Goal: Task Accomplishment & Management: Use online tool/utility

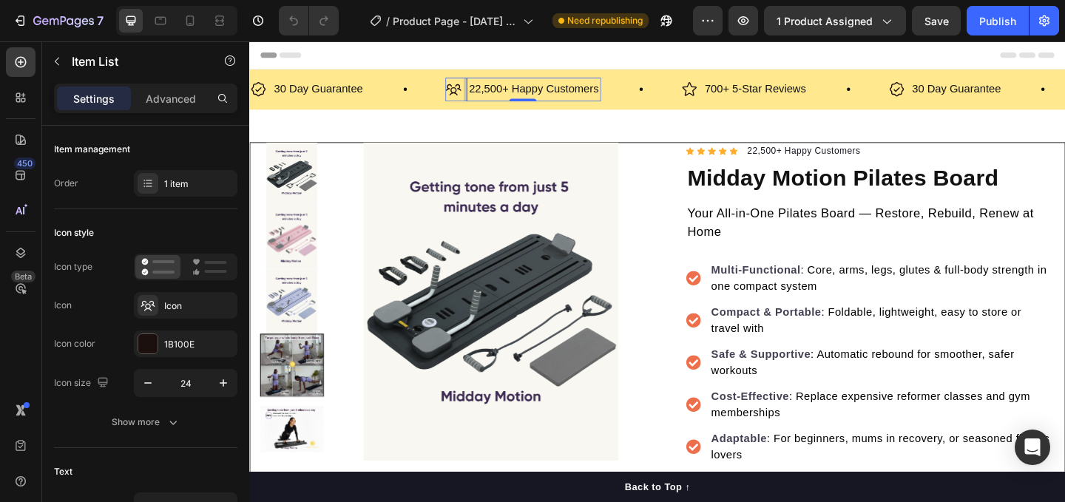
click at [518, 89] on p "22,500+ Happy Customers" at bounding box center [558, 93] width 141 height 21
click at [521, 98] on p "22,500+ Happy Customers" at bounding box center [558, 93] width 141 height 21
click at [511, 91] on p "22,500+ Happy Customers" at bounding box center [558, 93] width 141 height 21
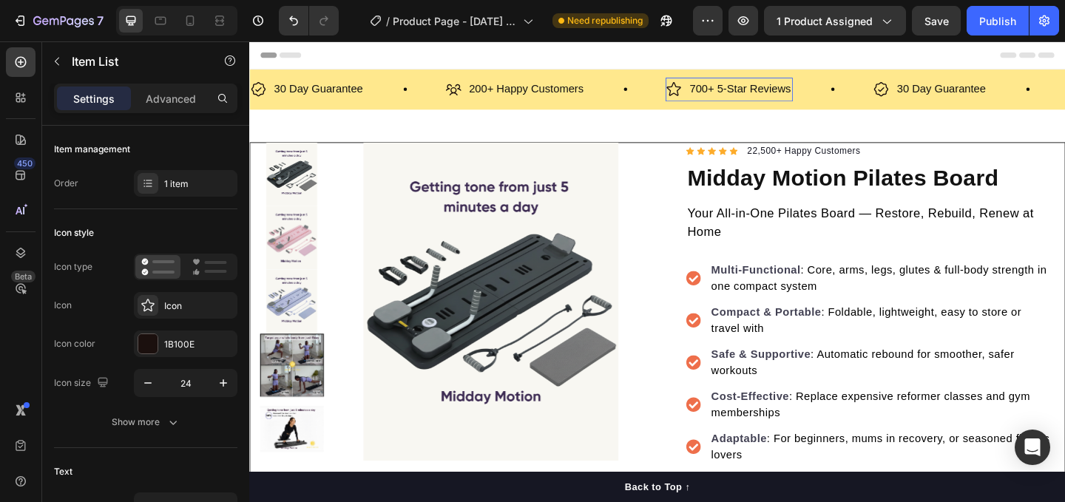
click at [733, 91] on p "700+ 5-Star Reviews" at bounding box center [783, 93] width 110 height 21
click at [722, 132] on div "Product Images “Such a lifesaver for home workouts!” I use this board almost ev…" at bounding box center [692, 471] width 887 height 712
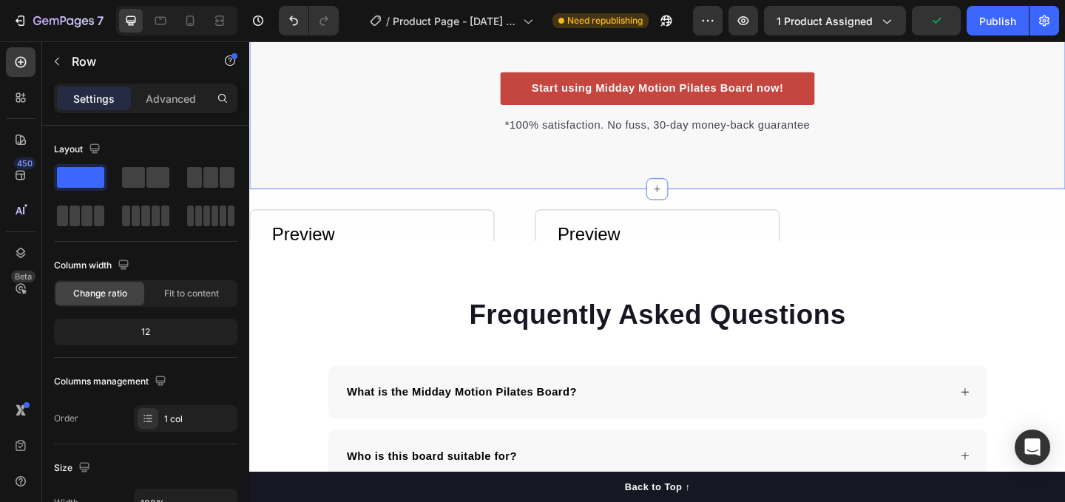
scroll to position [2892, 0]
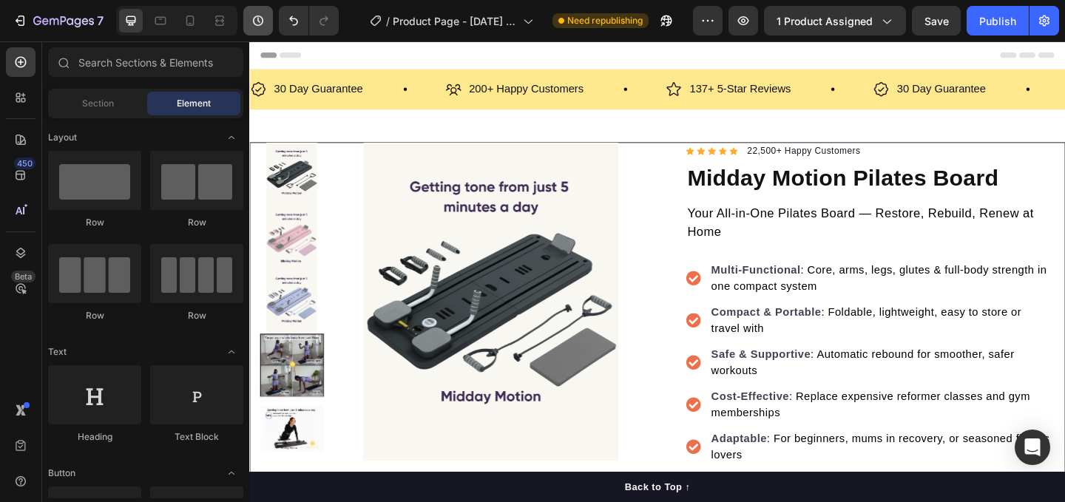
scroll to position [0, 0]
click at [285, 23] on button "Undo/Redo" at bounding box center [294, 21] width 30 height 30
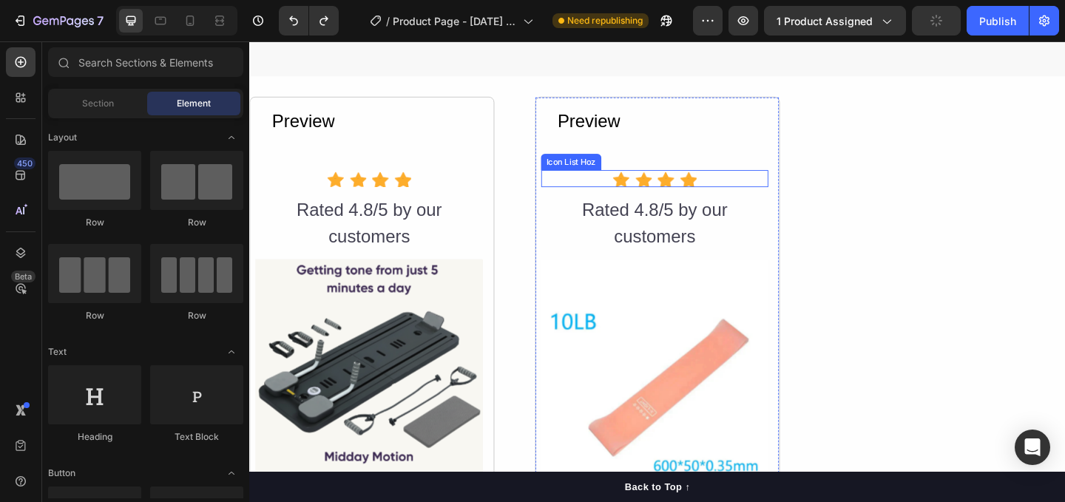
scroll to position [2949, 0]
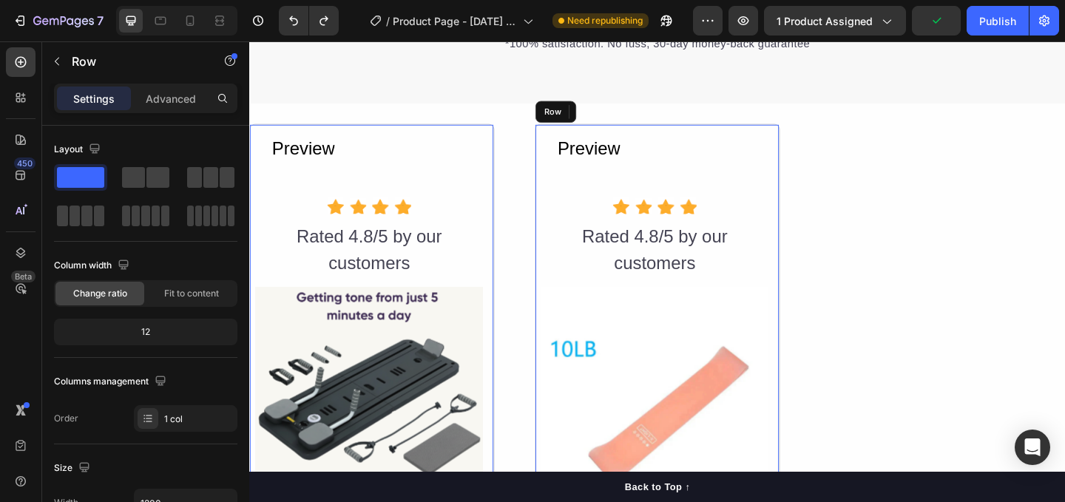
click at [751, 186] on div "Preview Button" at bounding box center [689, 174] width 247 height 73
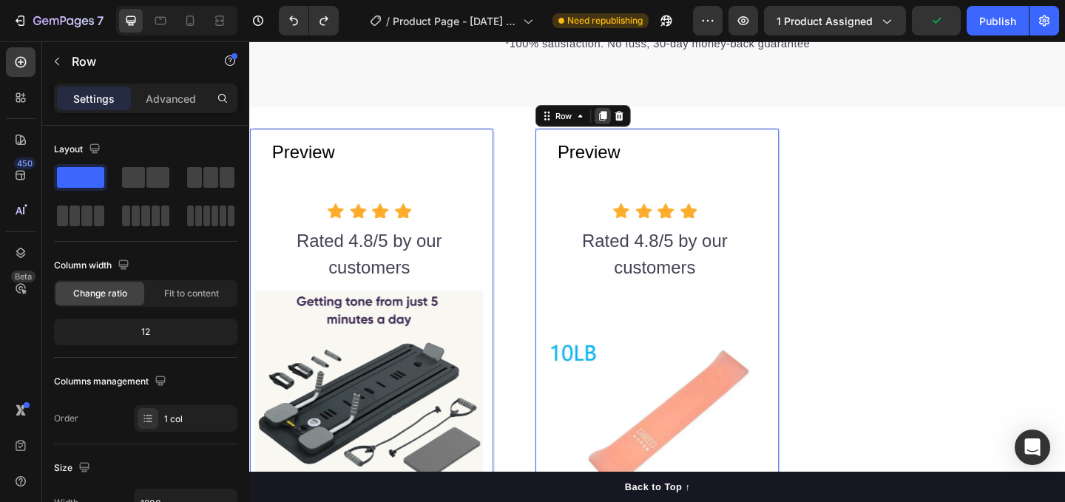
click at [634, 121] on icon at bounding box center [634, 122] width 8 height 10
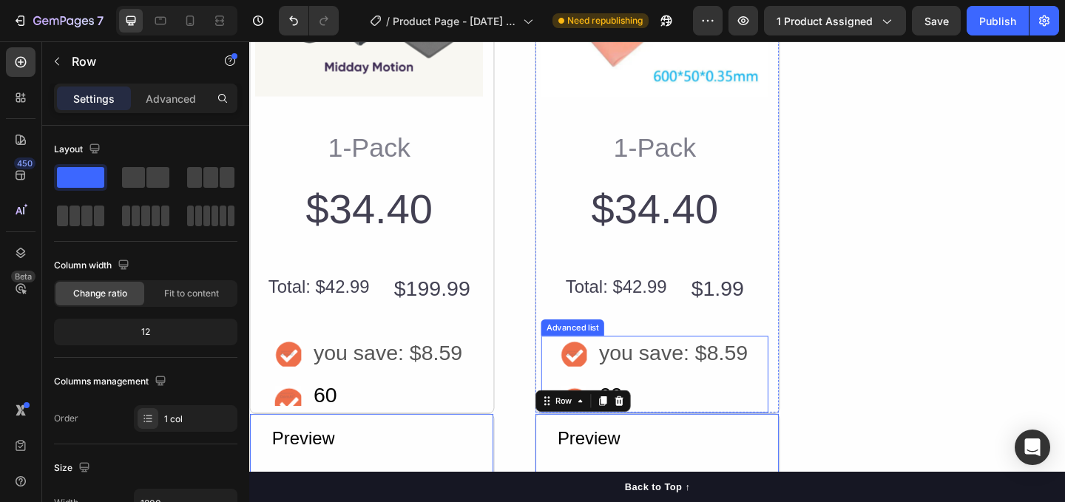
scroll to position [3547, 0]
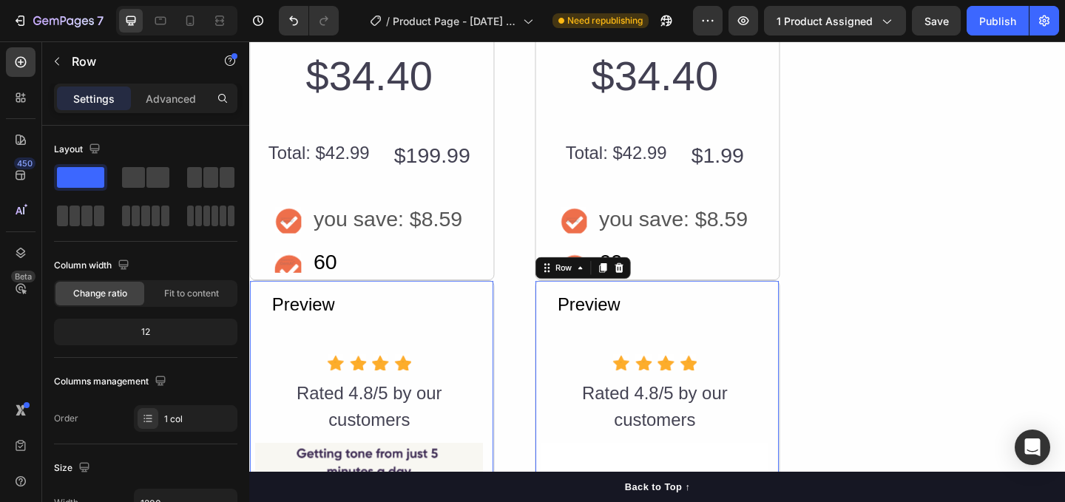
click at [690, 356] on div "Preview Button" at bounding box center [689, 344] width 247 height 73
click at [654, 288] on icon at bounding box center [652, 287] width 10 height 10
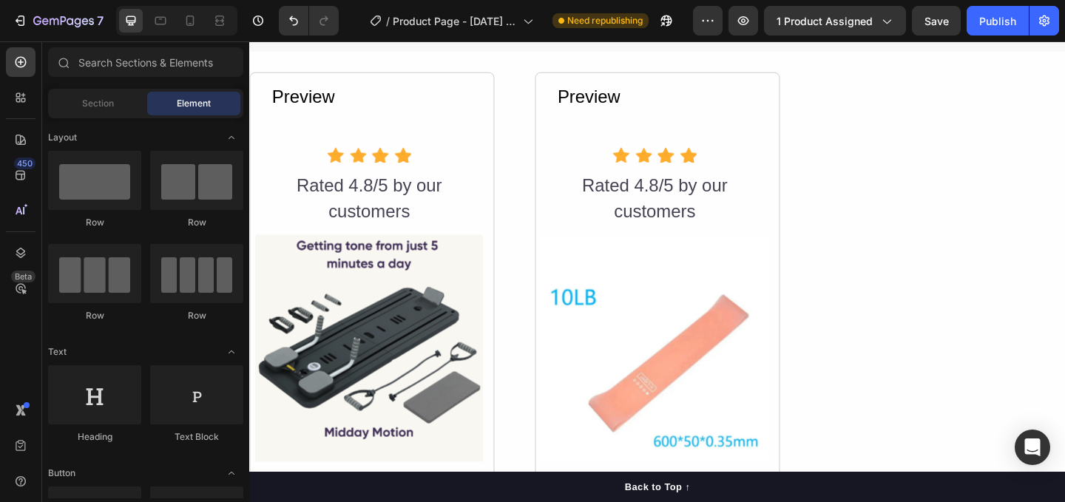
scroll to position [2961, 0]
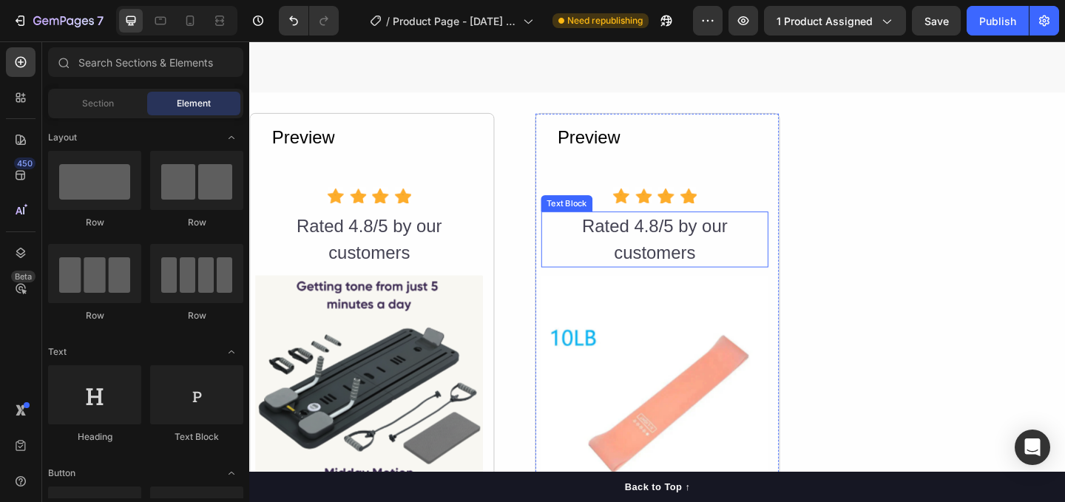
click at [652, 252] on div "Rated 4.8/5 by our customers" at bounding box center [689, 256] width 247 height 61
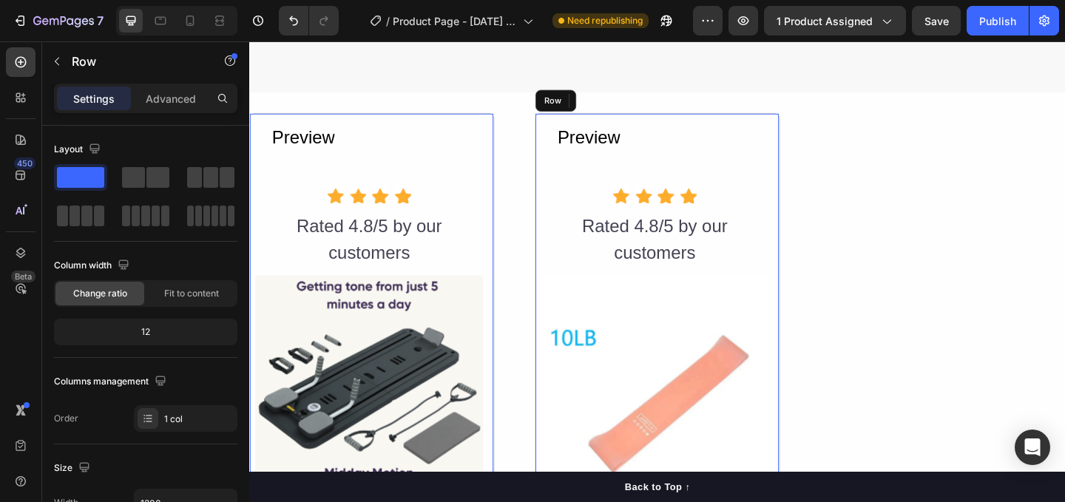
click at [673, 180] on div "Preview Button" at bounding box center [689, 162] width 247 height 73
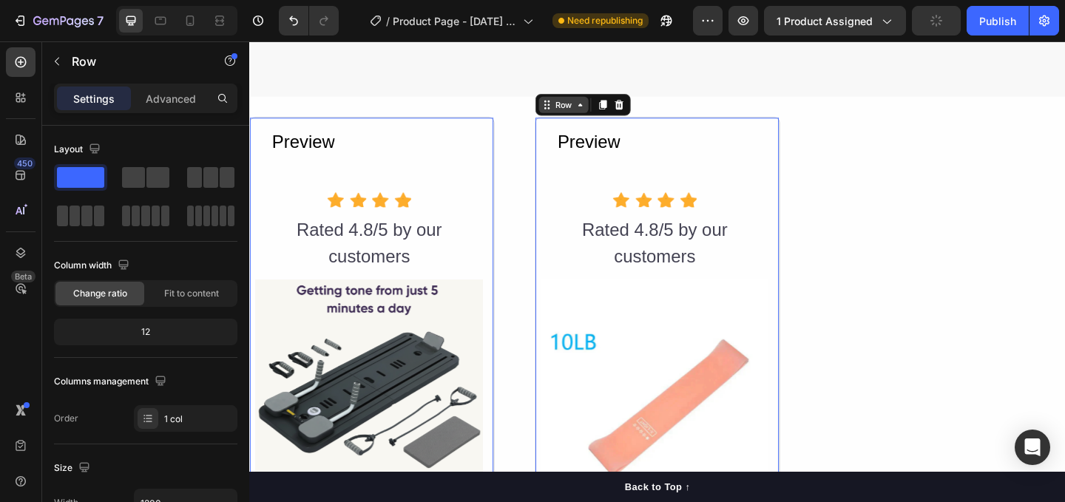
click at [603, 106] on icon at bounding box center [609, 110] width 12 height 12
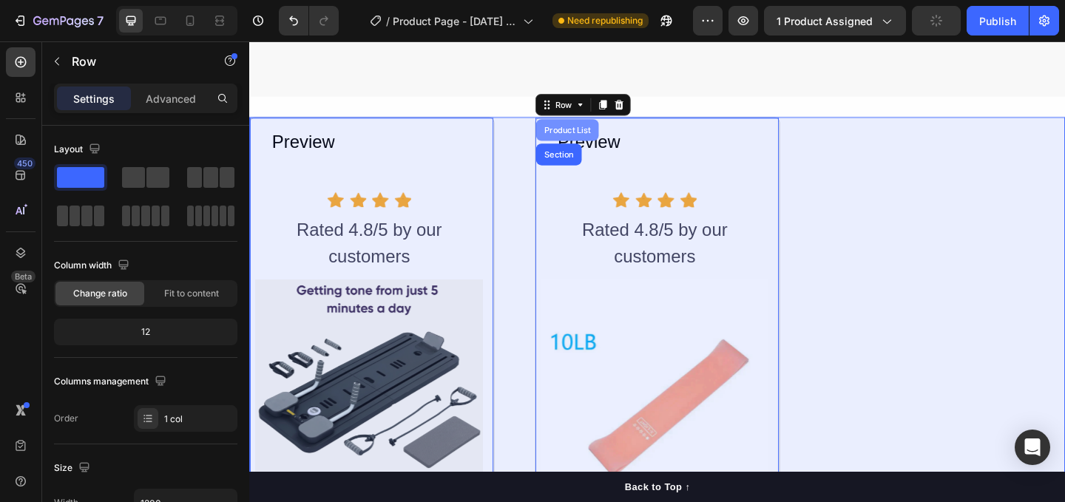
click at [606, 133] on div "Product List" at bounding box center [595, 137] width 56 height 9
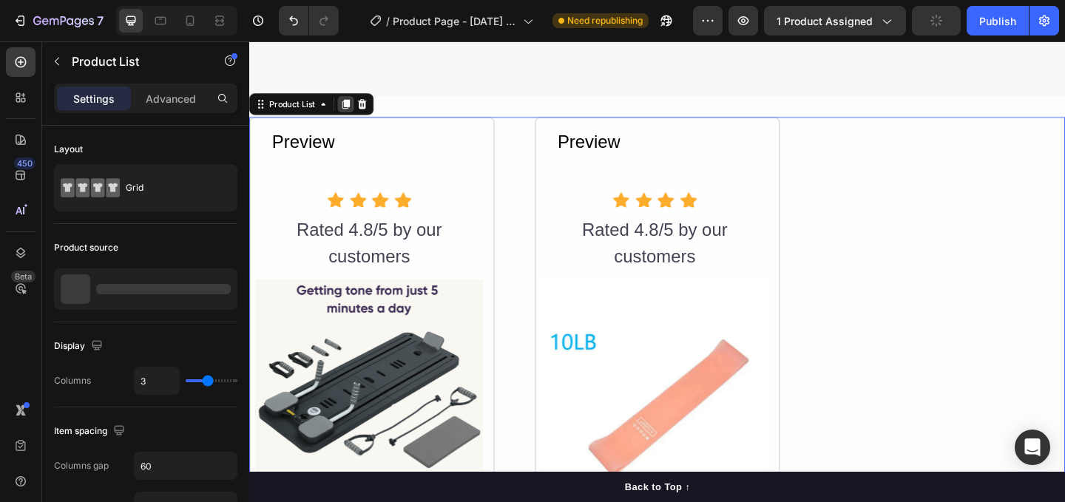
click at [353, 106] on icon at bounding box center [355, 109] width 8 height 10
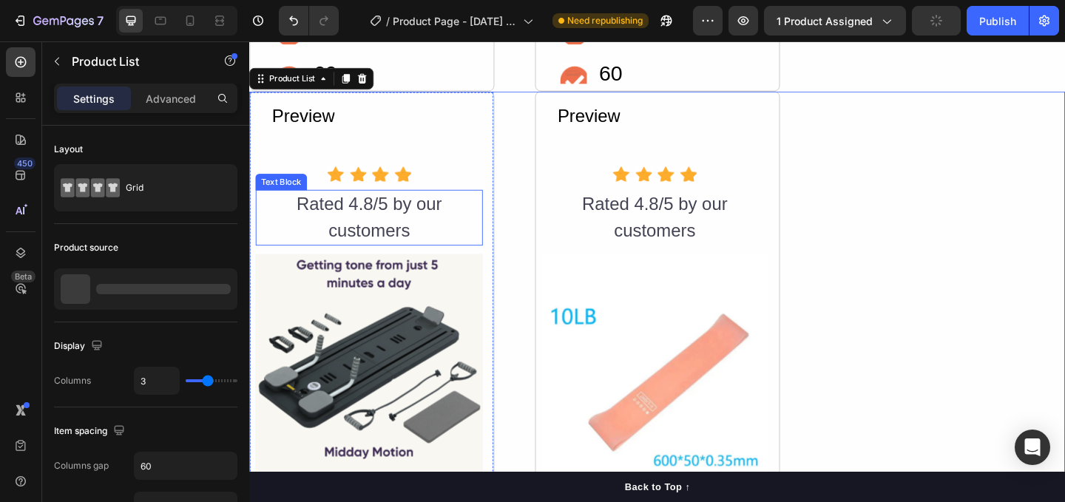
scroll to position [3743, 0]
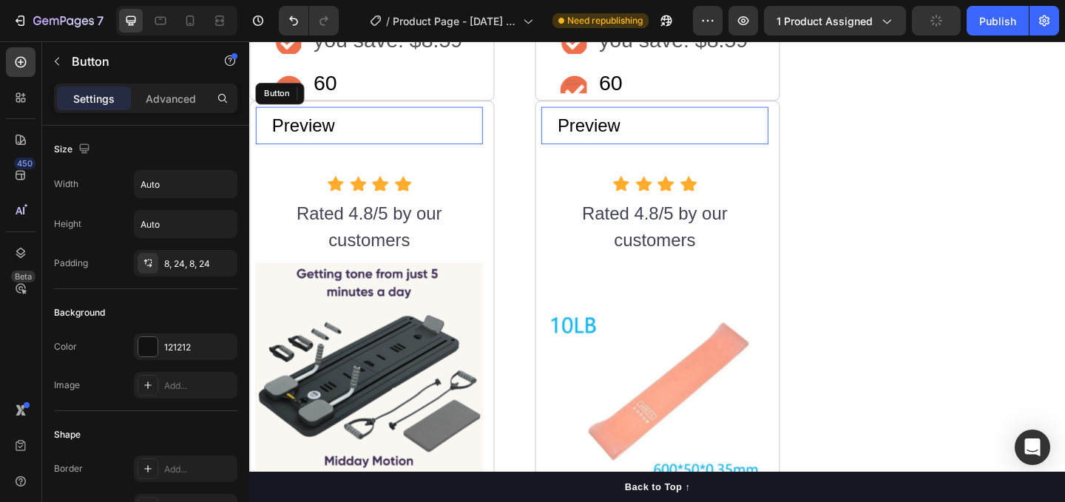
click at [478, 144] on div "Preview Button" at bounding box center [379, 132] width 247 height 41
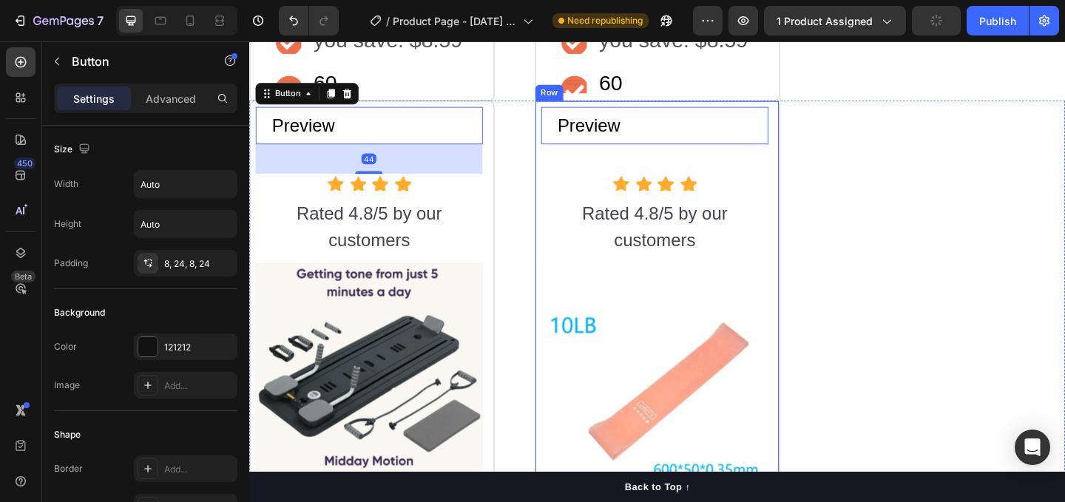
click at [627, 180] on div "Preview Button 0" at bounding box center [689, 148] width 247 height 73
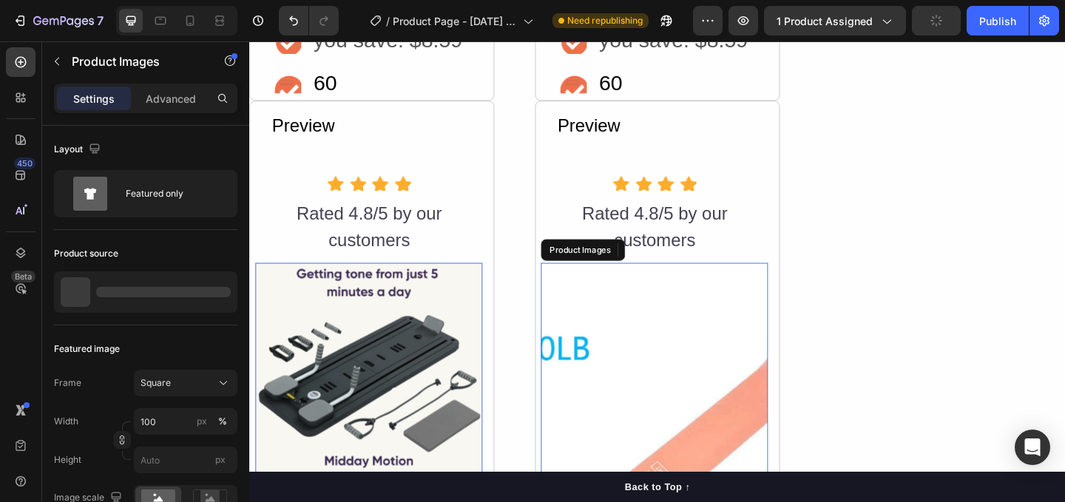
click at [641, 299] on img at bounding box center [689, 405] width 247 height 247
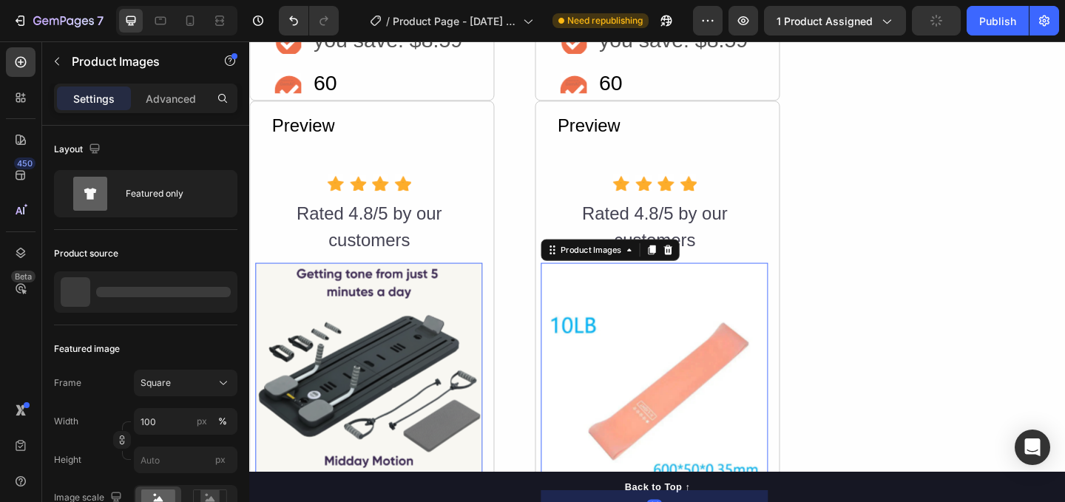
click at [619, 217] on div "Rated 4.8/5 by our customers" at bounding box center [689, 243] width 247 height 61
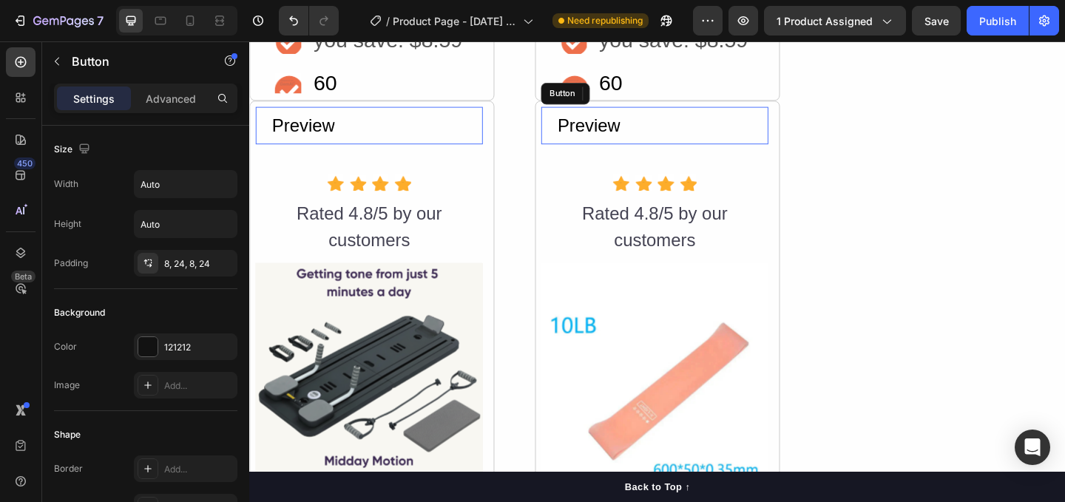
click at [806, 122] on div "Preview Button" at bounding box center [689, 132] width 247 height 41
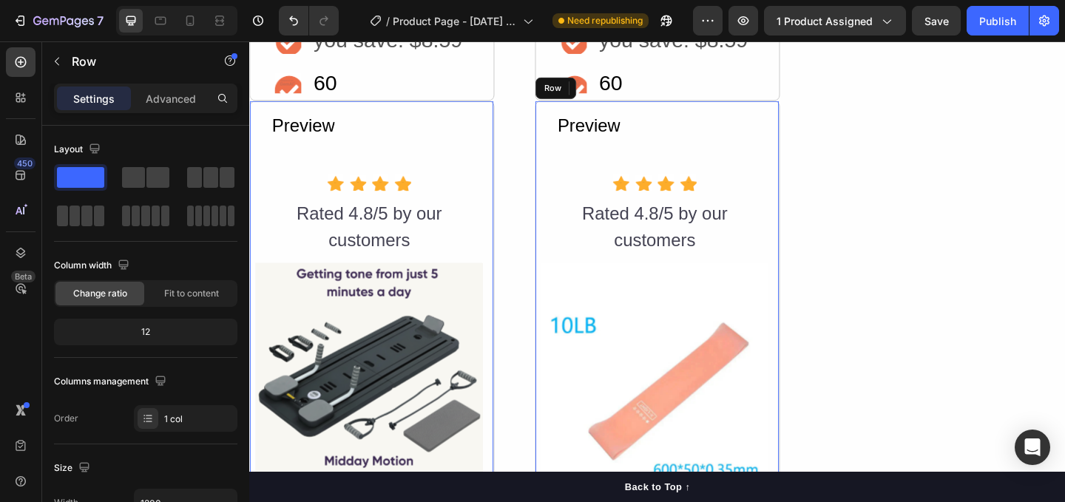
click at [817, 118] on div "Preview Button 44 Icon Icon Icon Icon Icon List Hoz Rated 4.8/5 by our customer…" at bounding box center [693, 490] width 266 height 769
click at [818, 118] on div "Preview Button Icon Icon Icon Icon Icon List Hoz Rated 4.8/5 by our customers T…" at bounding box center [693, 490] width 266 height 769
click at [603, 94] on icon at bounding box center [609, 93] width 12 height 12
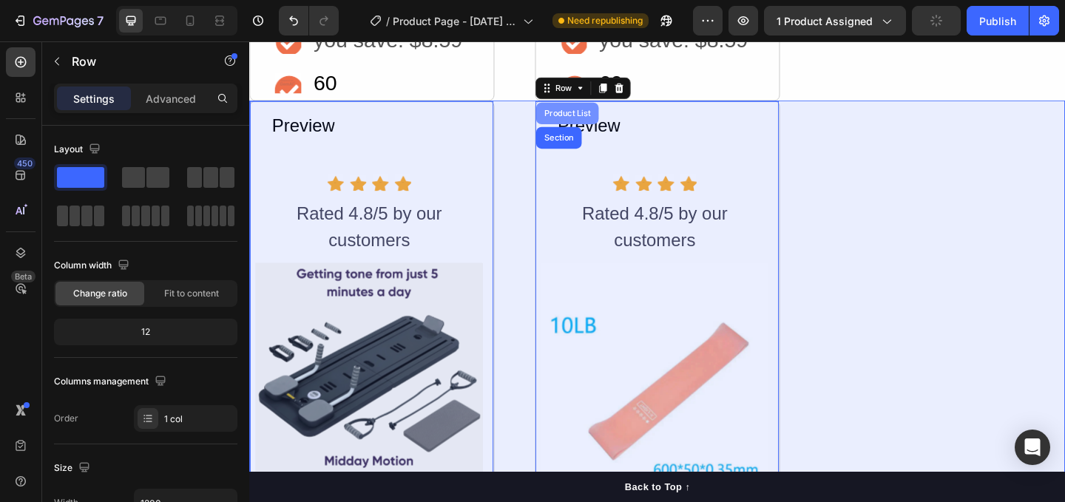
click at [595, 115] on div "Product List" at bounding box center [595, 119] width 56 height 9
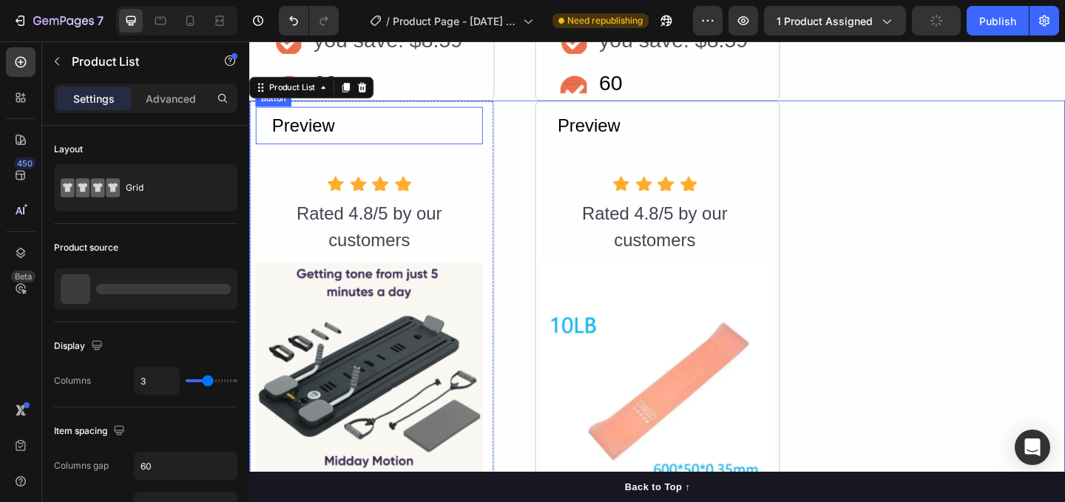
click at [462, 149] on div "Preview Button" at bounding box center [379, 132] width 247 height 41
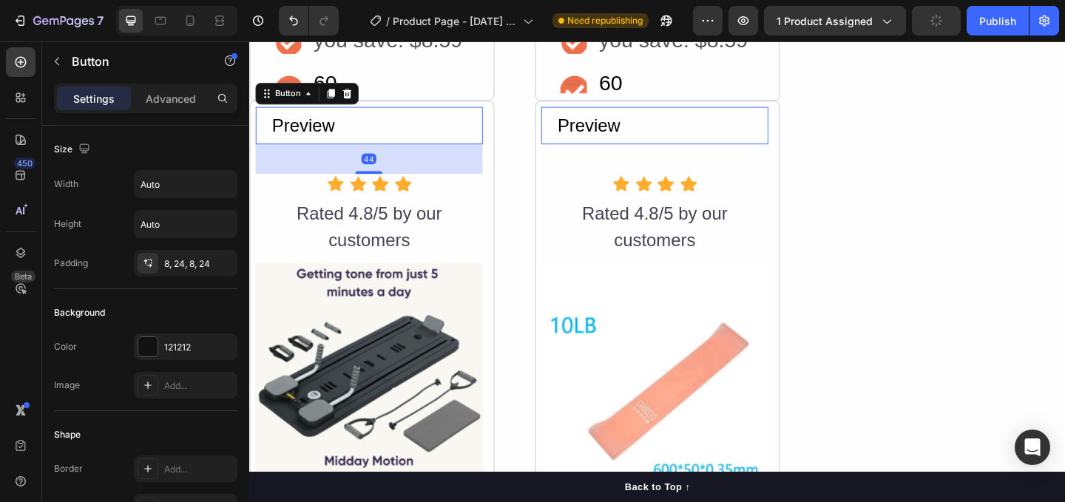
click at [402, 128] on div "Preview Button 44" at bounding box center [379, 132] width 247 height 41
click at [378, 259] on div "Rated 4.8/5 by our customers" at bounding box center [379, 243] width 247 height 61
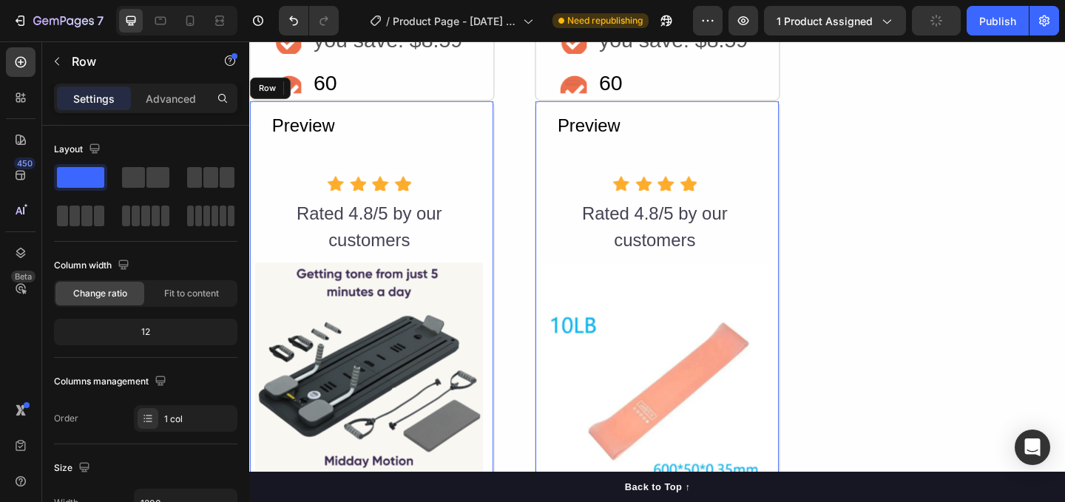
click at [257, 151] on div "Preview Button" at bounding box center [379, 148] width 247 height 73
click at [341, 90] on icon at bounding box center [341, 92] width 10 height 10
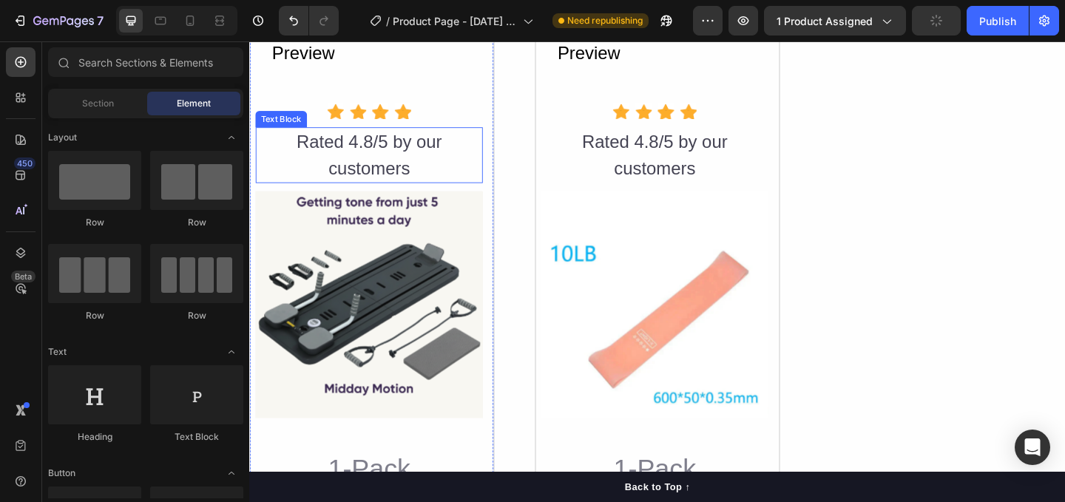
scroll to position [2925, 0]
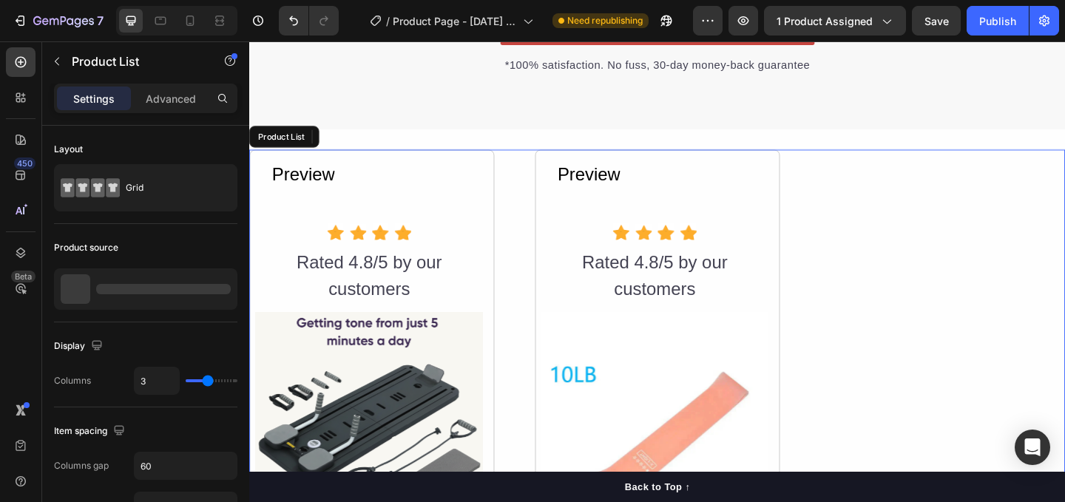
click at [370, 240] on image at bounding box center [367, 248] width 18 height 18
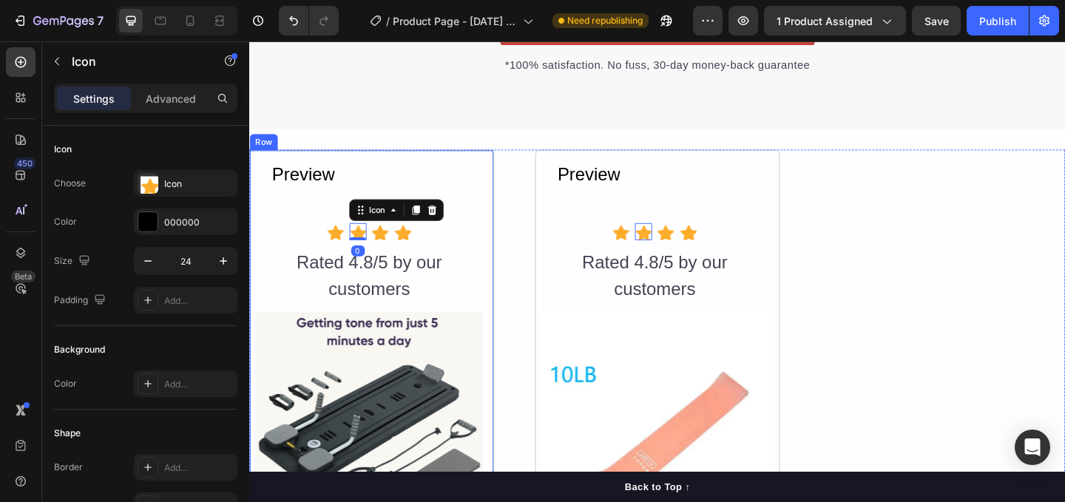
click at [309, 197] on button "Preview" at bounding box center [308, 186] width 104 height 41
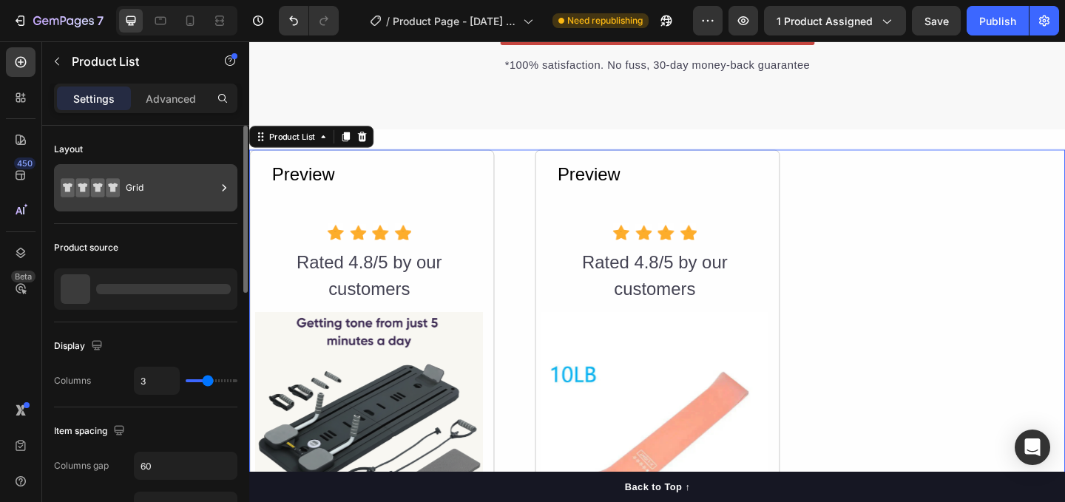
click at [145, 165] on div "Grid" at bounding box center [145, 187] width 183 height 47
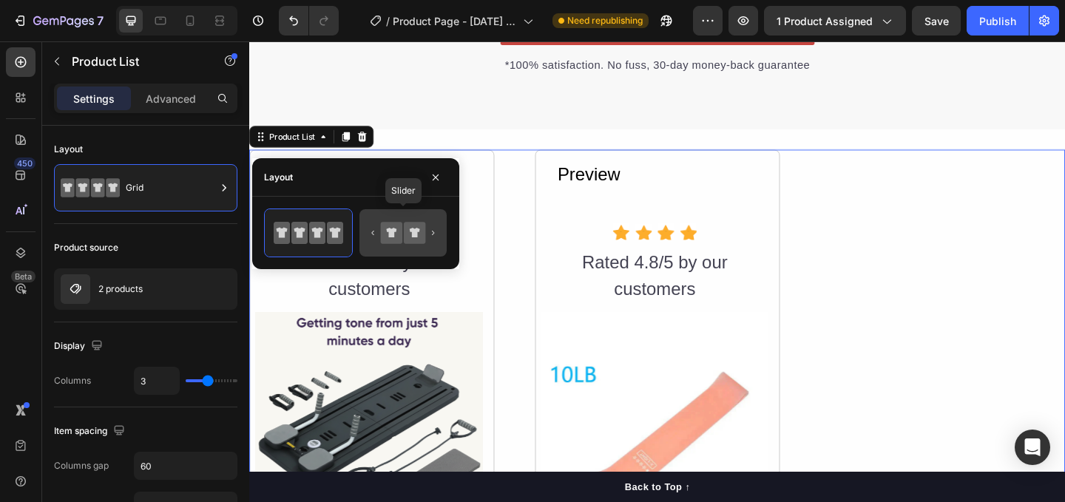
click at [433, 240] on icon at bounding box center [403, 233] width 70 height 30
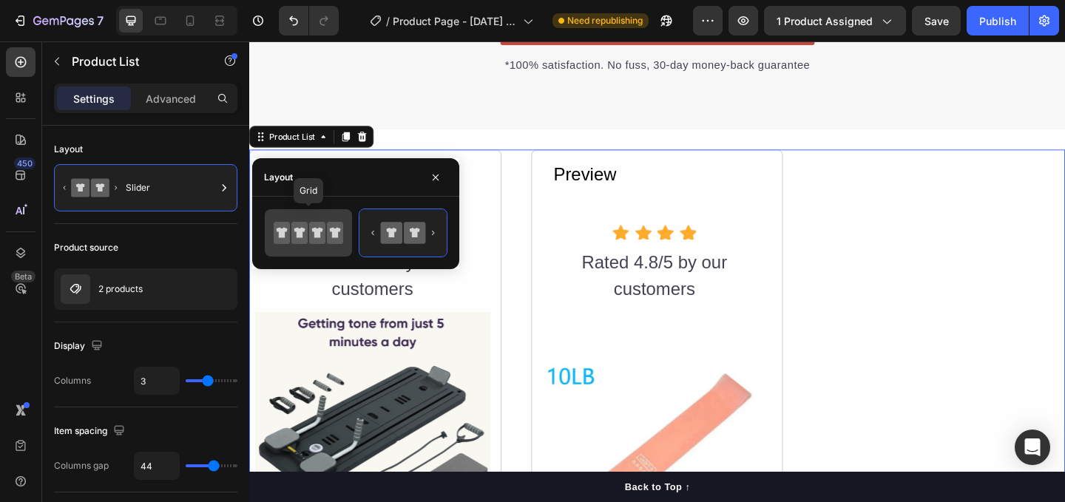
click at [334, 231] on icon at bounding box center [335, 233] width 11 height 10
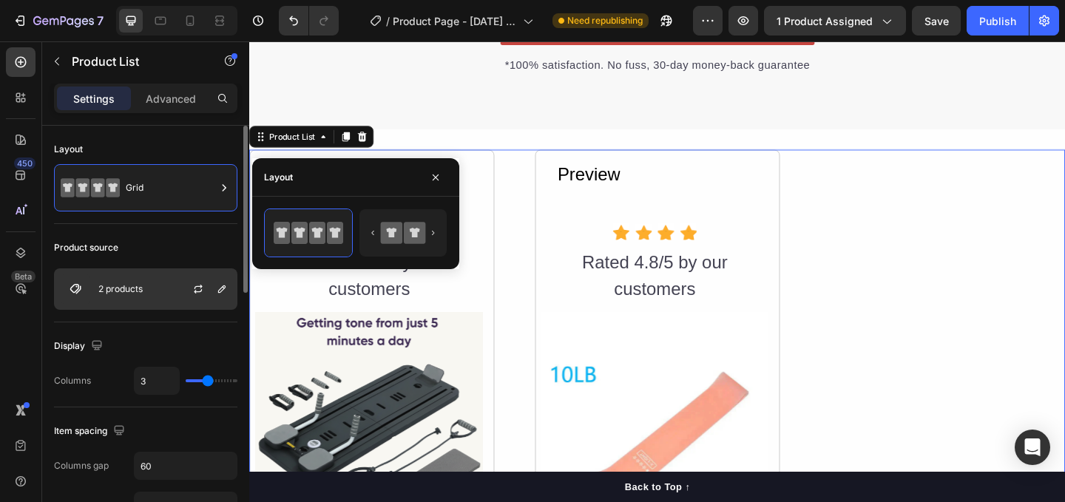
click at [168, 288] on div "2 products" at bounding box center [145, 288] width 183 height 41
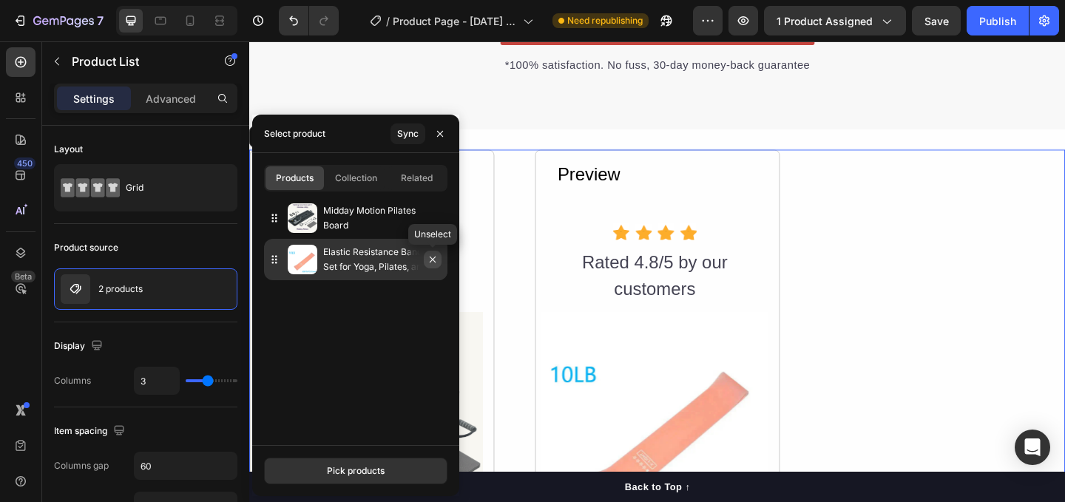
click at [436, 259] on icon "button" at bounding box center [433, 260] width 12 height 12
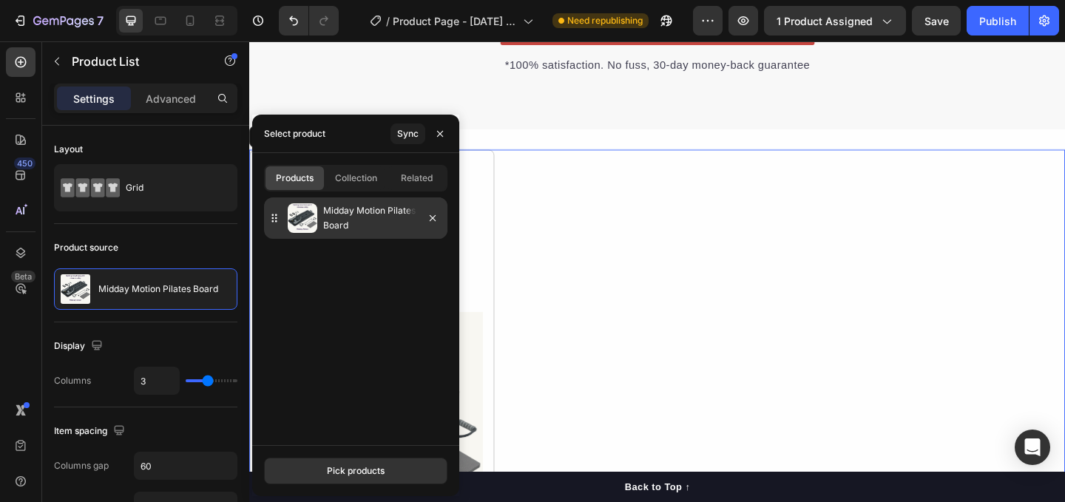
click at [371, 220] on p "Midday Motion Pilates Board" at bounding box center [382, 218] width 118 height 30
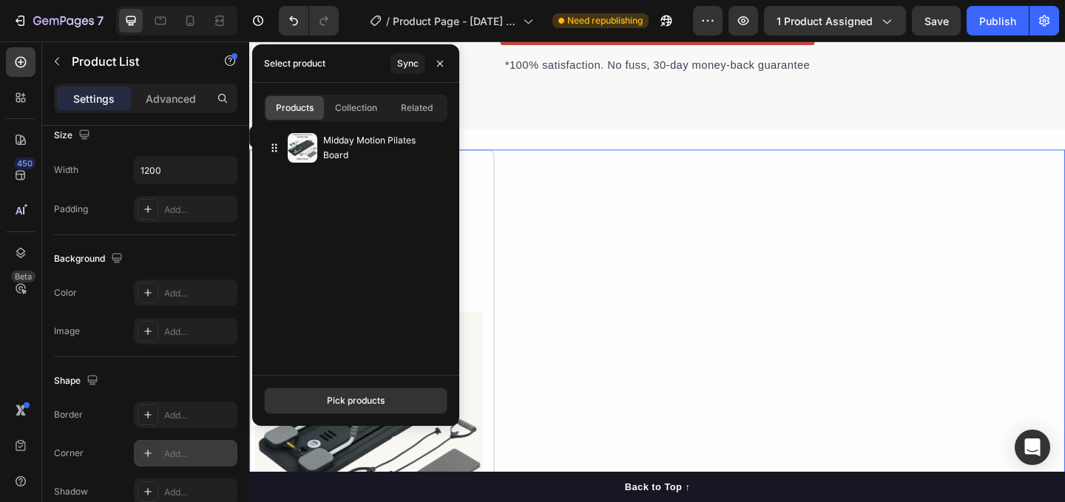
scroll to position [0, 0]
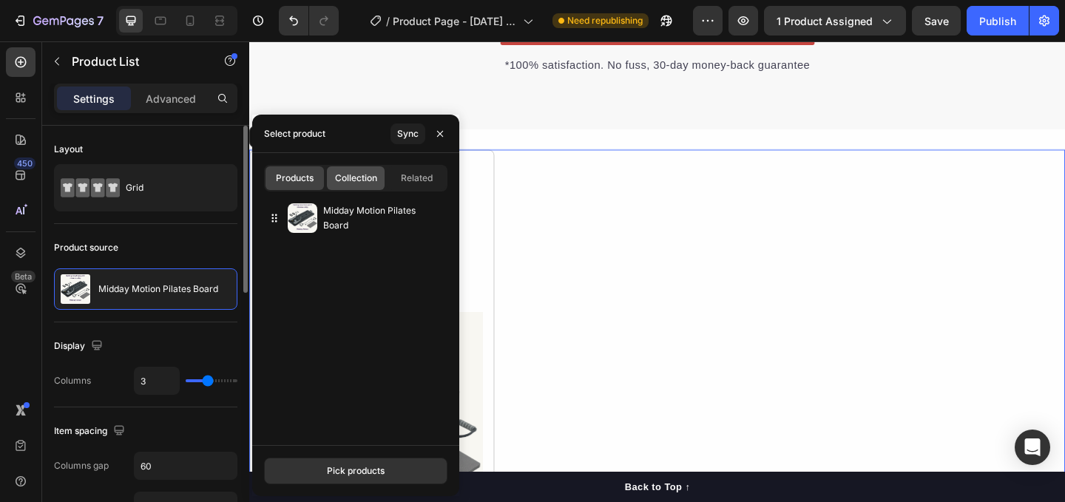
click at [364, 180] on span "Collection" at bounding box center [356, 178] width 42 height 13
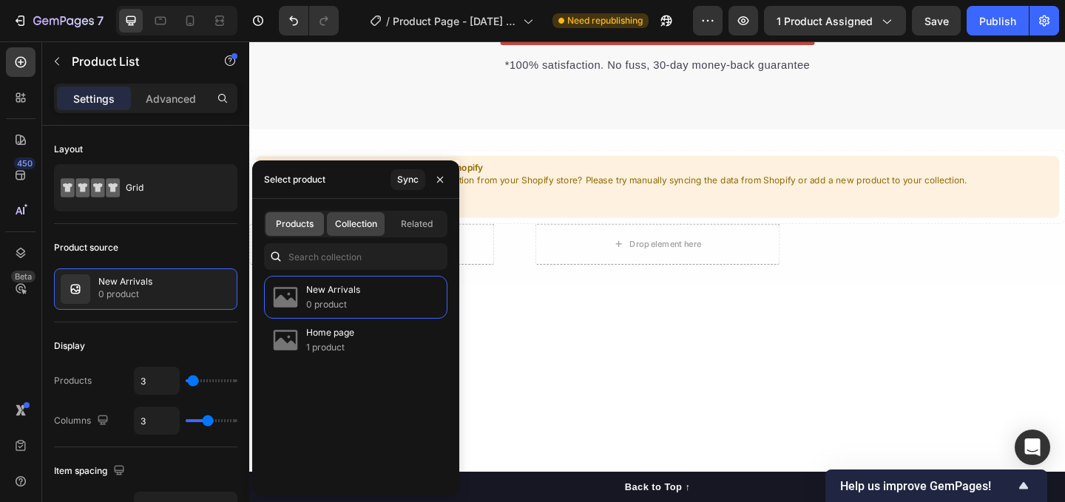
click at [294, 225] on span "Products" at bounding box center [295, 223] width 38 height 13
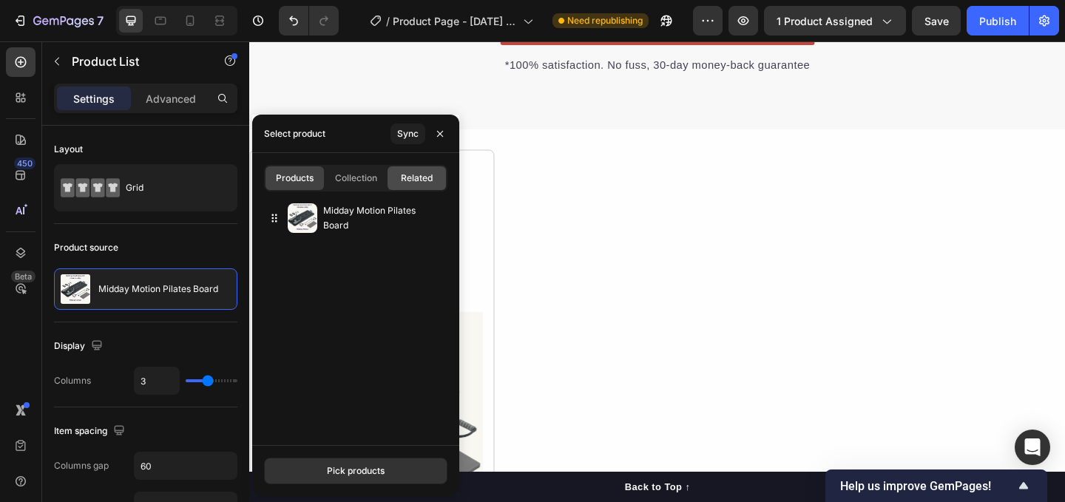
click at [413, 172] on span "Related" at bounding box center [417, 178] width 32 height 13
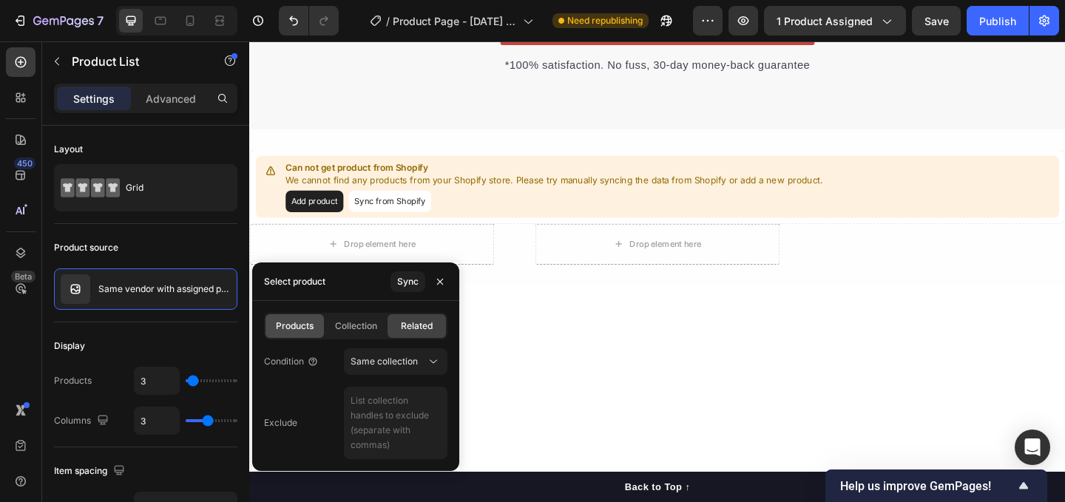
click at [287, 330] on span "Products" at bounding box center [295, 325] width 38 height 13
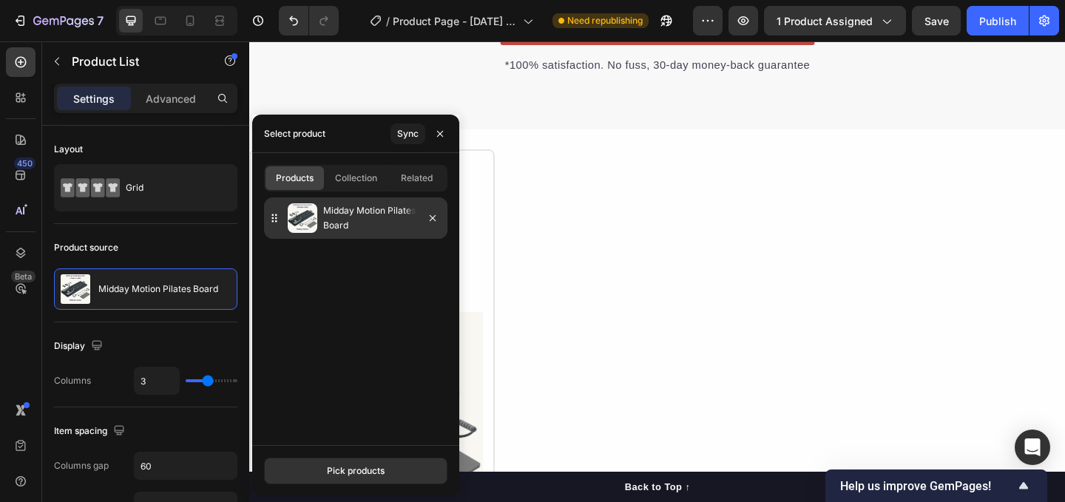
click at [267, 219] on icon at bounding box center [274, 218] width 15 height 15
click at [278, 218] on icon at bounding box center [274, 218] width 15 height 15
click at [345, 214] on p "Midday Motion Pilates Board" at bounding box center [382, 218] width 118 height 30
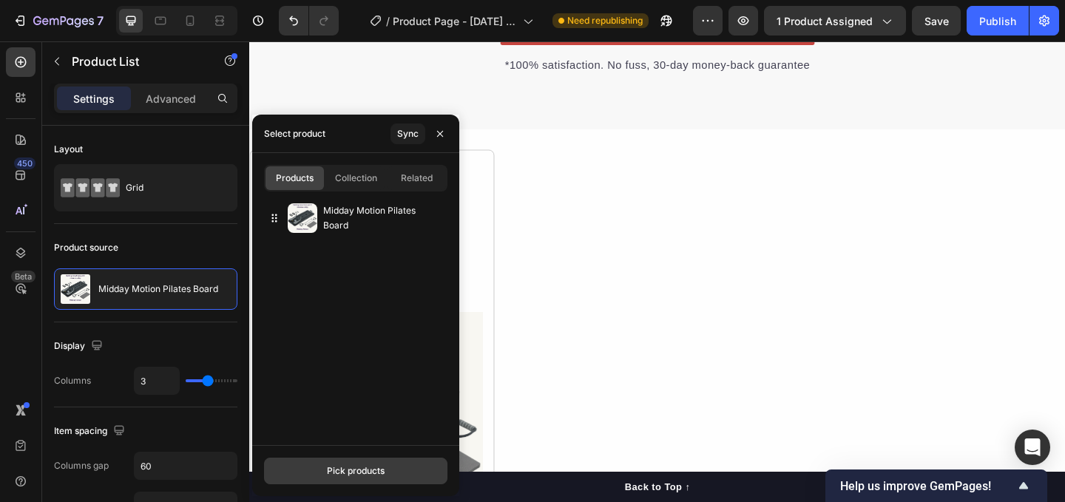
click at [340, 475] on div "Pick products" at bounding box center [356, 470] width 58 height 13
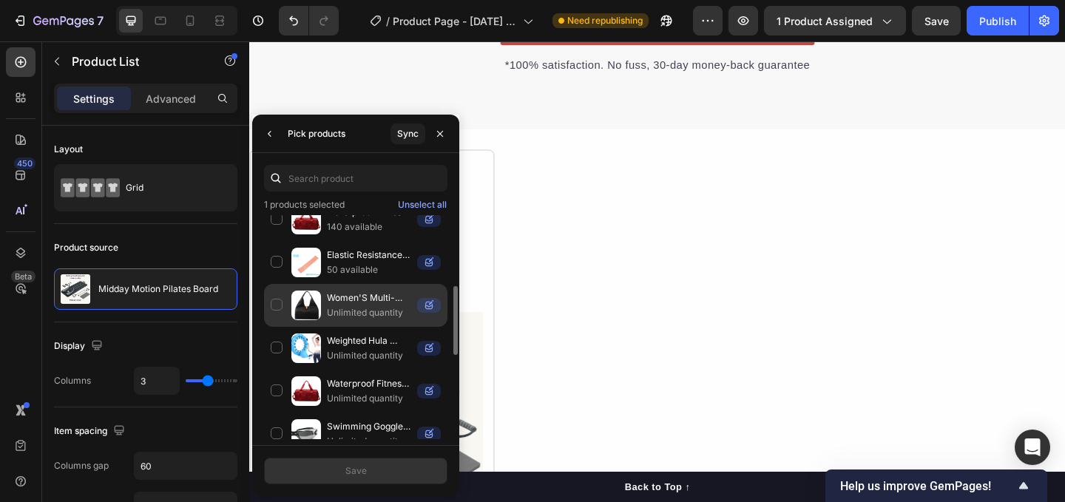
scroll to position [505, 0]
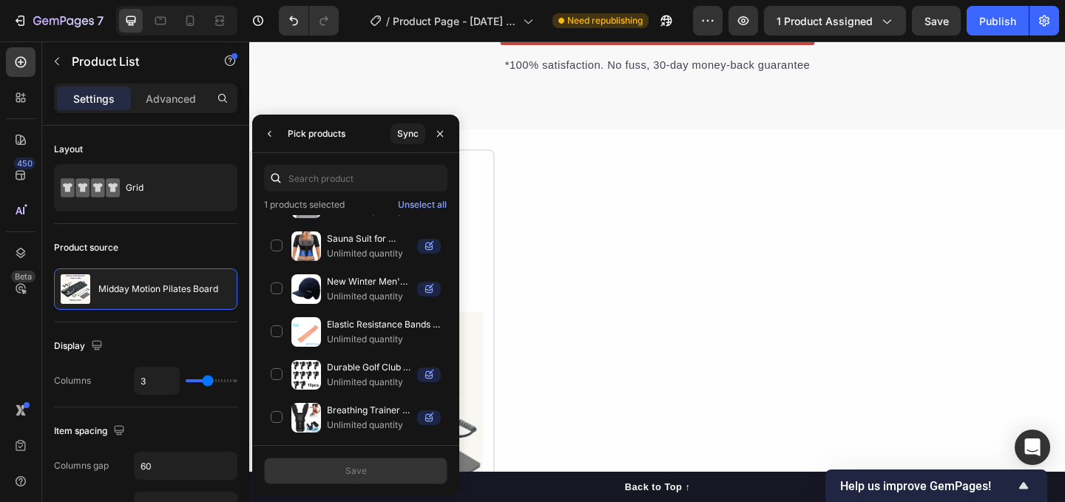
click at [272, 131] on icon "button" at bounding box center [270, 134] width 12 height 12
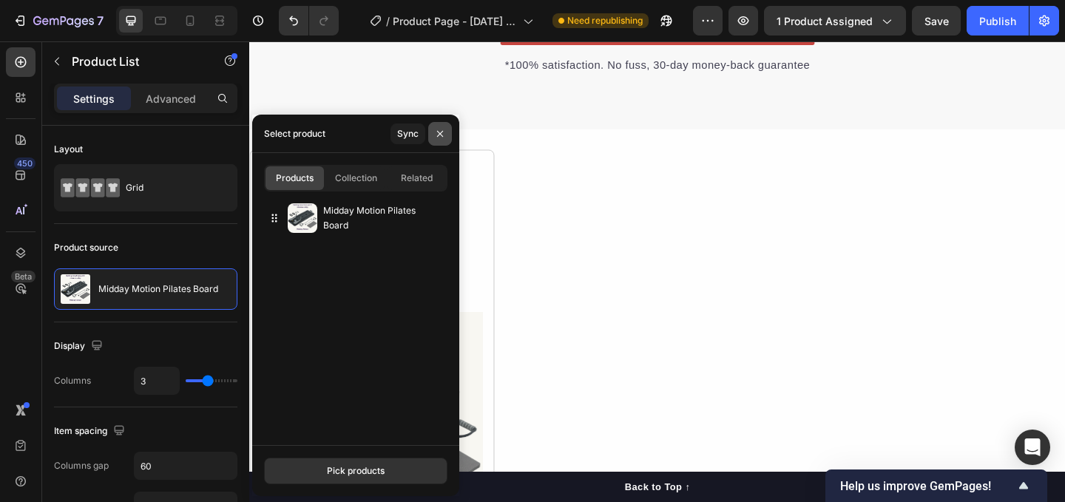
click at [439, 138] on icon "button" at bounding box center [440, 134] width 12 height 12
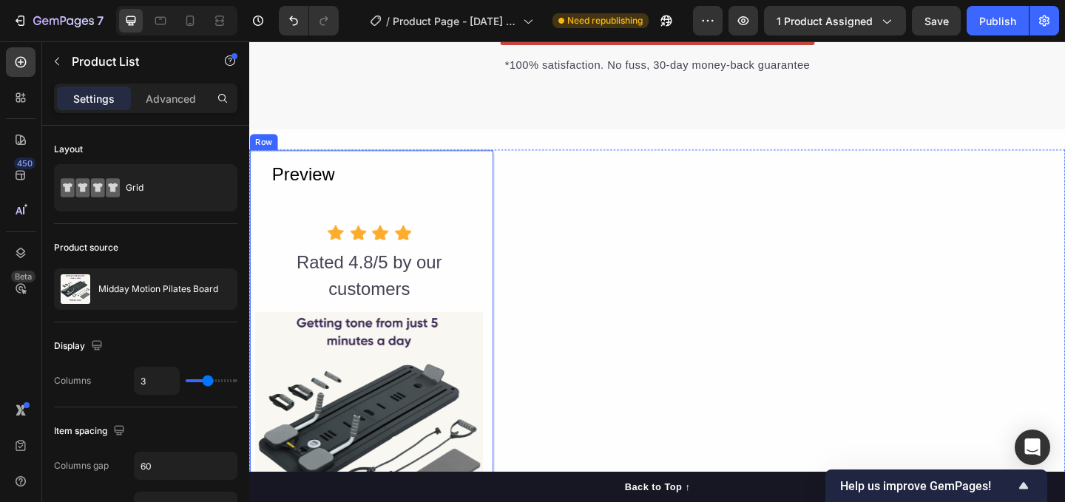
click at [441, 210] on div "Preview Button" at bounding box center [379, 202] width 247 height 73
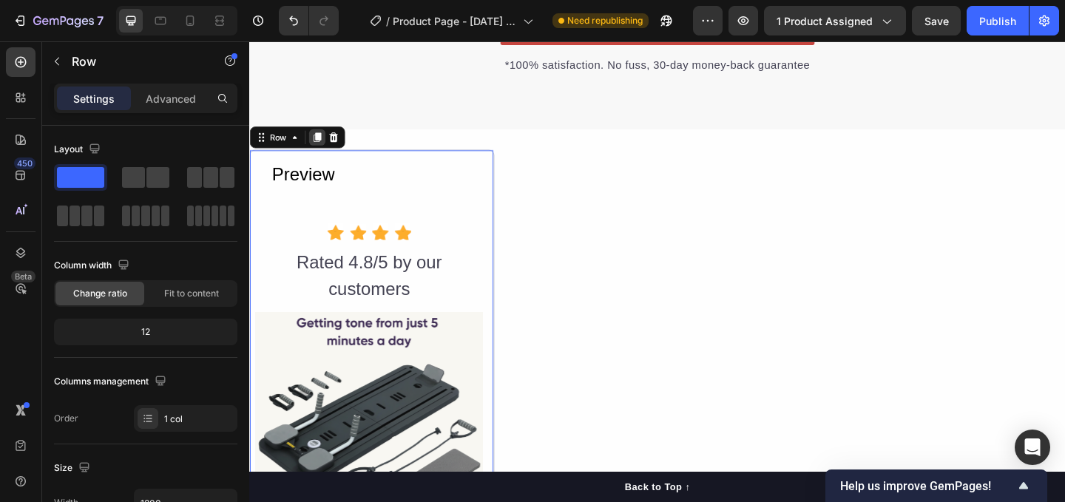
click at [322, 141] on icon at bounding box center [323, 146] width 8 height 10
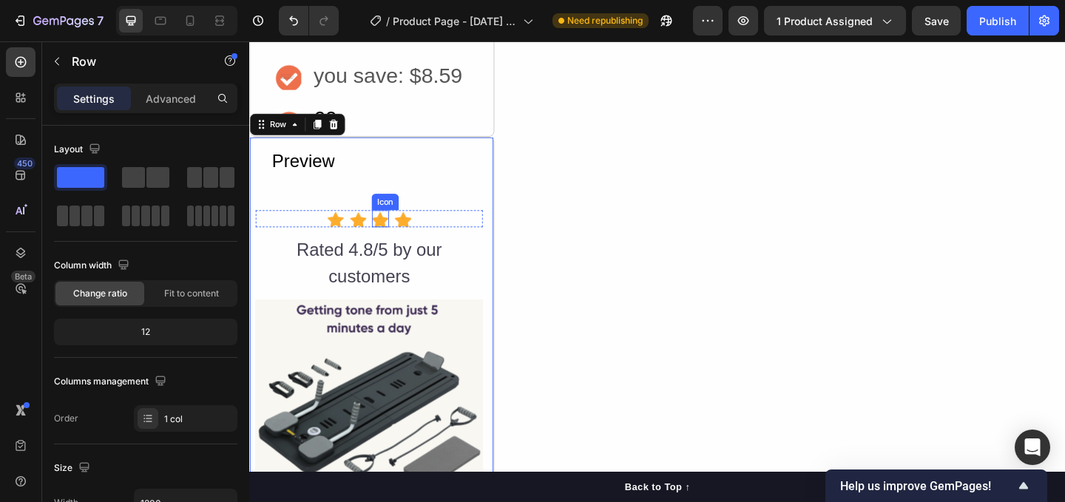
scroll to position [3694, 0]
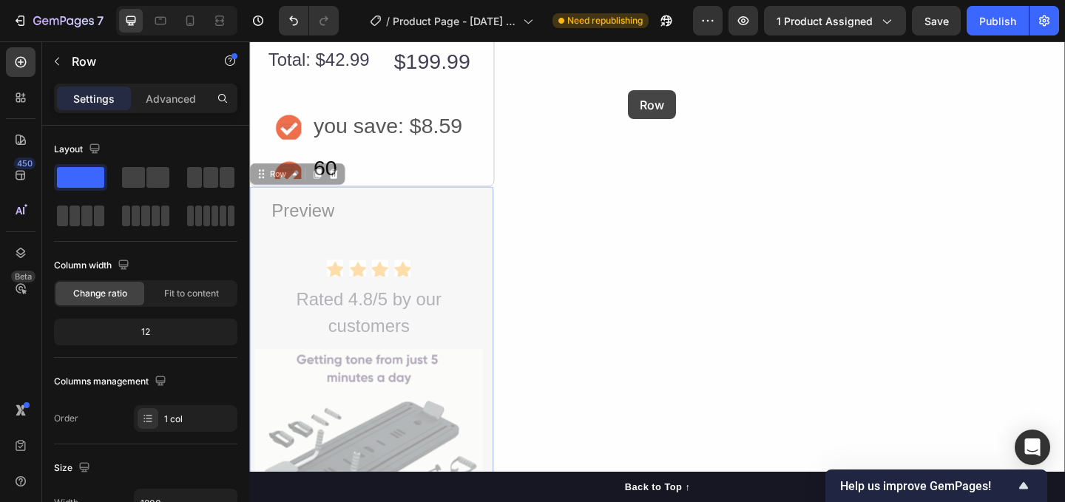
drag, startPoint x: 396, startPoint y: 200, endPoint x: 661, endPoint y: 95, distance: 285.8
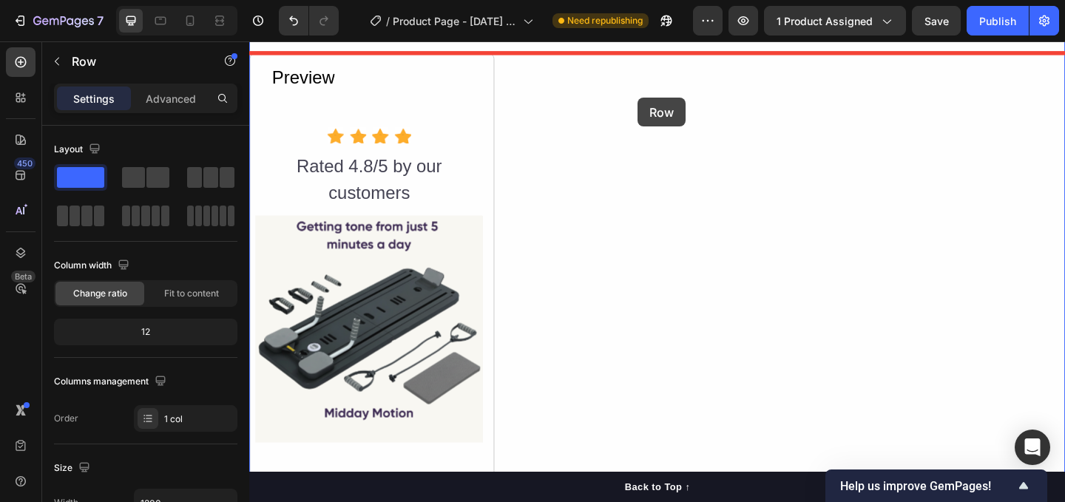
scroll to position [2974, 0]
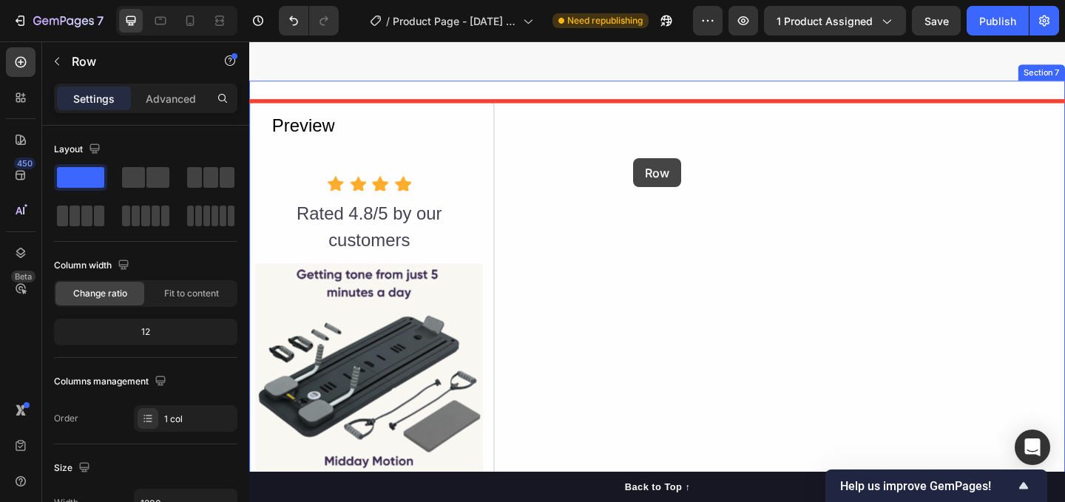
drag, startPoint x: 407, startPoint y: 274, endPoint x: 667, endPoint y: 169, distance: 280.3
click at [667, 169] on div "Header We’re a whole different brand. Heading It’s easy to see why Midday Motio…" at bounding box center [692, 319] width 887 height 6504
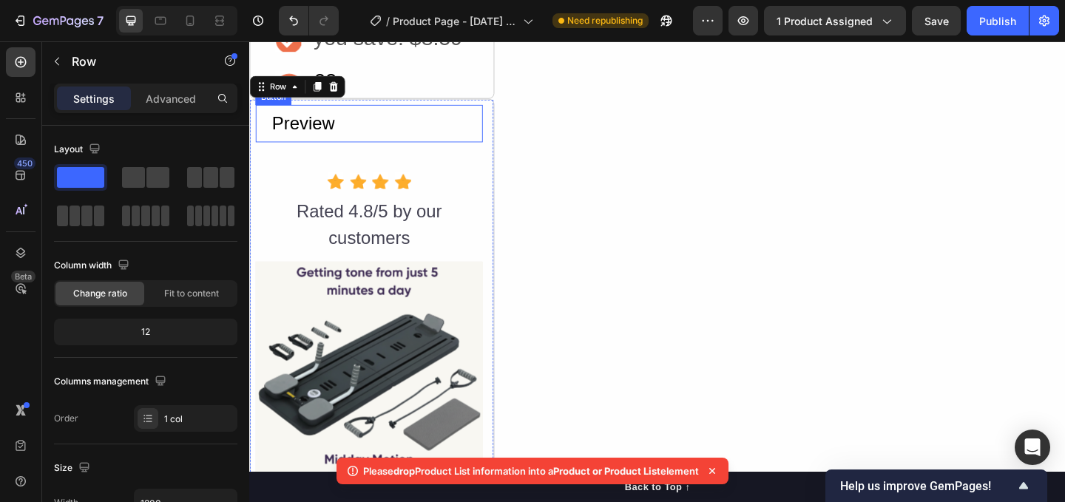
scroll to position [3739, 0]
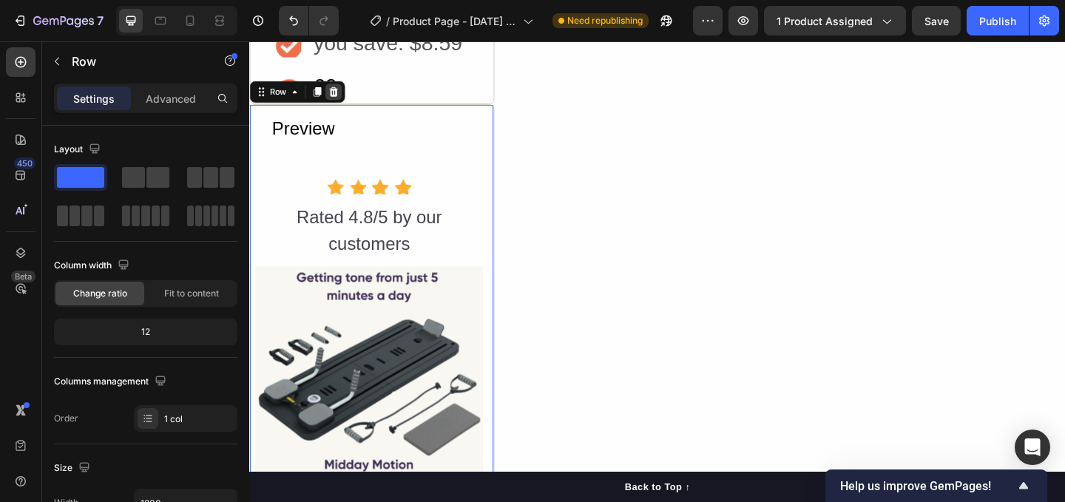
click at [340, 95] on icon at bounding box center [341, 96] width 10 height 10
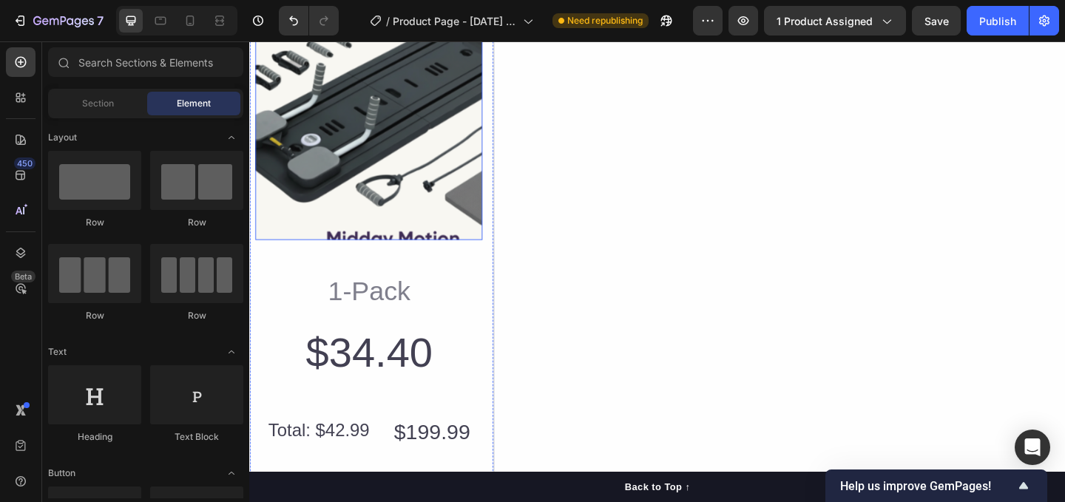
scroll to position [3179, 0]
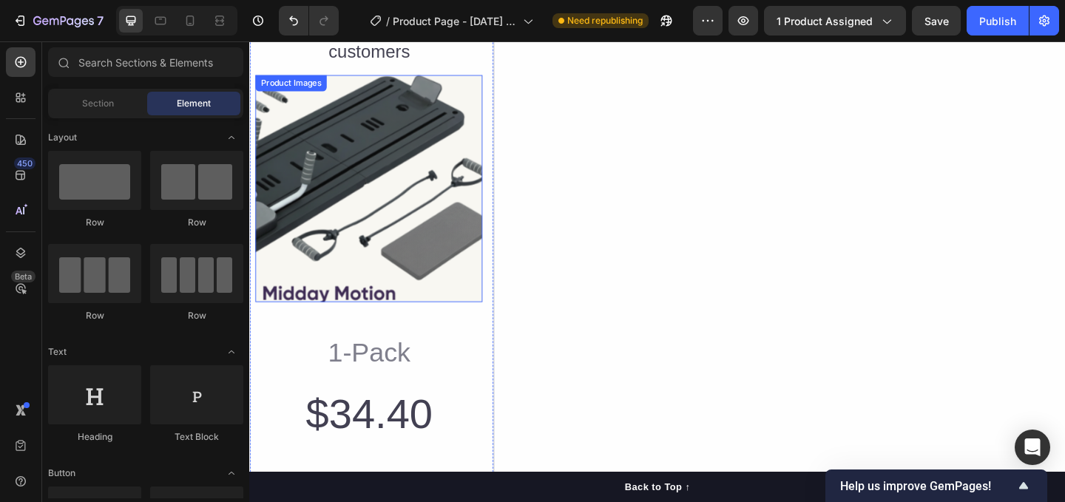
click at [466, 248] on img at bounding box center [379, 201] width 247 height 247
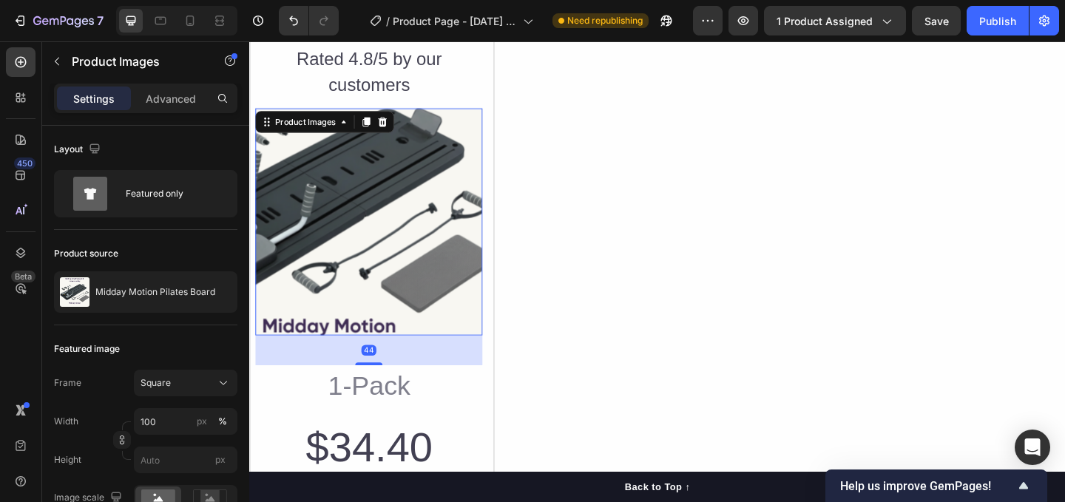
scroll to position [3138, 0]
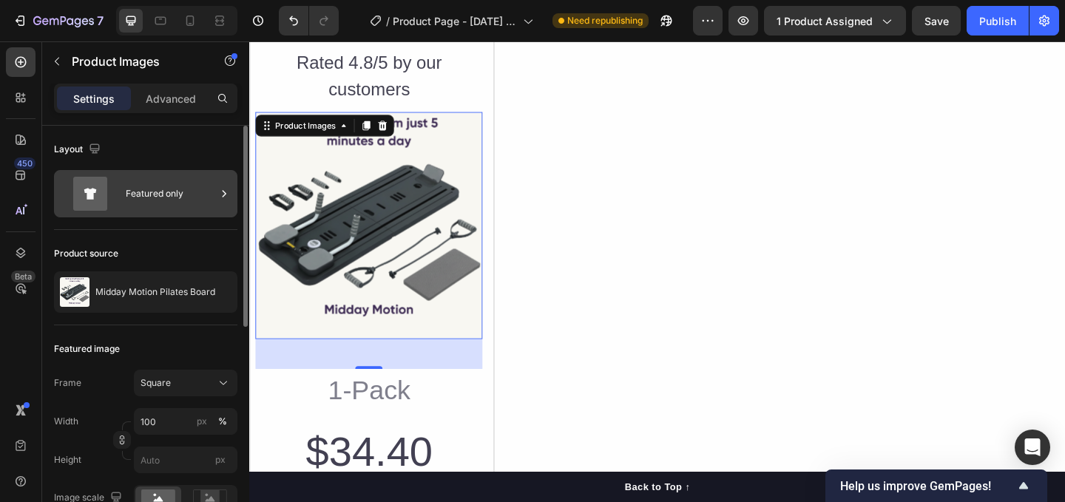
click at [87, 192] on icon at bounding box center [90, 193] width 13 height 11
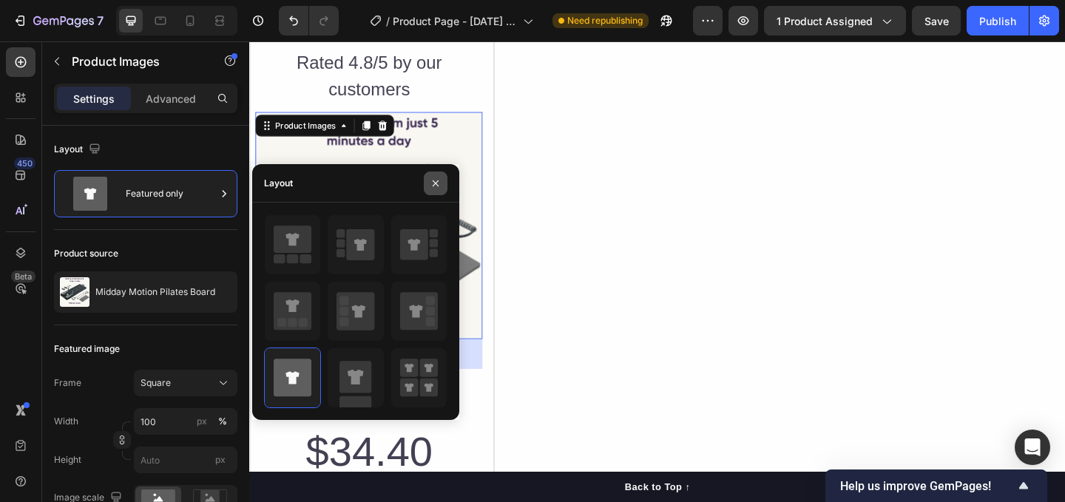
click at [434, 186] on icon "button" at bounding box center [436, 183] width 12 height 12
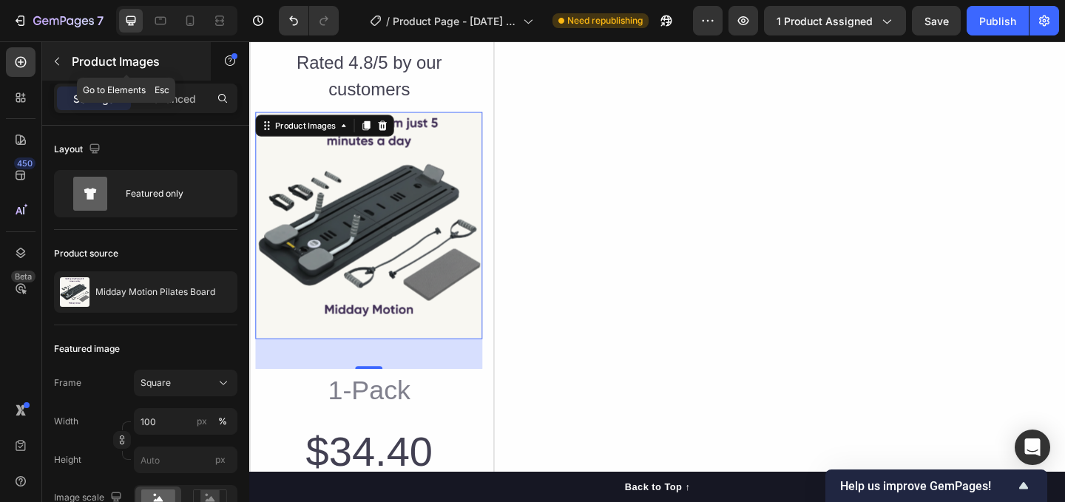
click at [61, 64] on icon "button" at bounding box center [57, 61] width 12 height 12
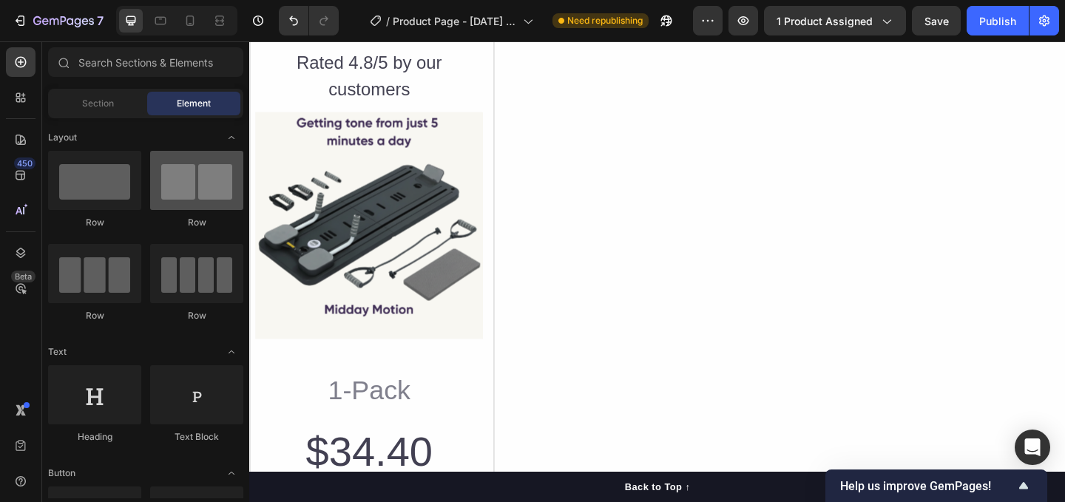
click at [185, 200] on div at bounding box center [196, 180] width 93 height 59
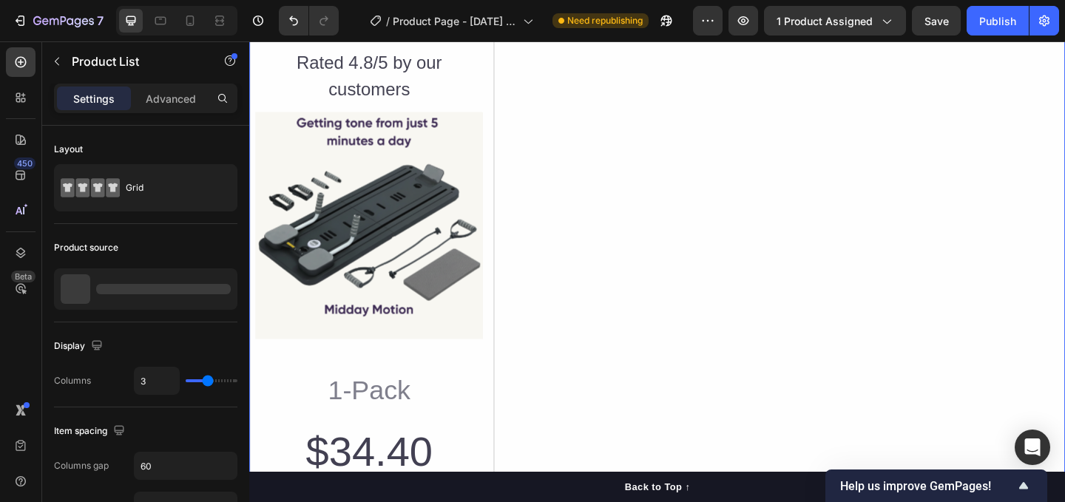
click at [570, 274] on div "Preview Button Icon Icon Icon Icon Icon List Hoz Rated 4.8/5 by our customers T…" at bounding box center [692, 326] width 887 height 769
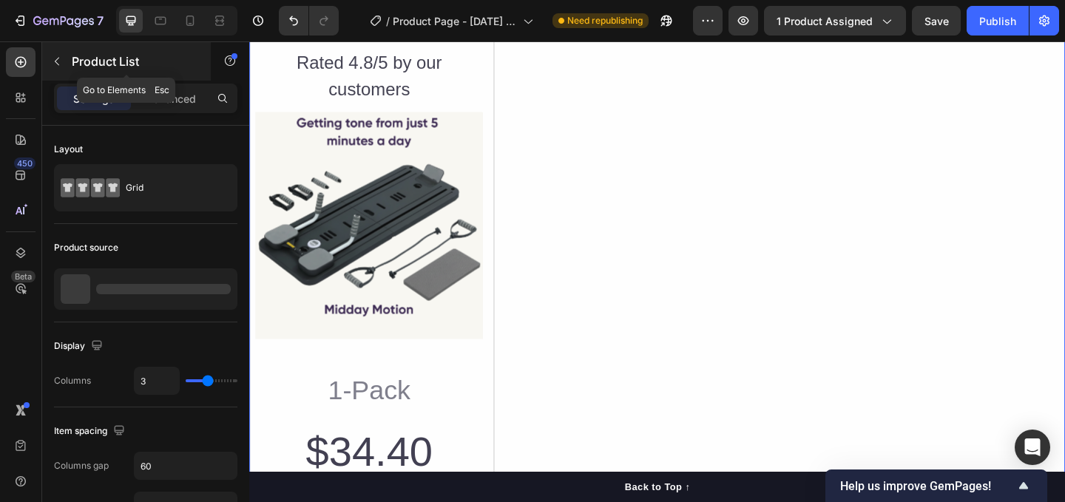
click at [62, 66] on icon "button" at bounding box center [57, 61] width 12 height 12
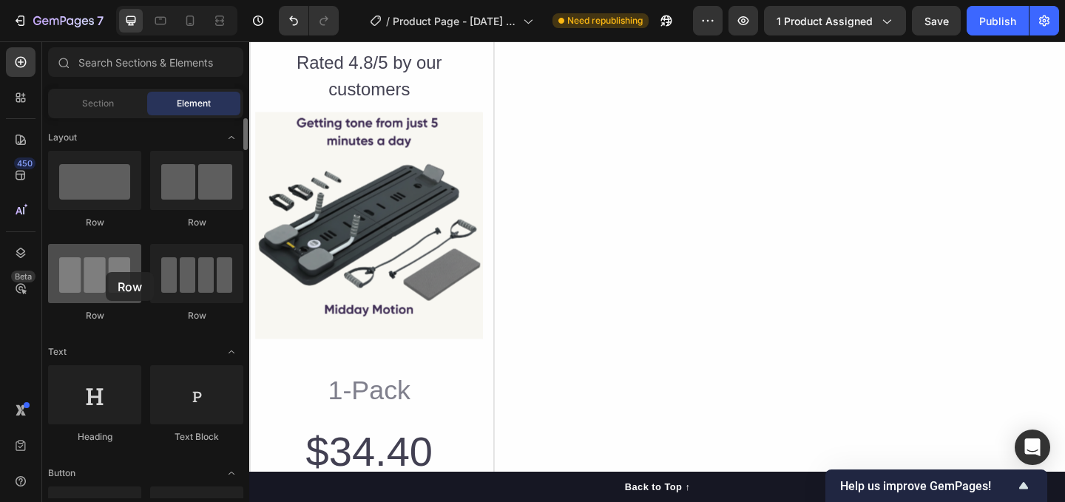
click at [106, 272] on div at bounding box center [94, 273] width 93 height 59
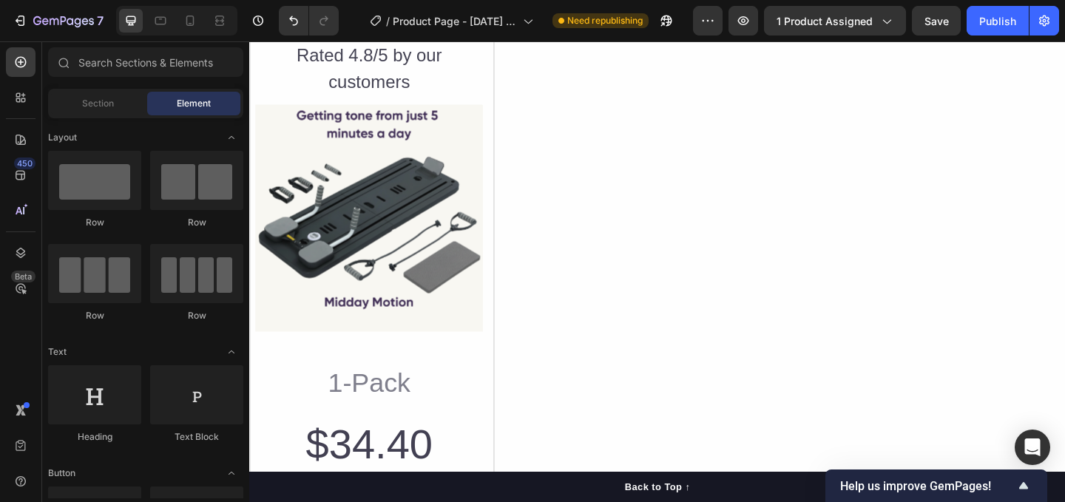
scroll to position [3055, 0]
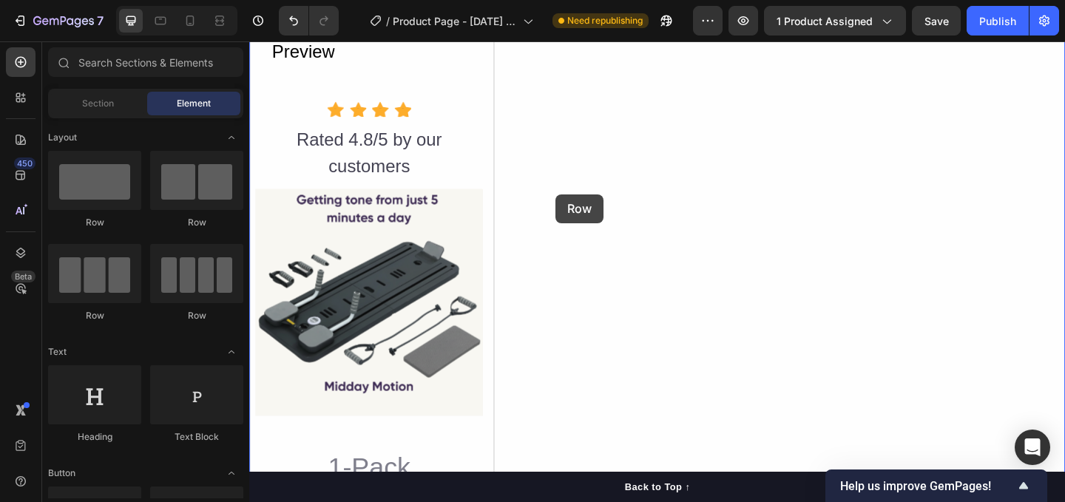
drag, startPoint x: 363, startPoint y: 313, endPoint x: 582, endPoint y: 208, distance: 242.8
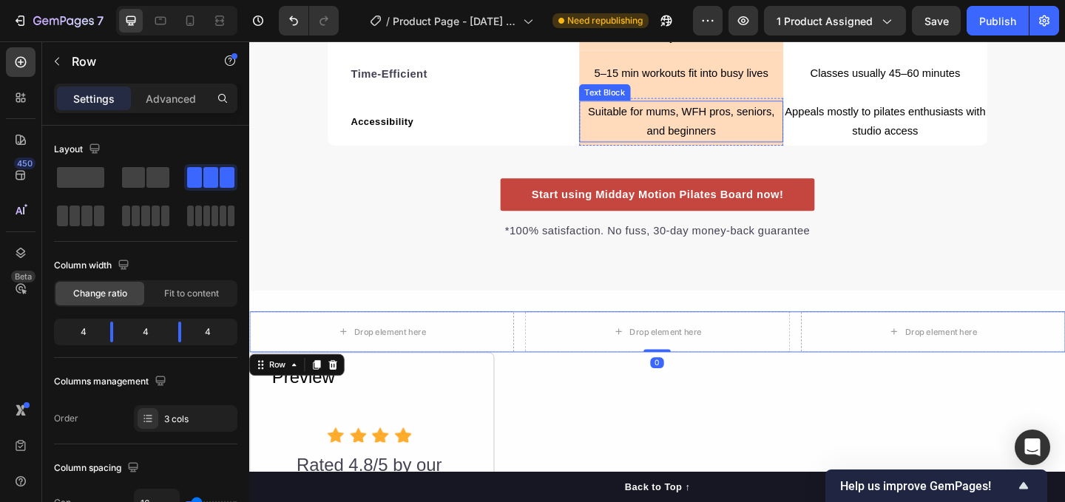
scroll to position [2905, 0]
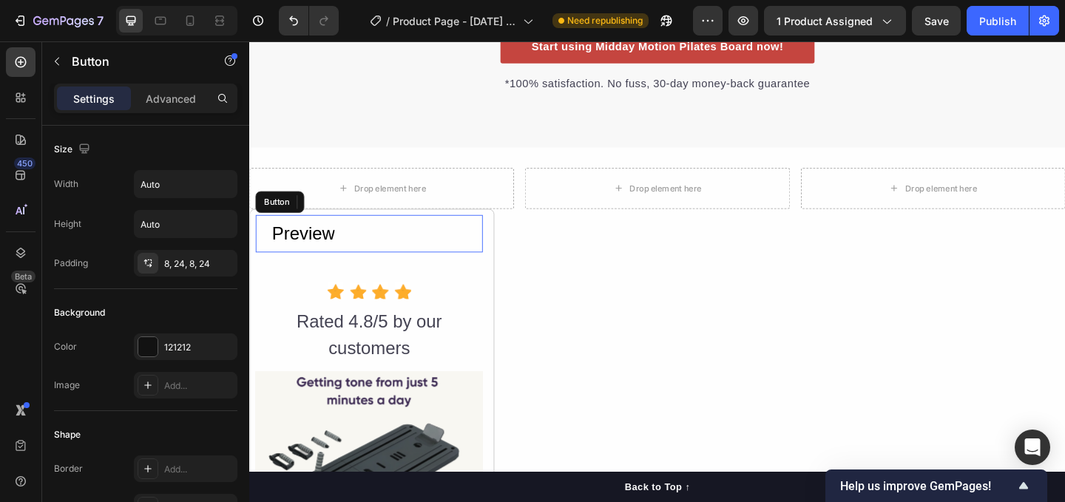
click at [434, 265] on div "Preview Button" at bounding box center [379, 250] width 247 height 41
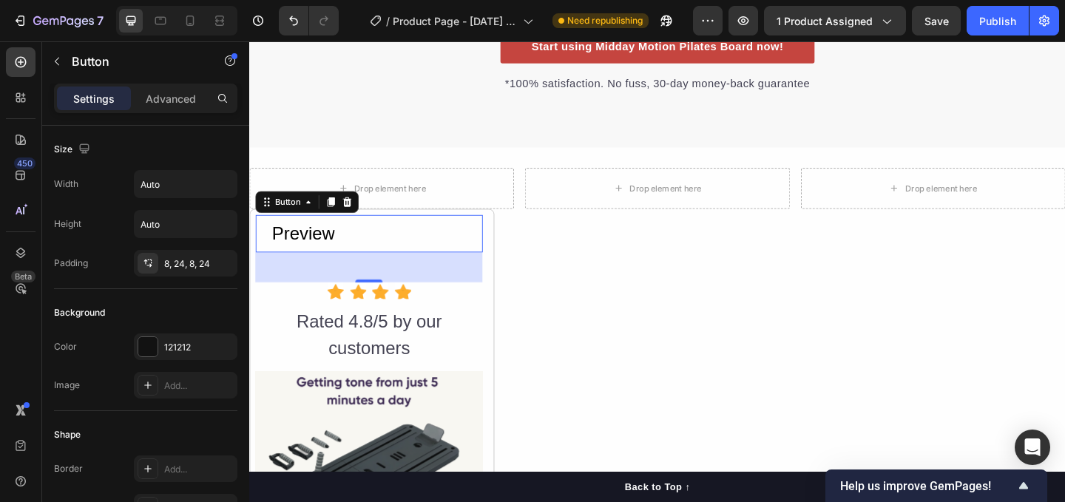
click at [412, 246] on div "Preview Button 44" at bounding box center [379, 250] width 247 height 41
click at [385, 312] on image at bounding box center [391, 312] width 18 height 18
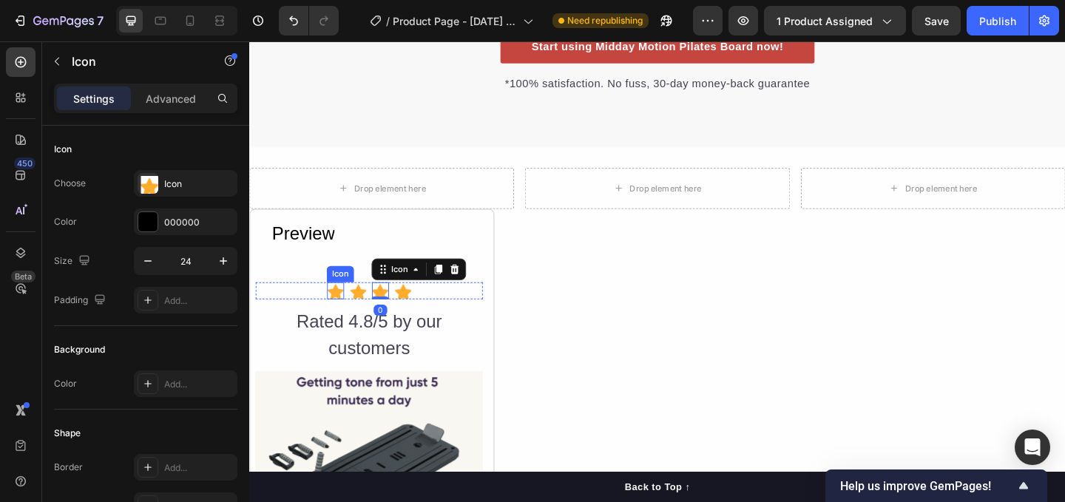
click at [336, 309] on image at bounding box center [343, 312] width 18 height 18
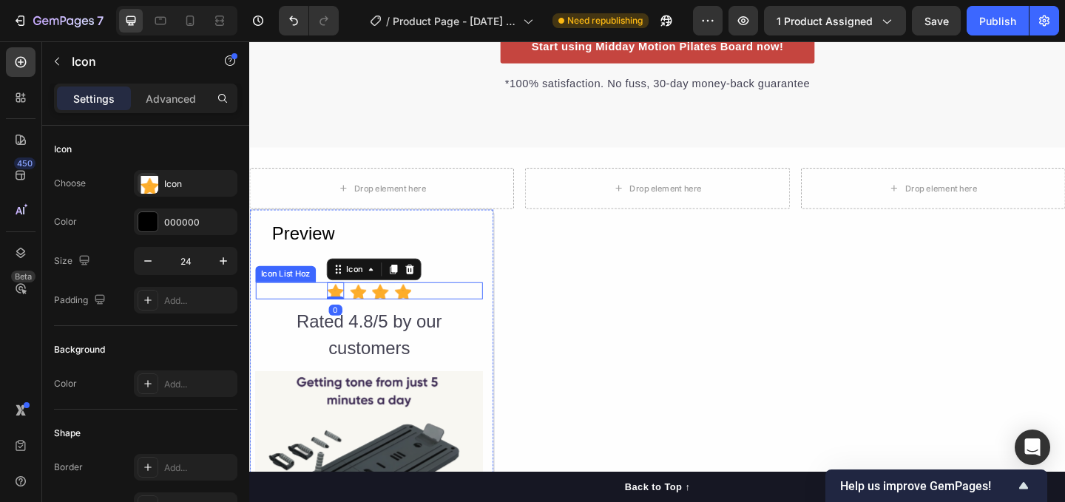
click at [447, 306] on div "Icon 0 Icon Icon Icon" at bounding box center [379, 312] width 247 height 18
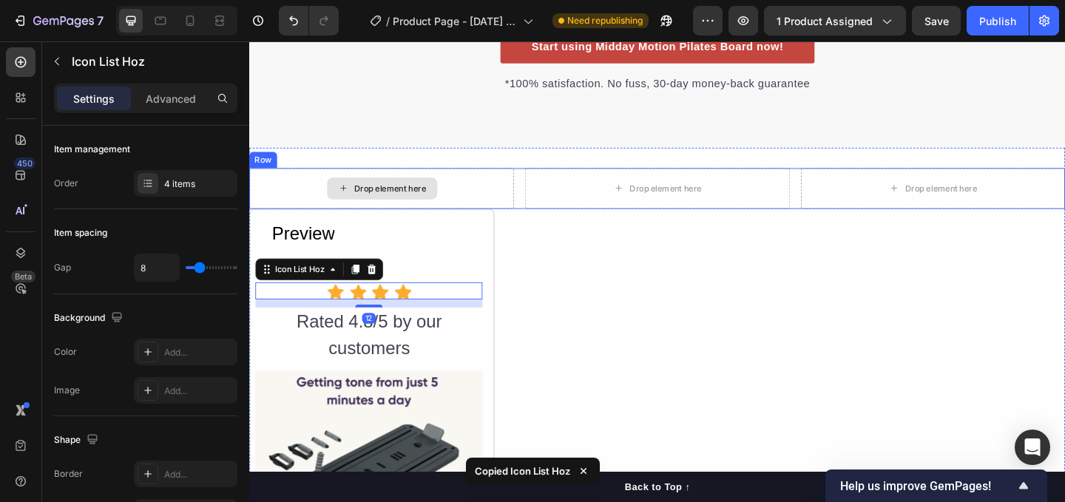
click at [421, 189] on div "Drop element here" at bounding box center [394, 201] width 120 height 24
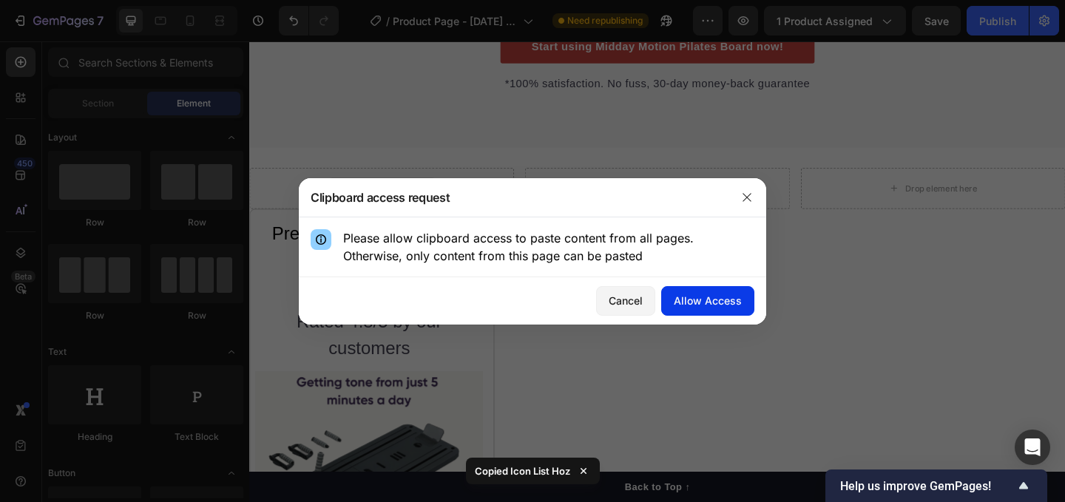
click at [680, 302] on div "Allow Access" at bounding box center [708, 301] width 68 height 16
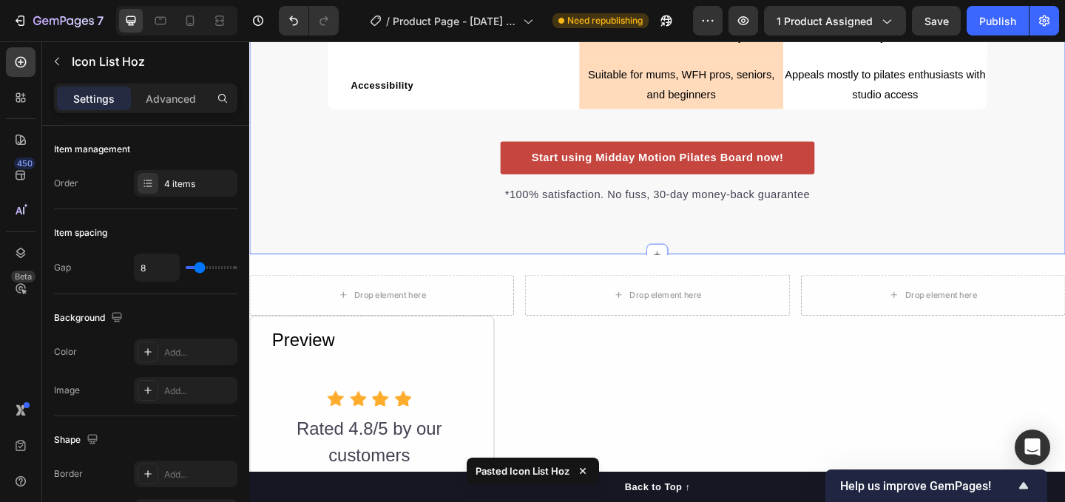
scroll to position [2780, 0]
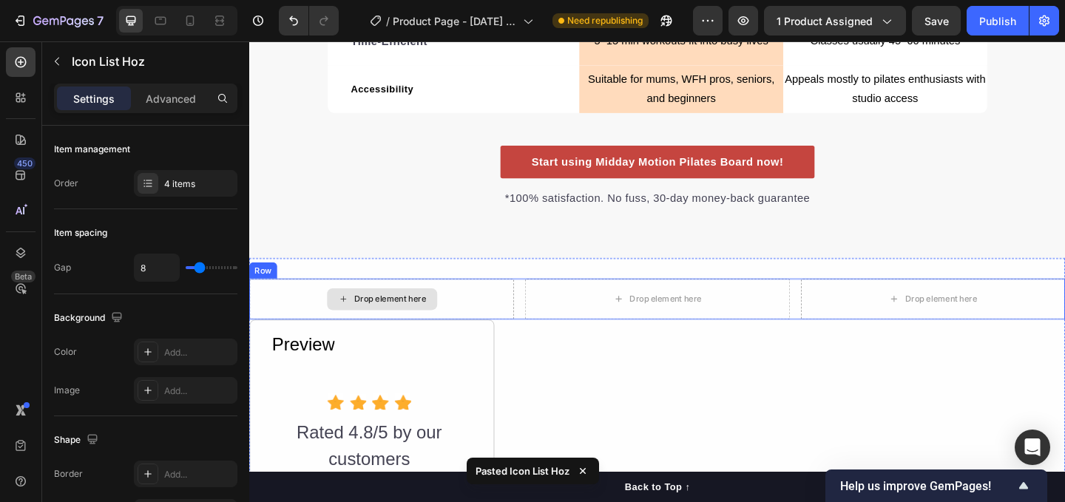
click at [388, 316] on div "Drop element here" at bounding box center [402, 322] width 78 height 12
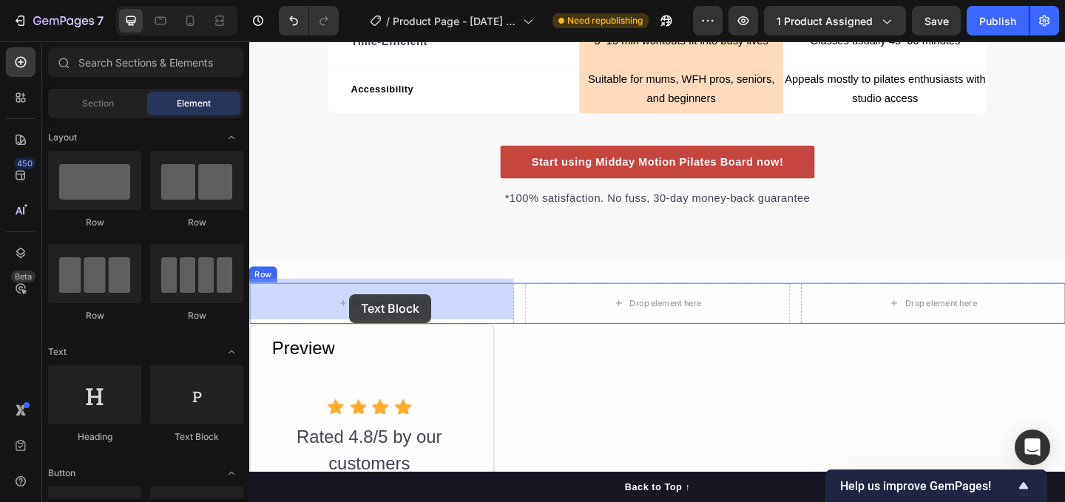
drag, startPoint x: 442, startPoint y: 441, endPoint x: 358, endPoint y: 316, distance: 150.1
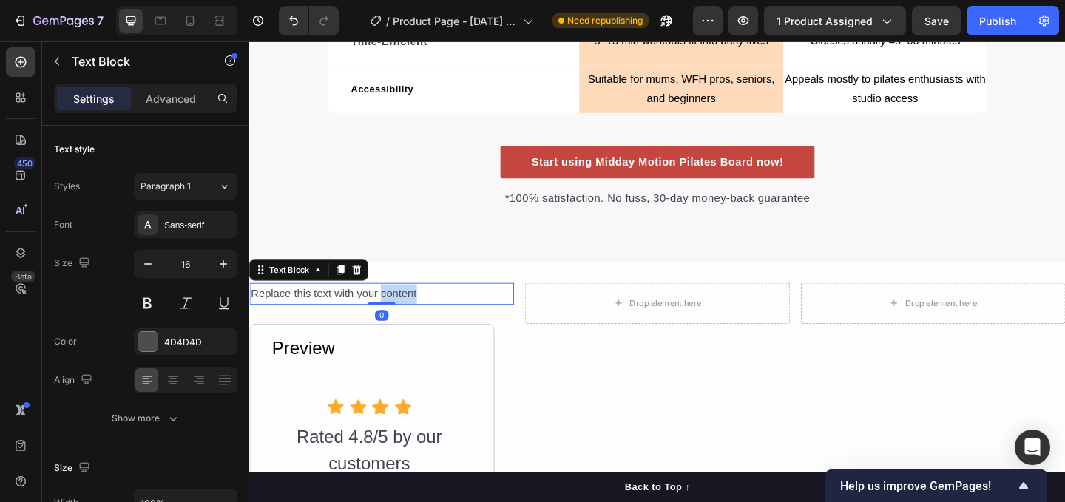
click at [416, 314] on p "Replace this text with your content" at bounding box center [393, 315] width 285 height 21
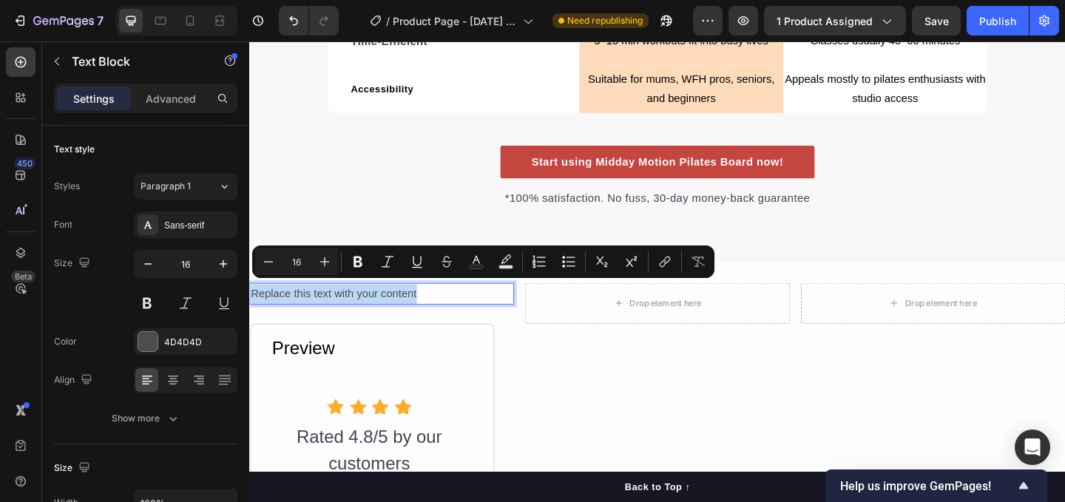
click at [452, 309] on p "Replace this text with your content" at bounding box center [393, 315] width 285 height 21
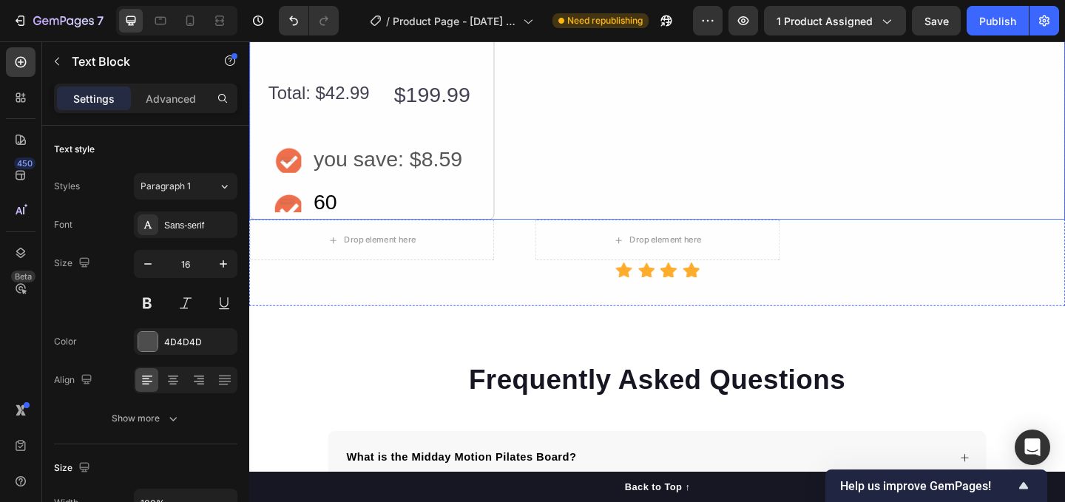
scroll to position [3684, 0]
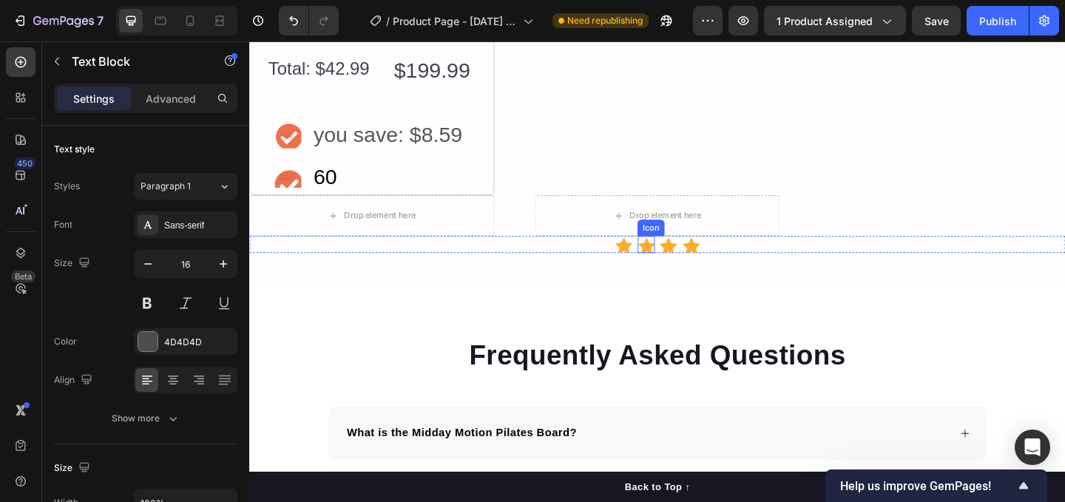
click at [674, 268] on div "Icon" at bounding box center [680, 262] width 18 height 18
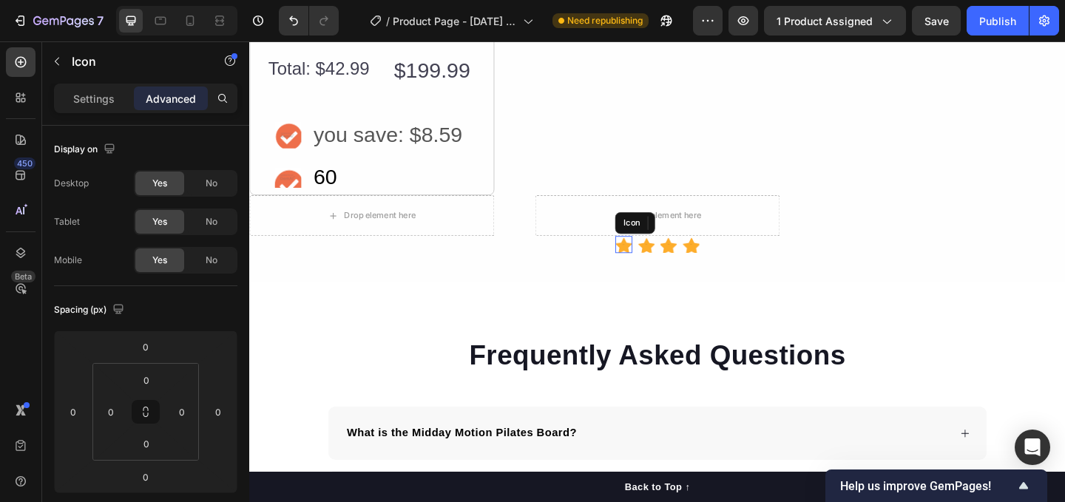
click at [651, 262] on image at bounding box center [656, 262] width 18 height 18
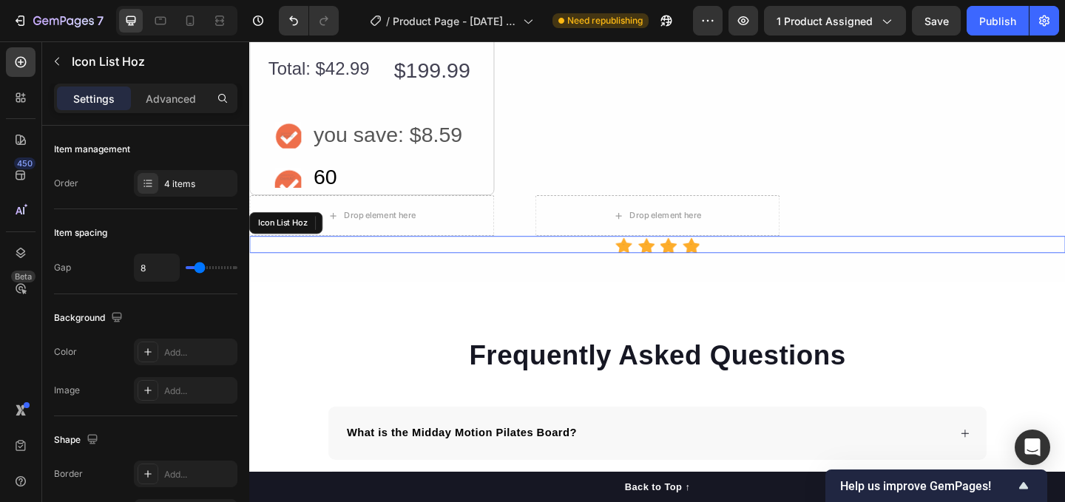
click at [643, 261] on div "Icon 0 Icon Icon Icon" at bounding box center [692, 262] width 887 height 18
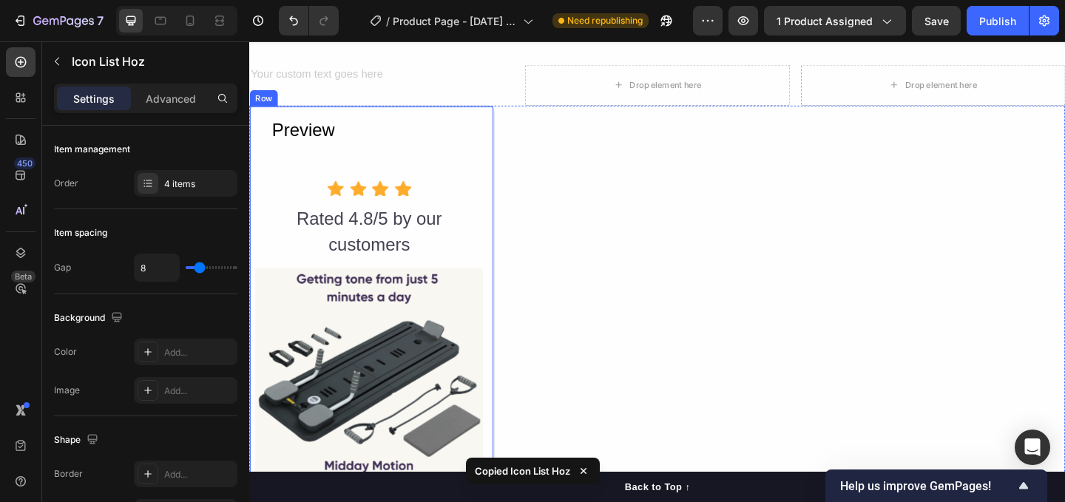
scroll to position [2789, 0]
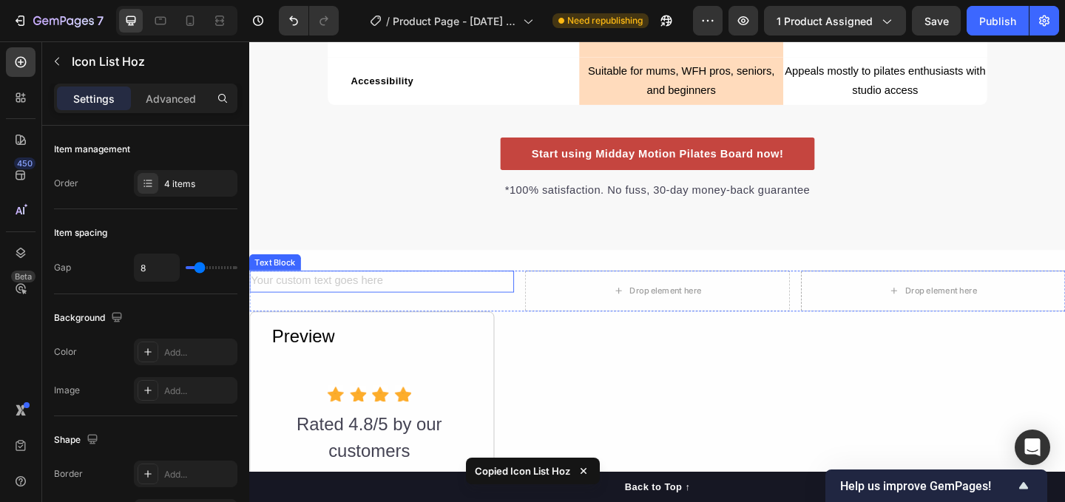
click at [342, 300] on div "Rich Text Editor. Editing area: main" at bounding box center [393, 303] width 288 height 24
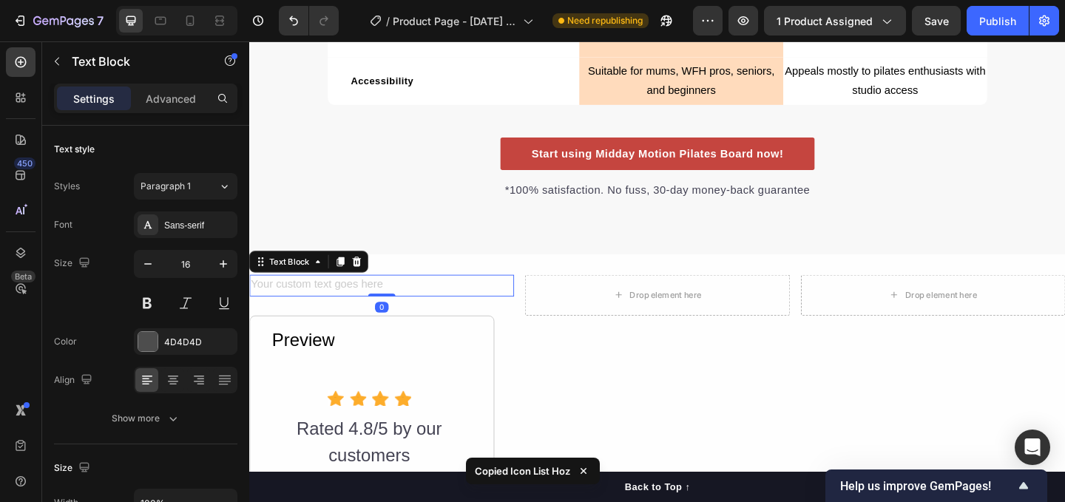
click at [324, 301] on div "Rich Text Editor. Editing area: main" at bounding box center [393, 307] width 288 height 24
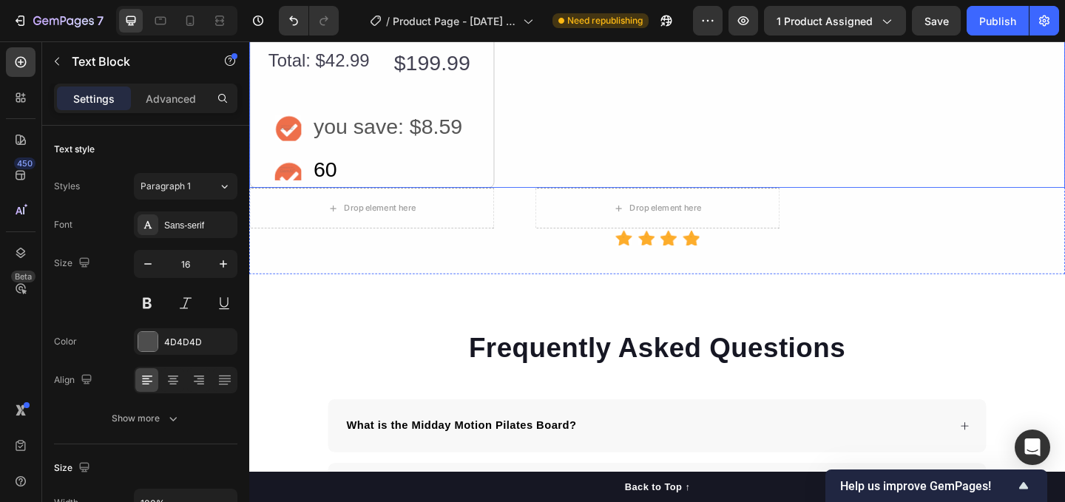
scroll to position [3738, 0]
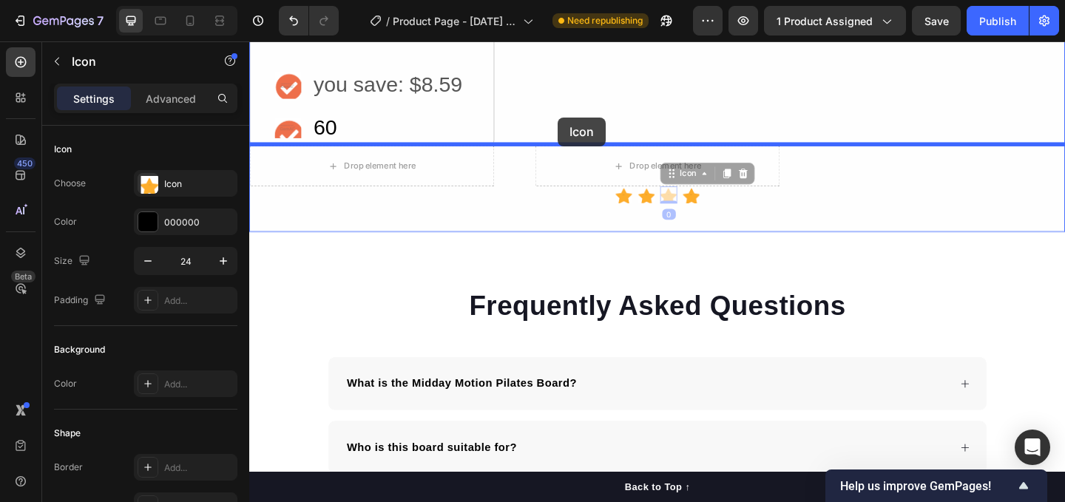
drag, startPoint x: 700, startPoint y: 209, endPoint x: 585, endPoint y: 124, distance: 142.9
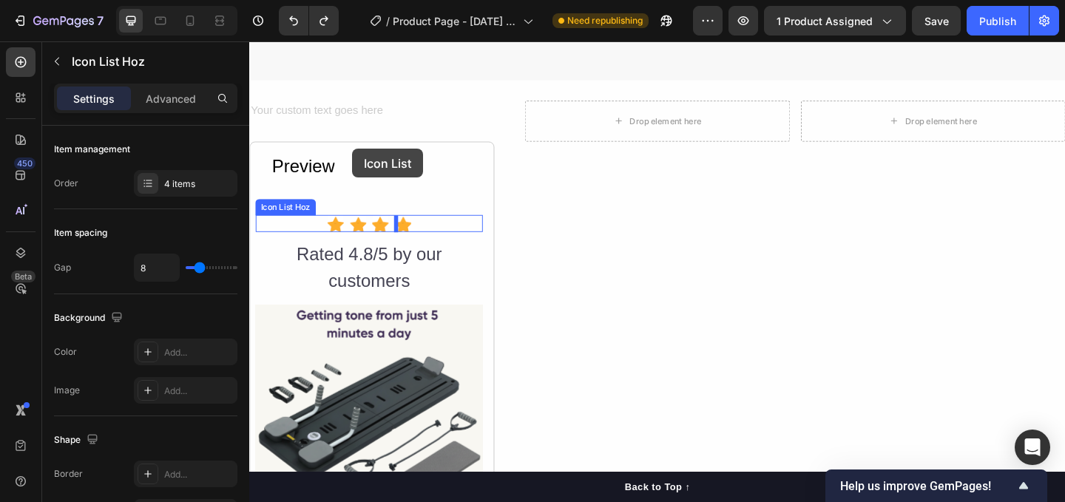
scroll to position [2885, 0]
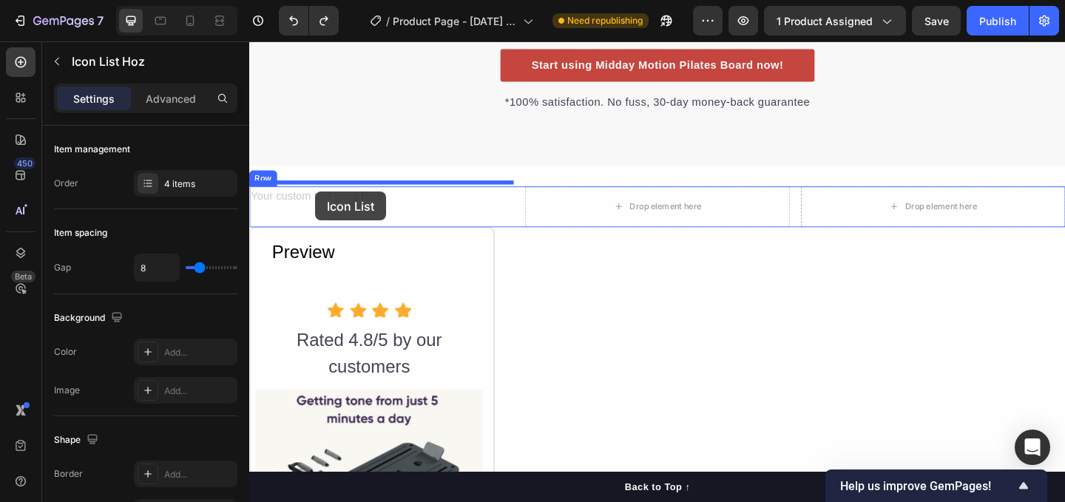
drag, startPoint x: 669, startPoint y: 209, endPoint x: 321, endPoint y: 205, distance: 348.3
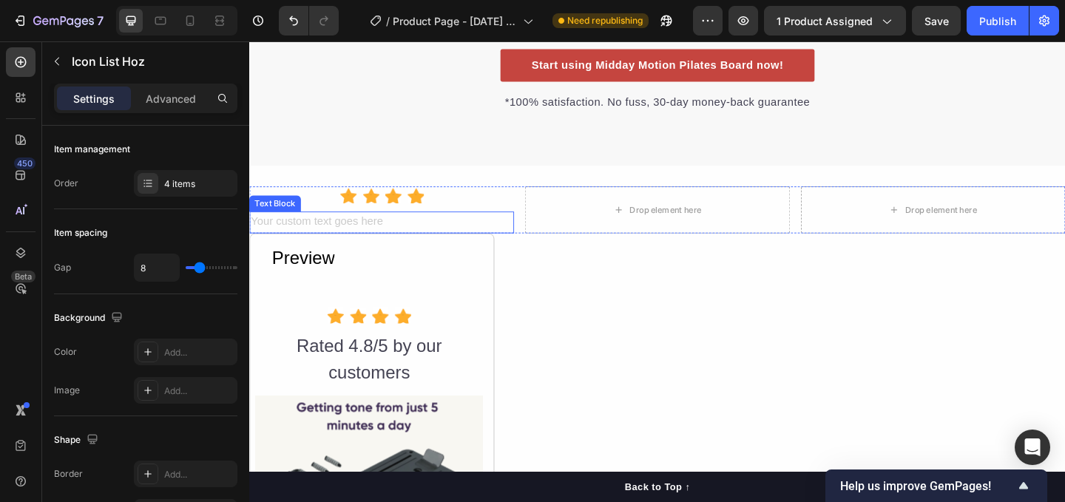
click at [356, 226] on div "Rich Text Editor. Editing area: main" at bounding box center [393, 238] width 288 height 24
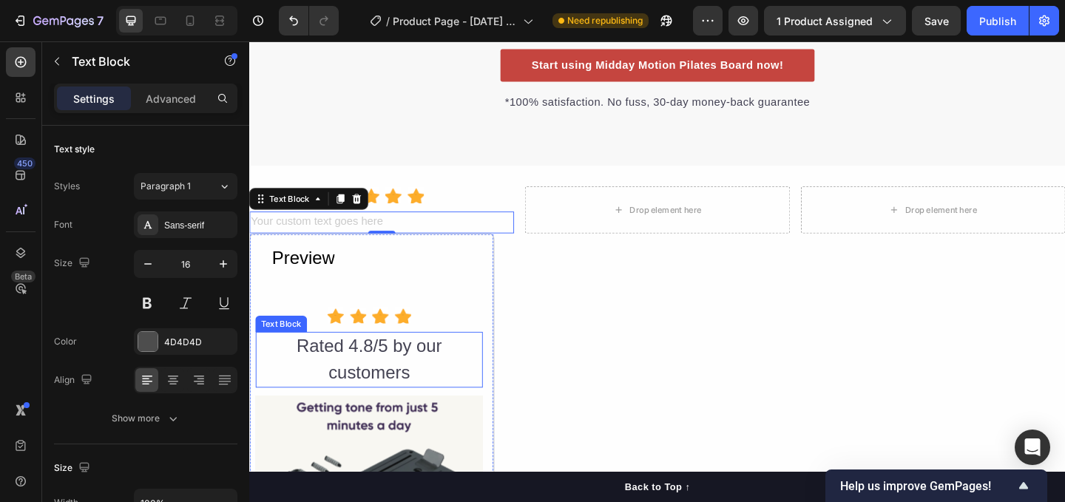
click at [396, 376] on div "Rated 4.8/5 by our customers" at bounding box center [379, 387] width 247 height 61
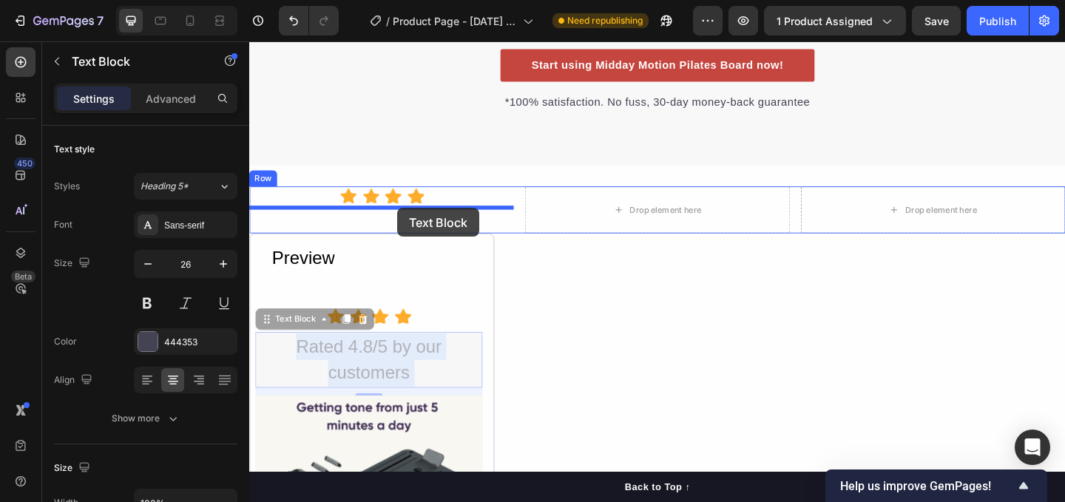
drag, startPoint x: 396, startPoint y: 376, endPoint x: 410, endPoint y: 223, distance: 154.5
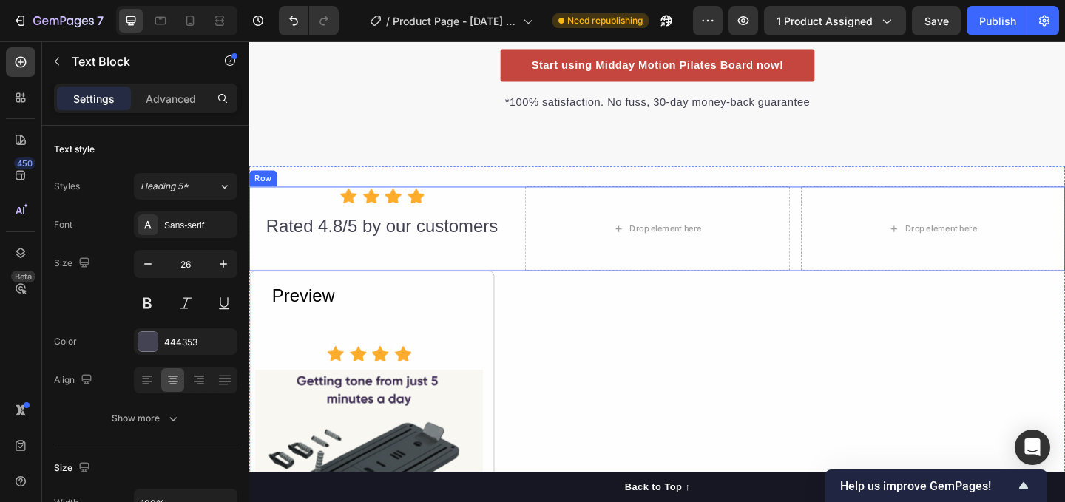
click at [429, 260] on div "Icon Icon Icon Icon Icon List Hoz Rated 4.8/5 by our customers Text Block 0 Tex…" at bounding box center [393, 245] width 288 height 92
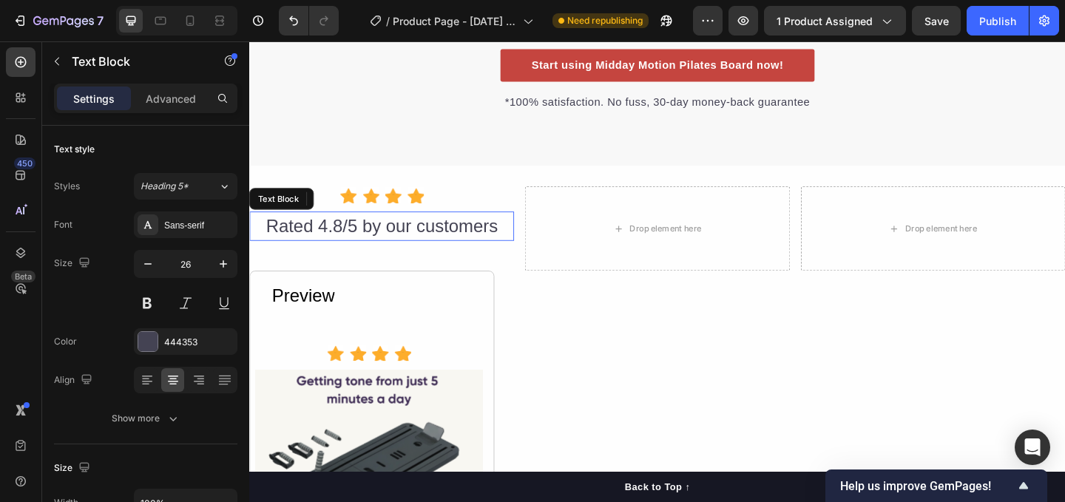
click at [402, 248] on div "Rated 4.8/5 by our customers" at bounding box center [393, 242] width 288 height 32
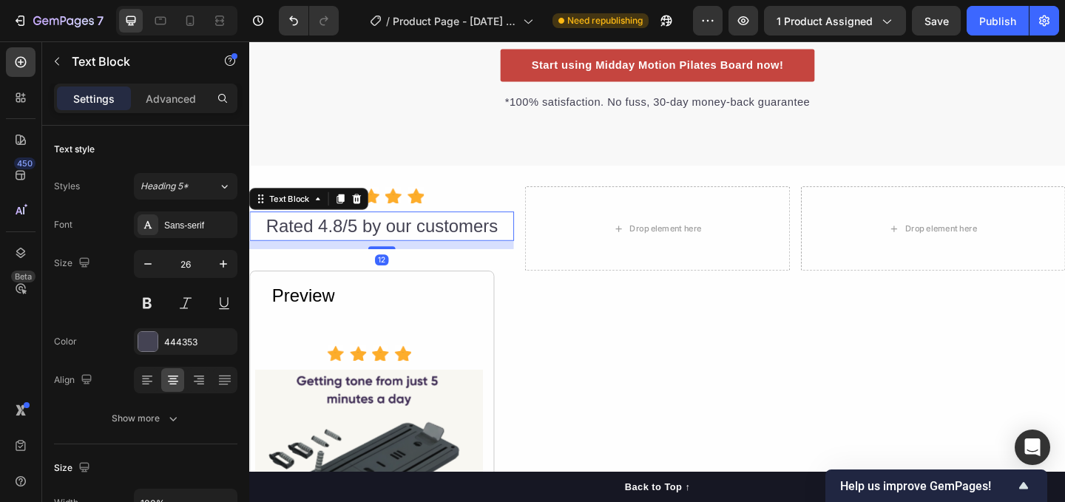
click at [524, 234] on div "Rated 4.8/5 by our customers" at bounding box center [393, 242] width 288 height 32
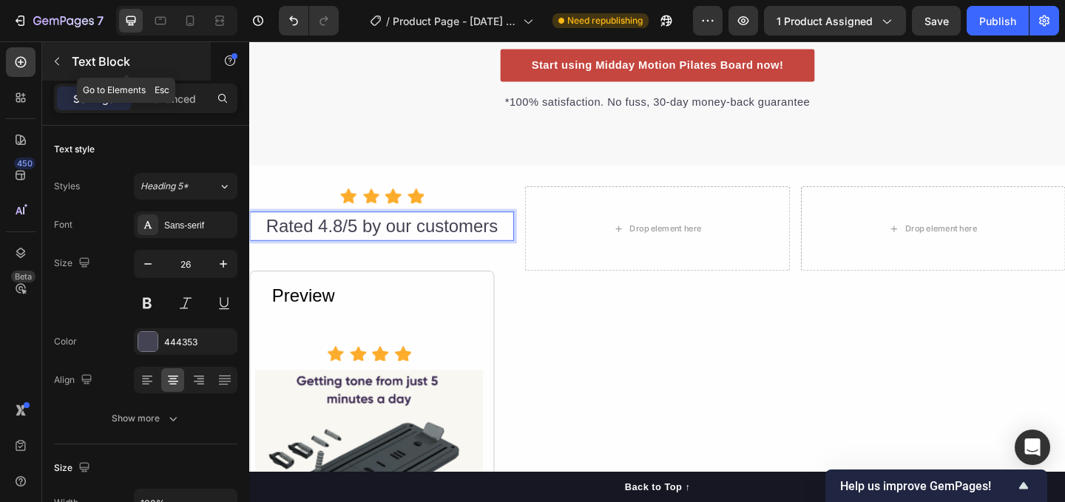
click at [57, 65] on icon "button" at bounding box center [57, 61] width 12 height 12
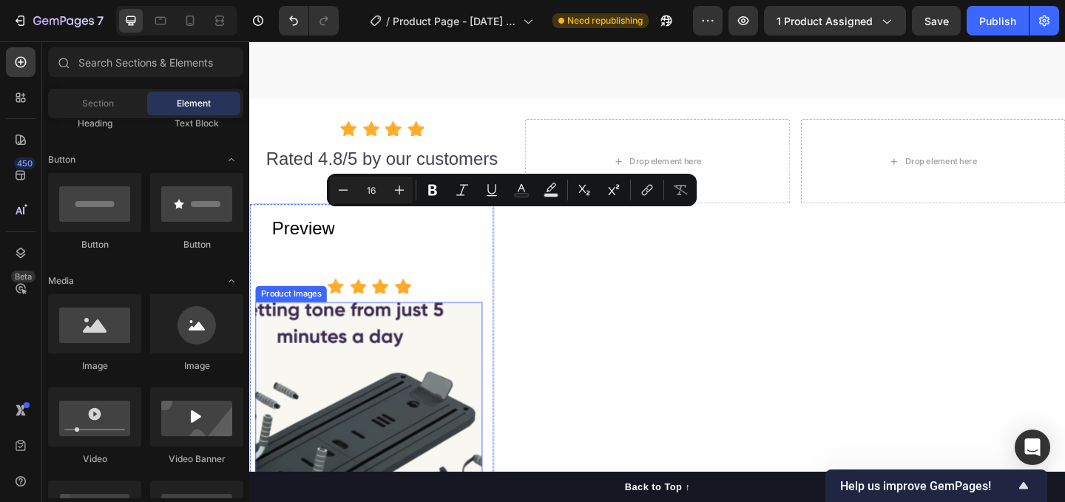
scroll to position [2955, 0]
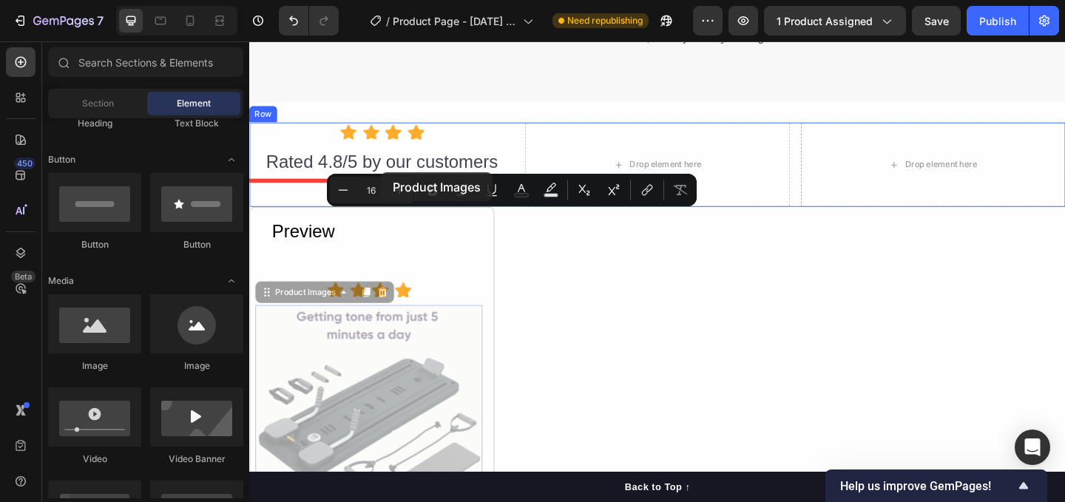
drag, startPoint x: 365, startPoint y: 396, endPoint x: 393, endPoint y: 184, distance: 214.0
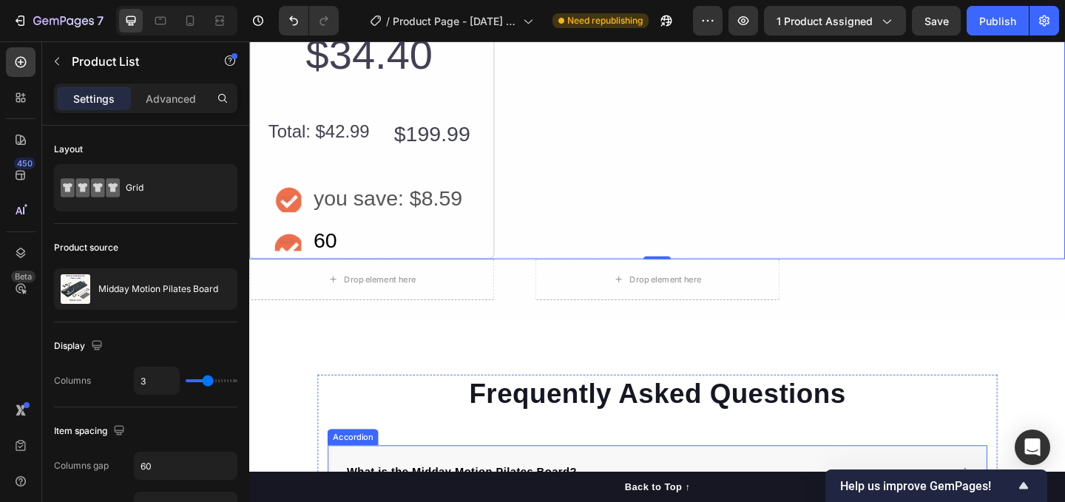
scroll to position [3470, 0]
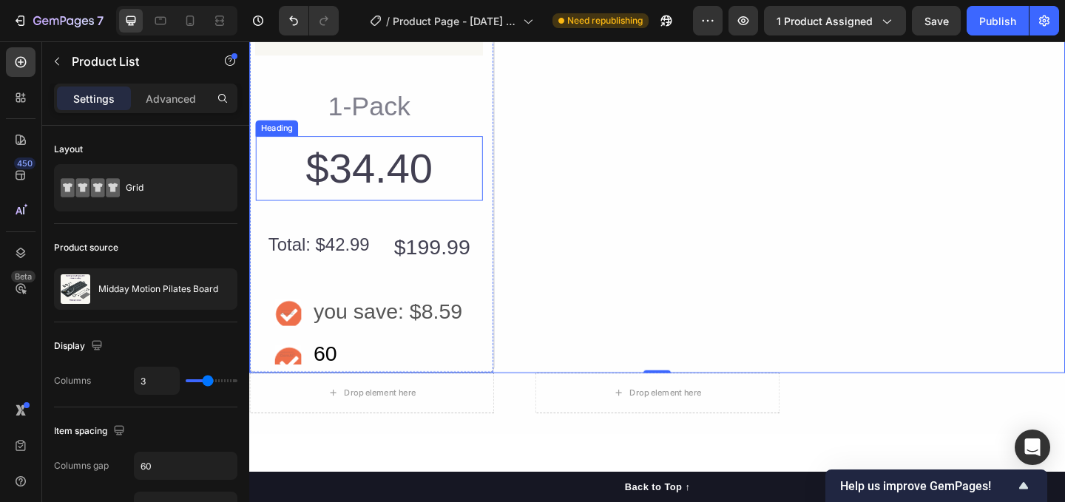
click at [401, 205] on h2 "$34.40" at bounding box center [379, 179] width 247 height 71
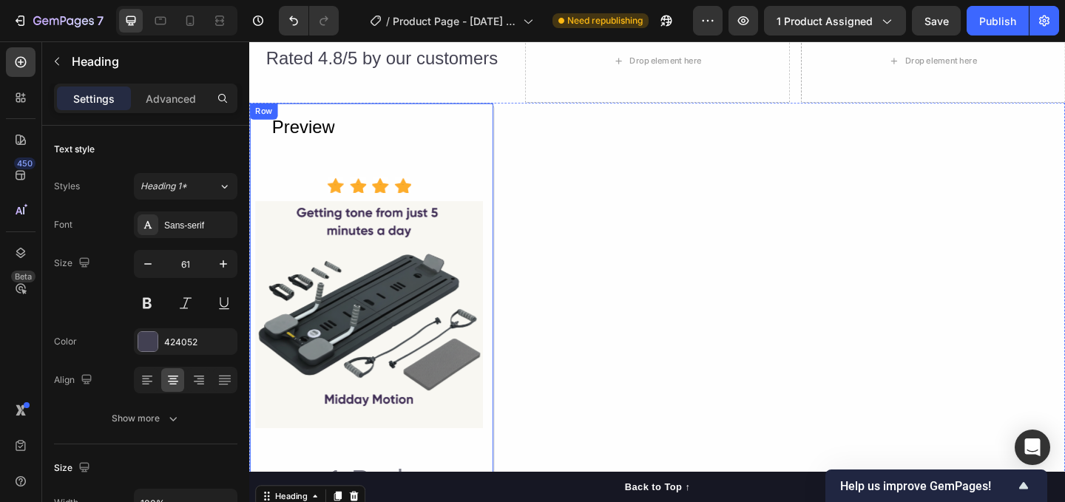
scroll to position [2968, 0]
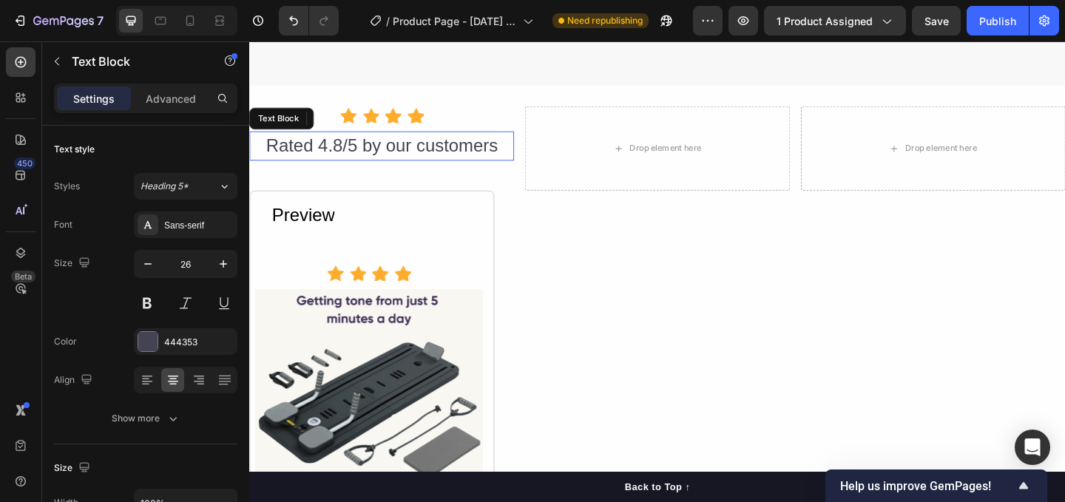
click at [385, 160] on p "Rated 4.8/5 by our customers" at bounding box center [393, 155] width 285 height 29
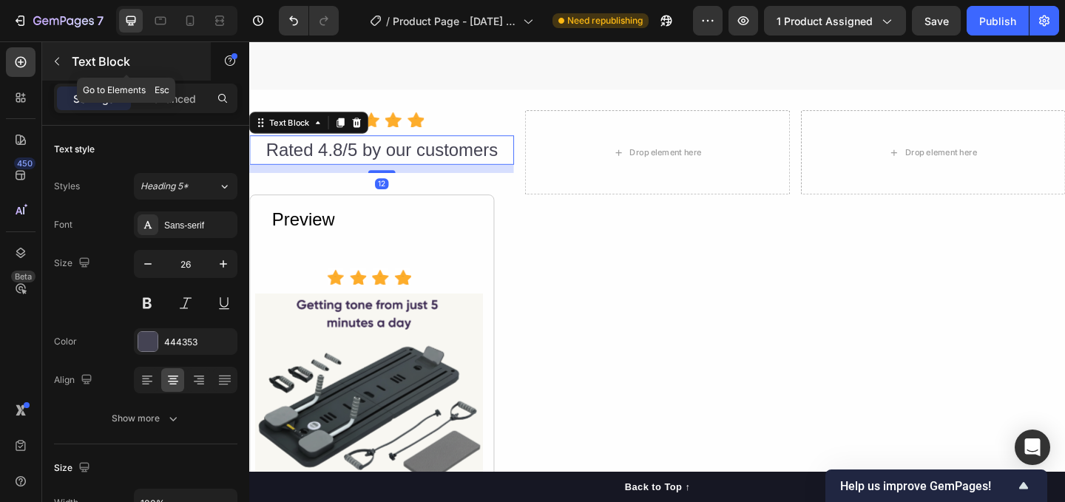
click at [61, 61] on icon "button" at bounding box center [57, 61] width 12 height 12
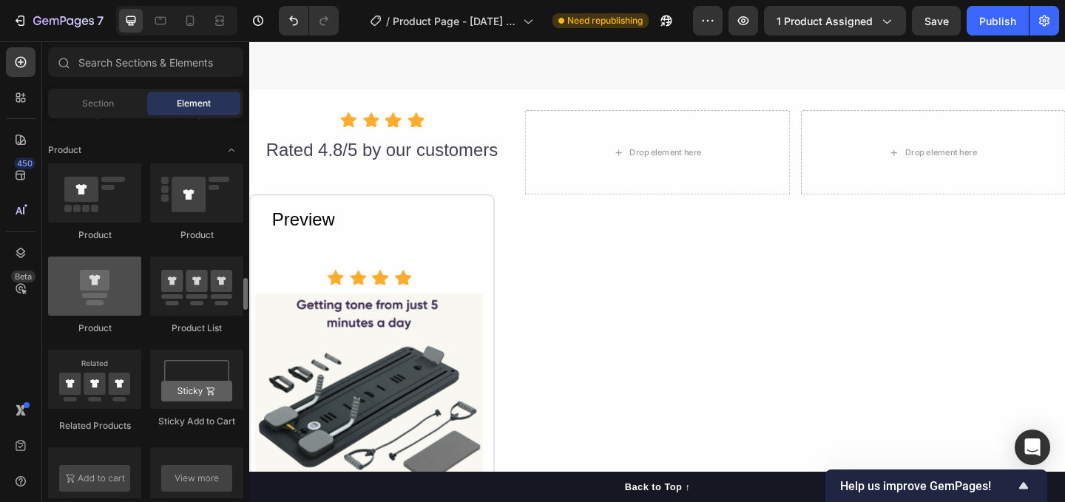
scroll to position [1872, 0]
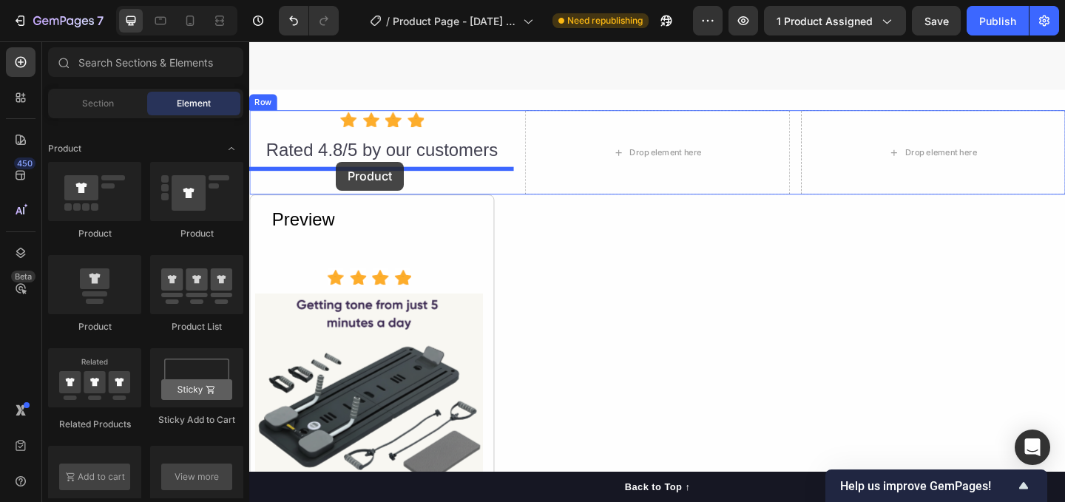
drag, startPoint x: 421, startPoint y: 265, endPoint x: 343, endPoint y: 172, distance: 120.7
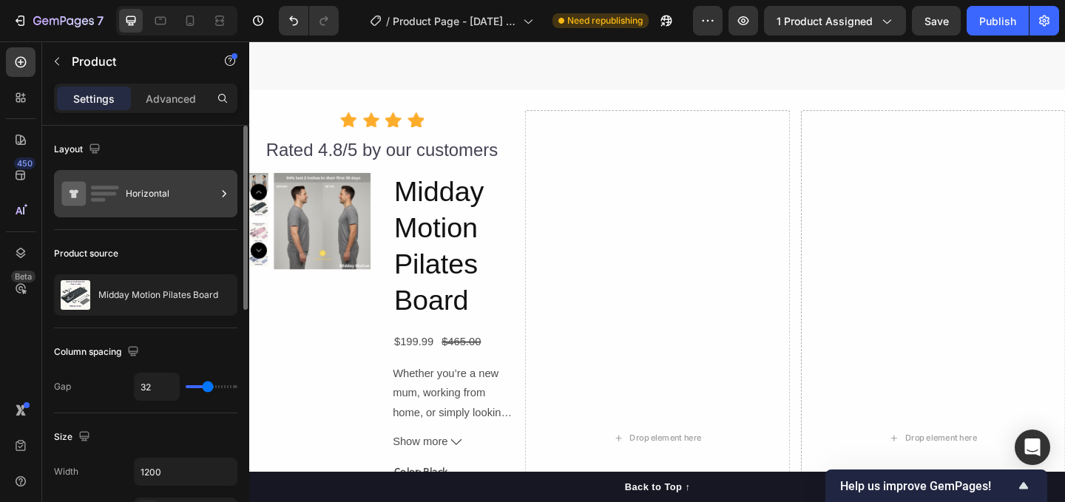
click at [112, 183] on icon at bounding box center [90, 194] width 59 height 34
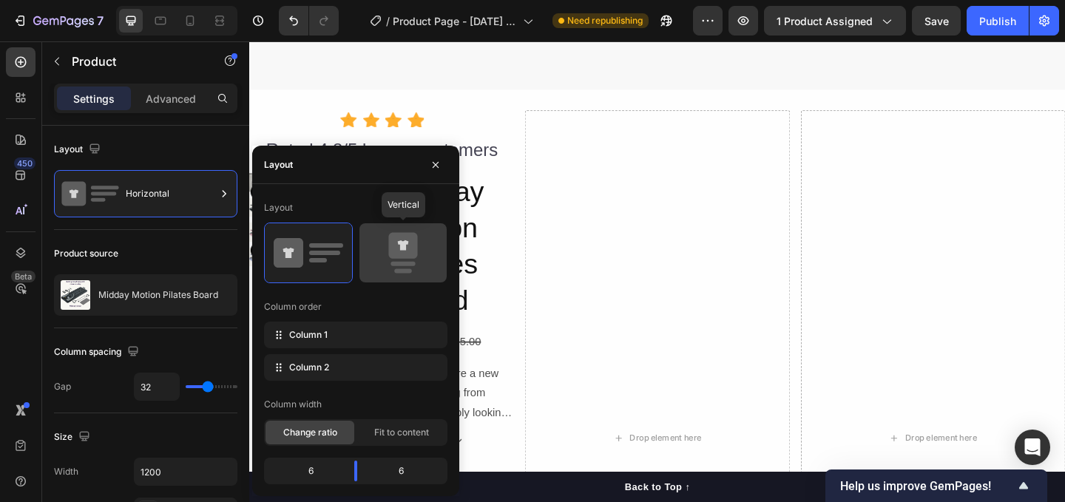
click at [424, 233] on icon at bounding box center [403, 252] width 70 height 41
type input "16"
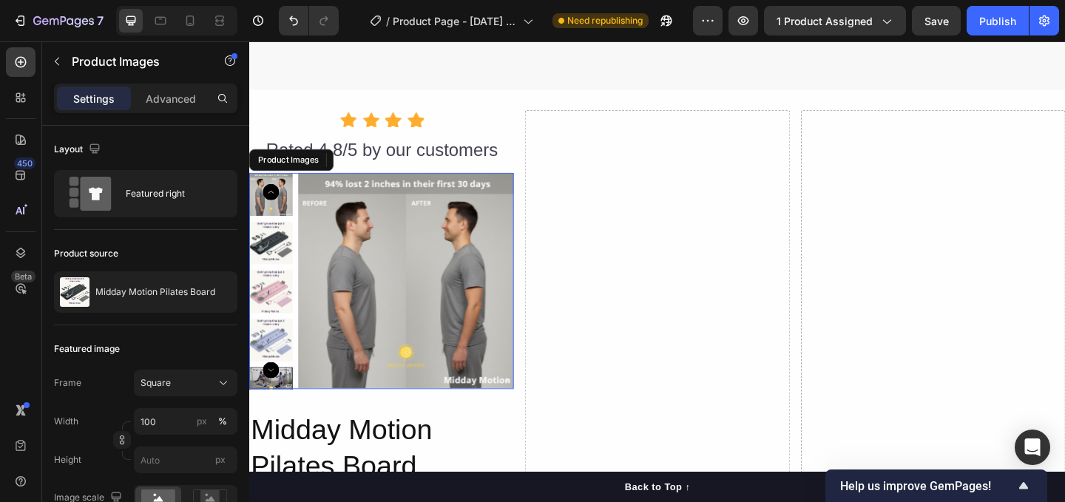
click at [265, 237] on img at bounding box center [272, 260] width 47 height 47
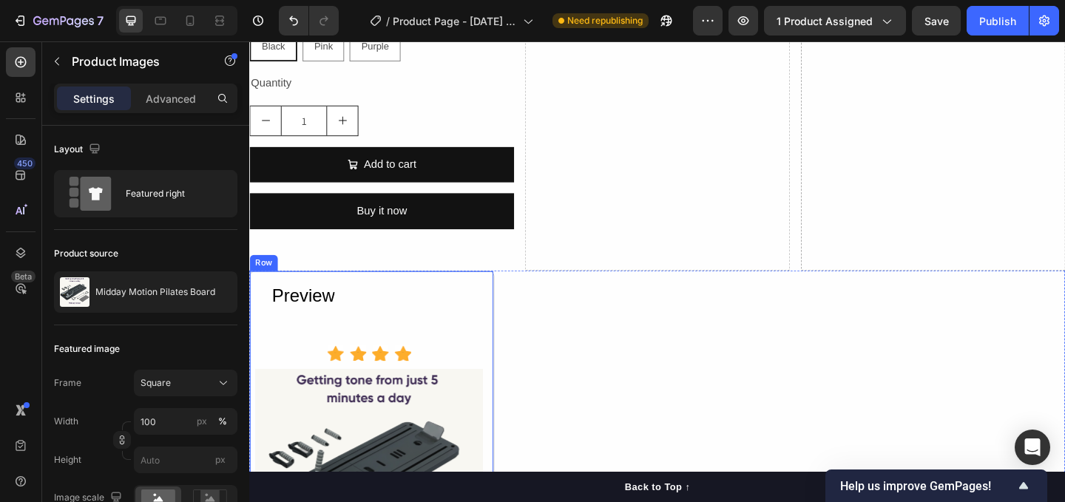
scroll to position [3347, 0]
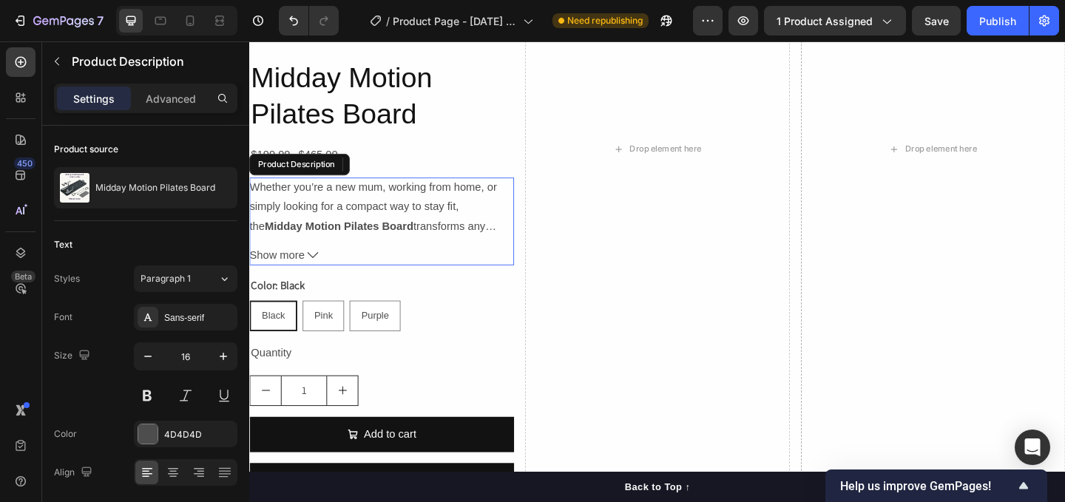
click at [311, 276] on button "Show more" at bounding box center [393, 273] width 288 height 21
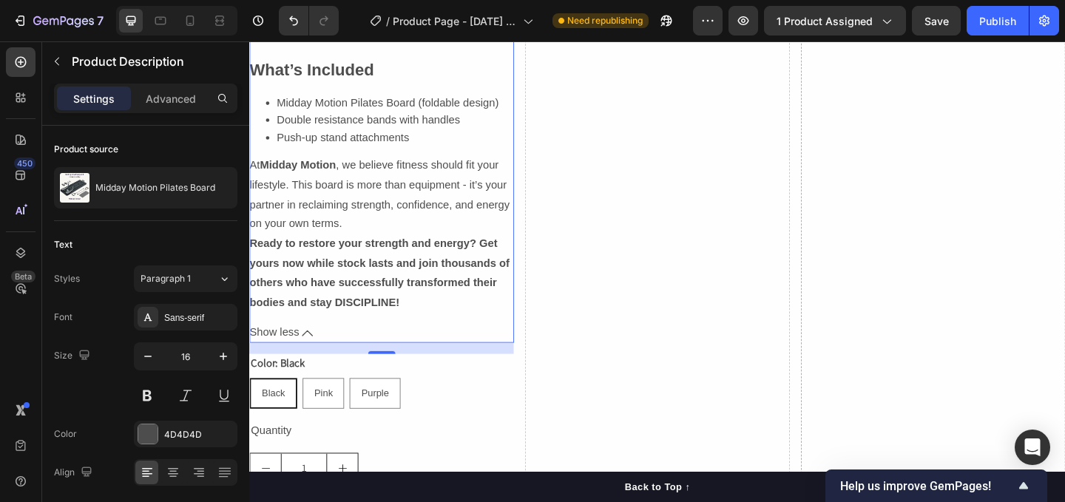
scroll to position [4448, 0]
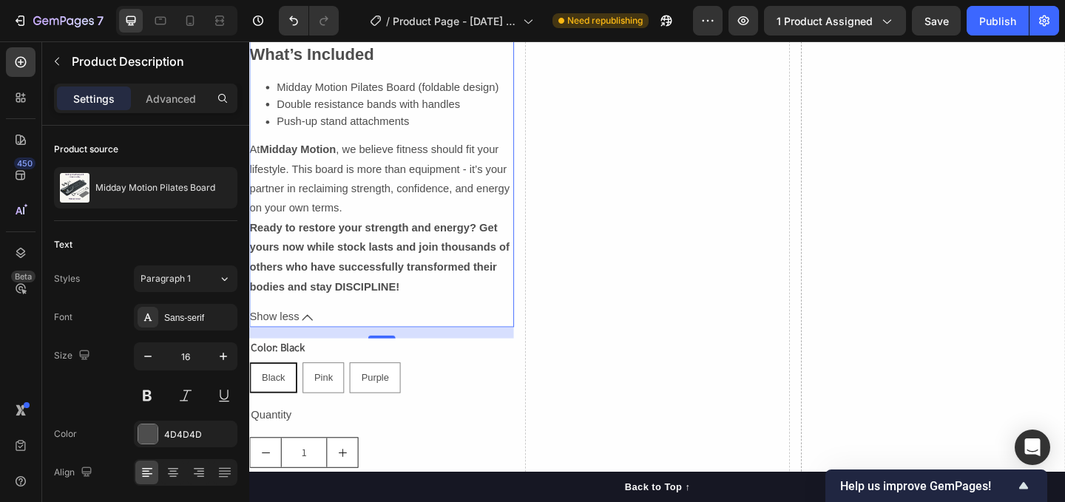
click at [310, 336] on icon at bounding box center [312, 342] width 12 height 12
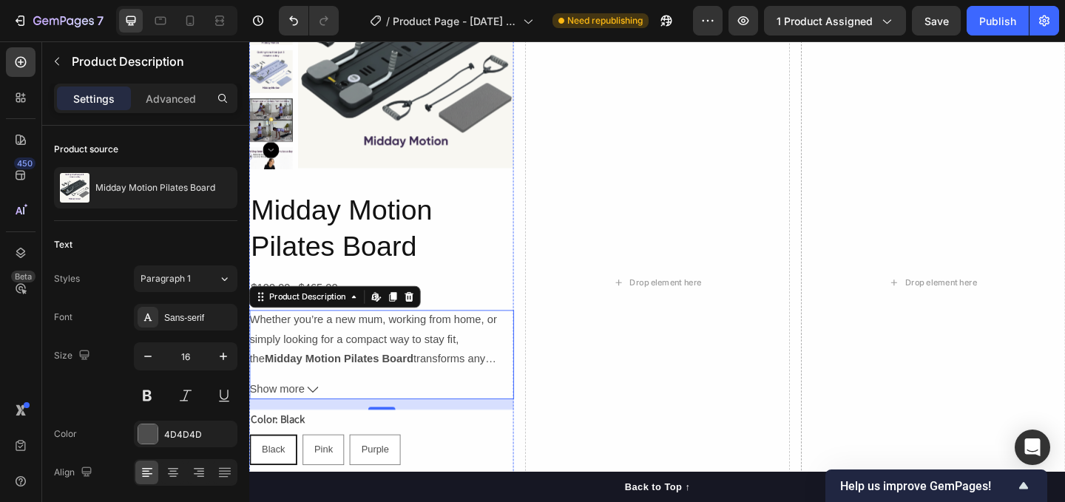
scroll to position [3135, 0]
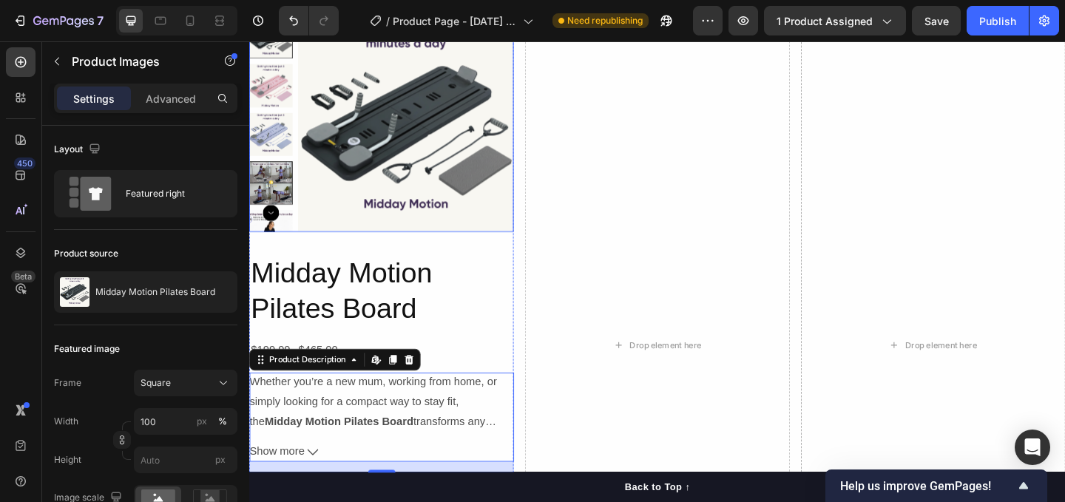
click at [351, 209] on img at bounding box center [419, 130] width 235 height 235
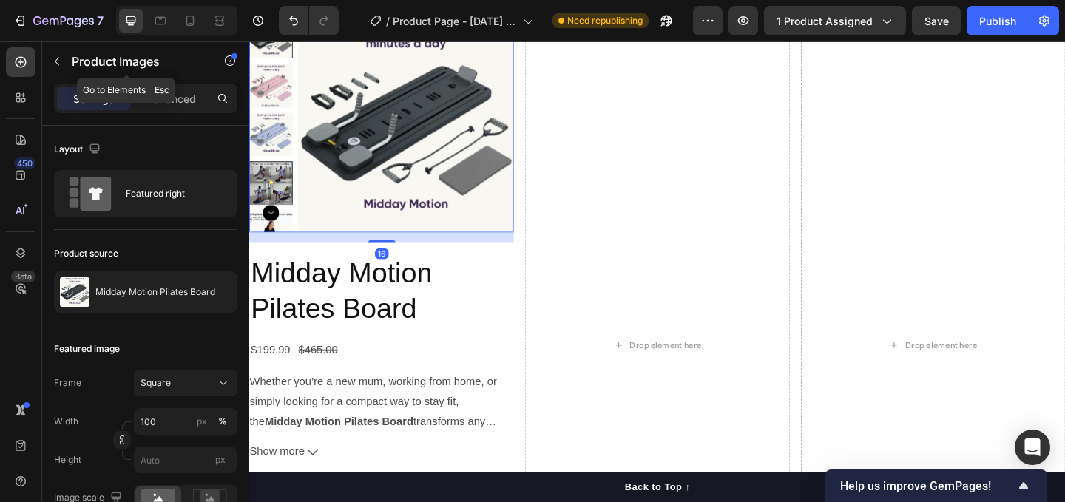
click at [62, 64] on icon "button" at bounding box center [57, 61] width 12 height 12
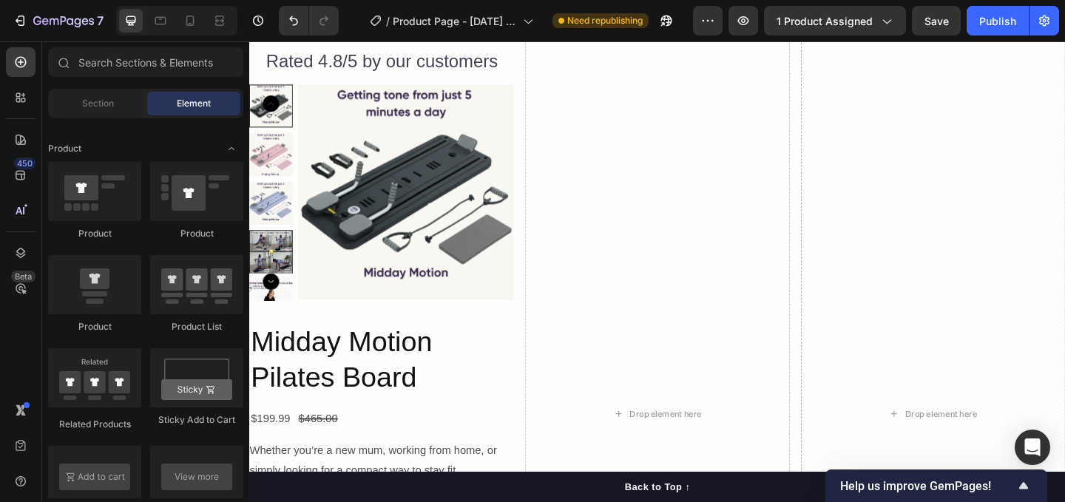
scroll to position [2865, 0]
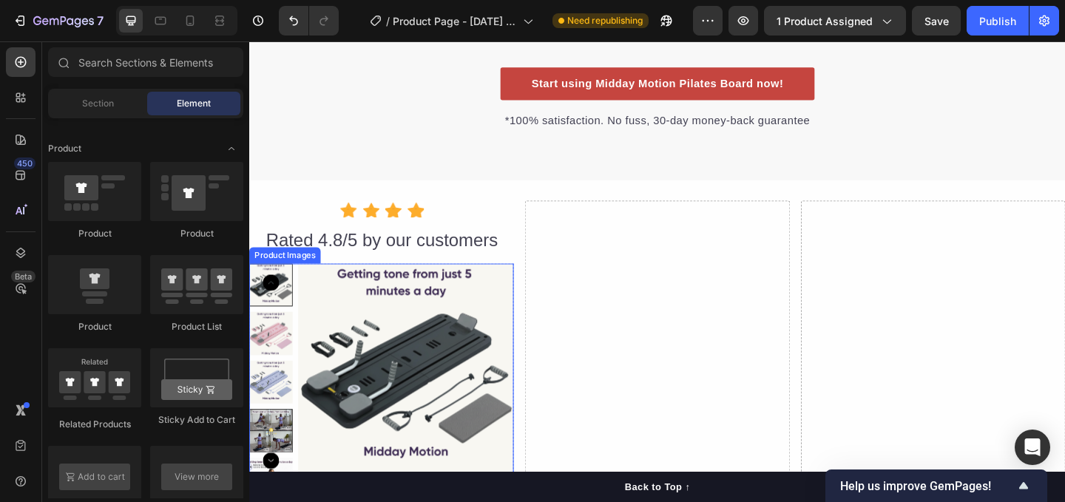
click at [407, 297] on img at bounding box center [419, 399] width 235 height 235
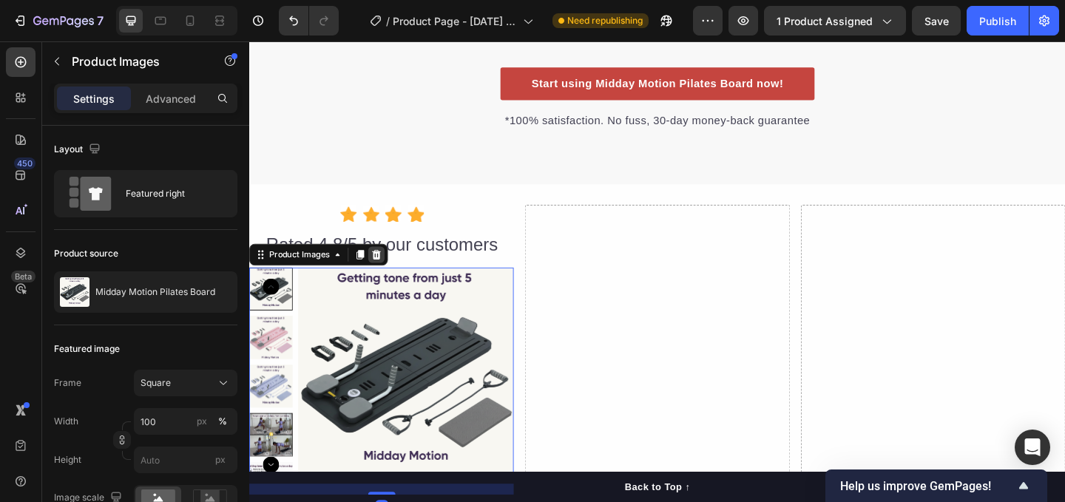
click at [385, 268] on icon at bounding box center [388, 273] width 10 height 10
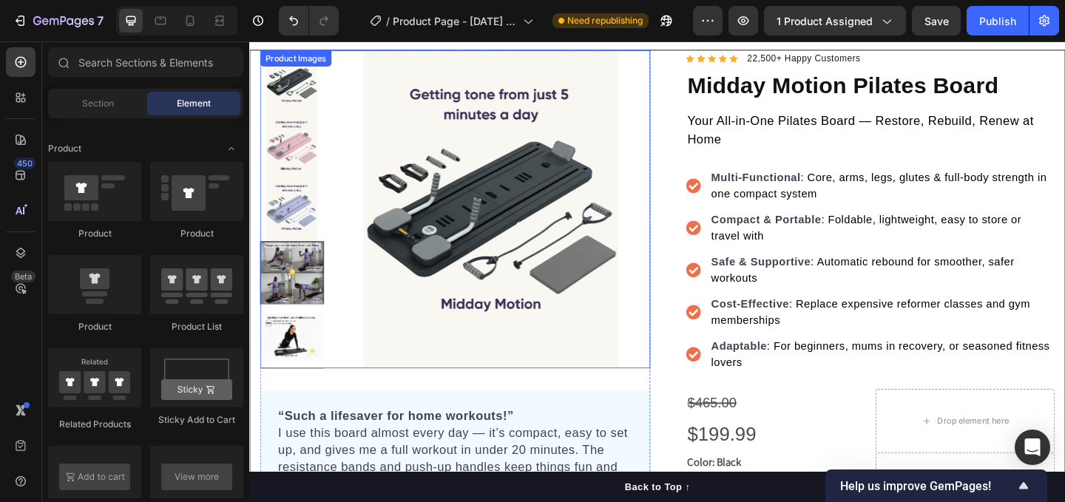
scroll to position [96, 0]
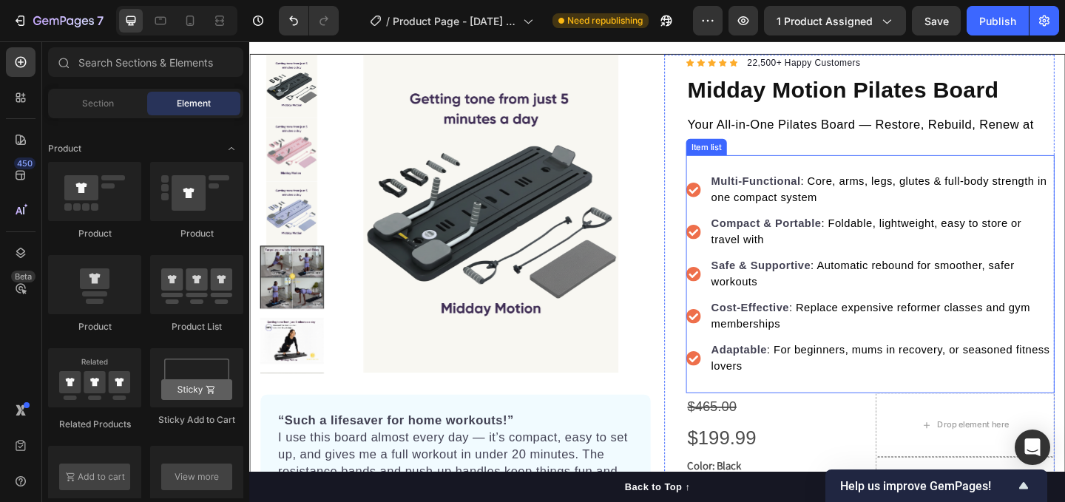
click at [736, 389] on icon at bounding box center [732, 386] width 16 height 16
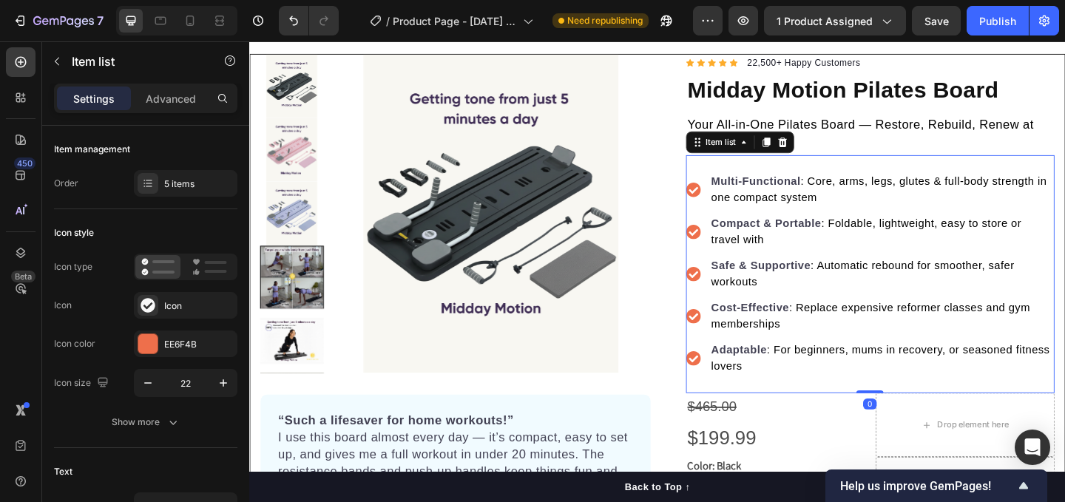
click at [730, 386] on icon at bounding box center [732, 386] width 16 height 16
click at [157, 350] on div at bounding box center [148, 344] width 21 height 21
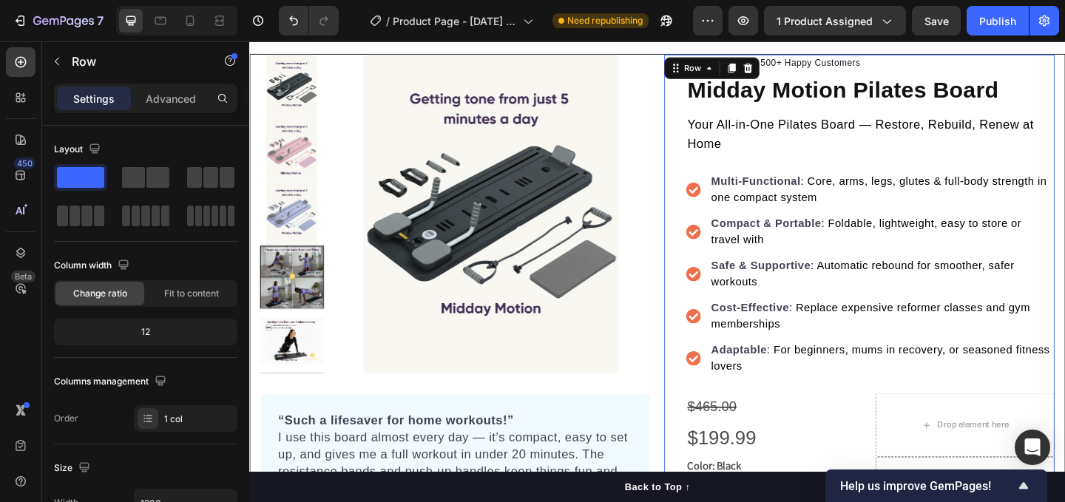
click at [703, 158] on div "Icon Icon Icon Icon Icon Icon List Hoz 22,500+ Happy Customers Text block Row M…" at bounding box center [912, 363] width 424 height 616
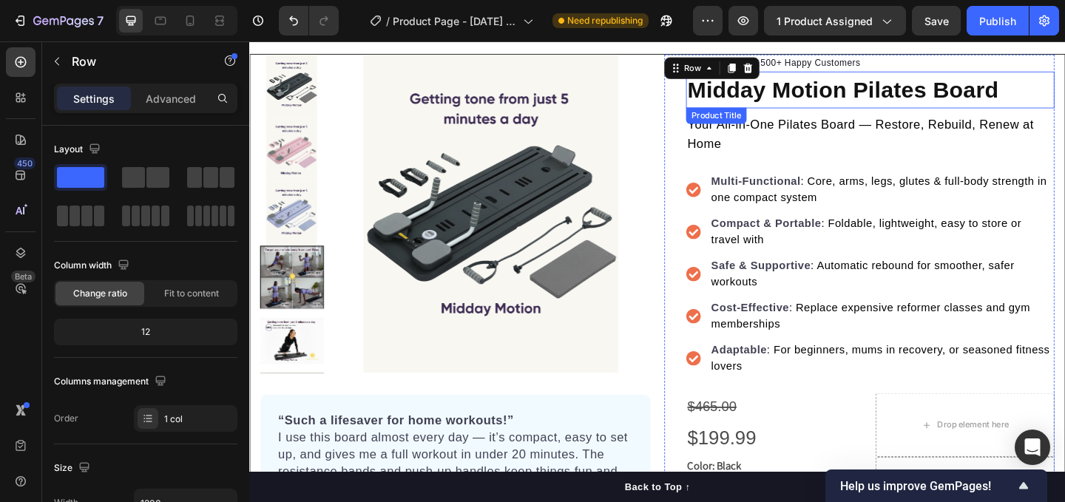
click at [884, 79] on h1 "Midday Motion Pilates Board" at bounding box center [924, 94] width 401 height 40
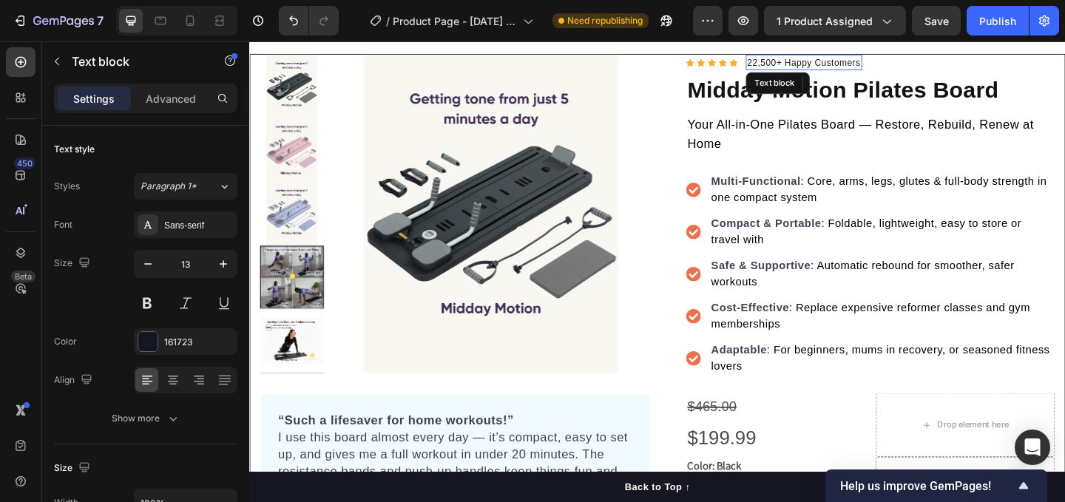
click at [810, 63] on p "22,500+ Happy Customers" at bounding box center [852, 64] width 123 height 15
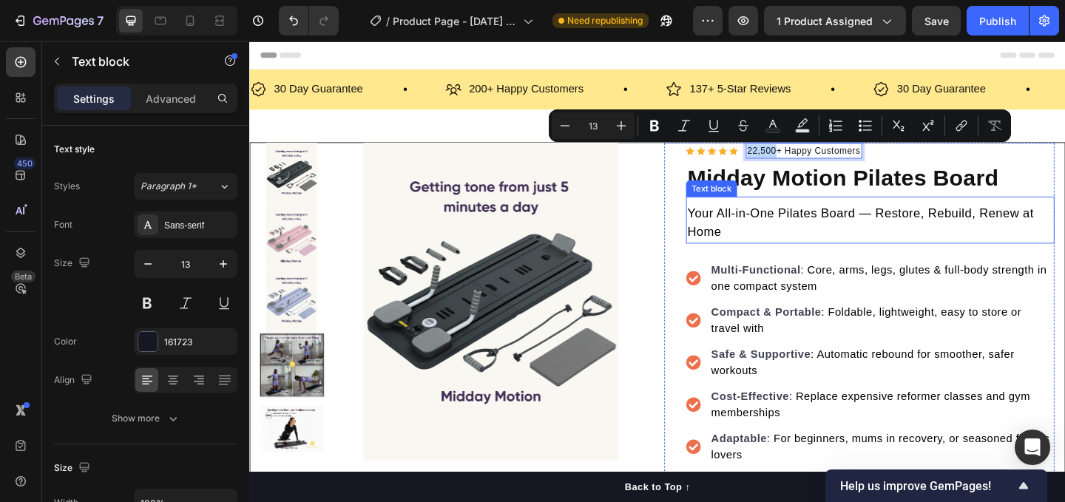
scroll to position [0, 0]
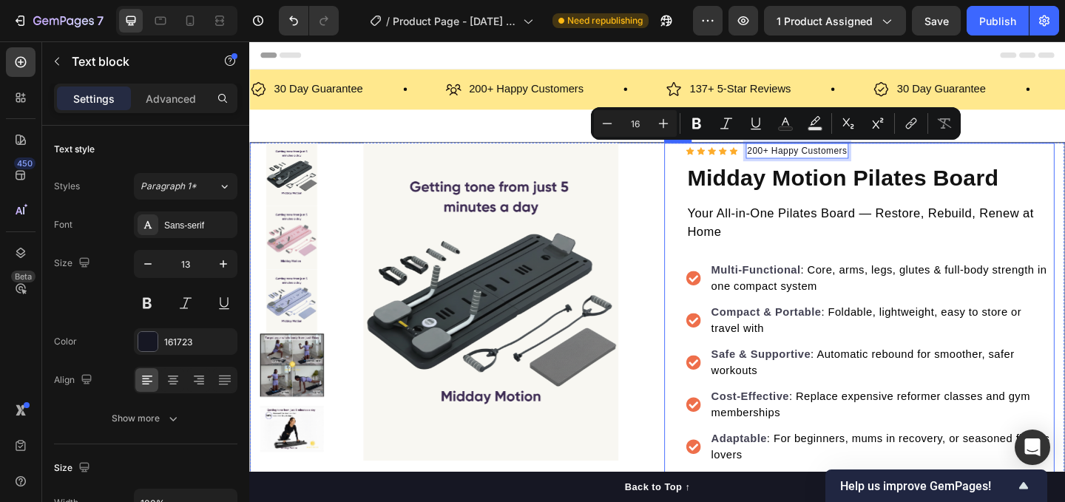
click at [711, 218] on div "Icon Icon Icon Icon Icon Icon List Hoz 200+ Happy Customers Text block 0 Row Mi…" at bounding box center [912, 460] width 424 height 616
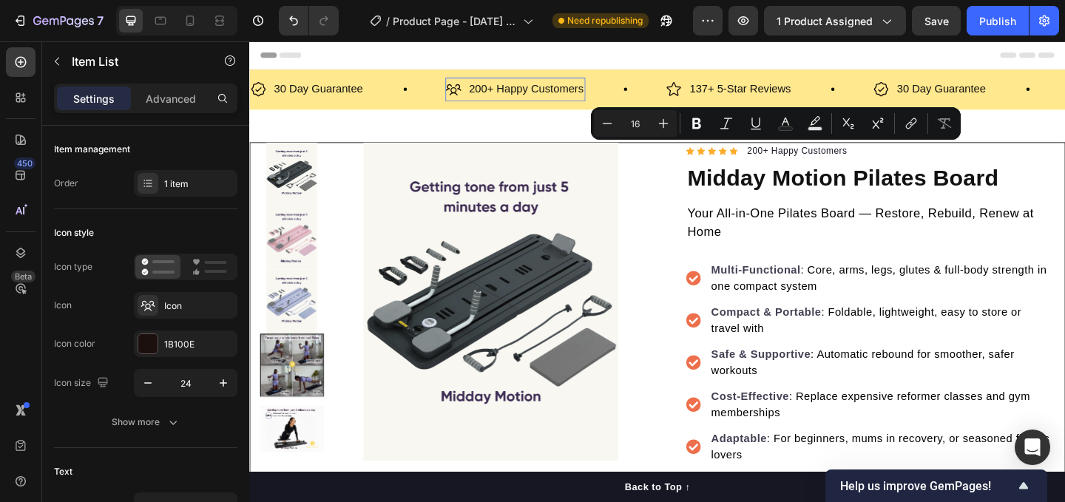
click at [530, 97] on p "200+ Happy Customers" at bounding box center [550, 93] width 125 height 21
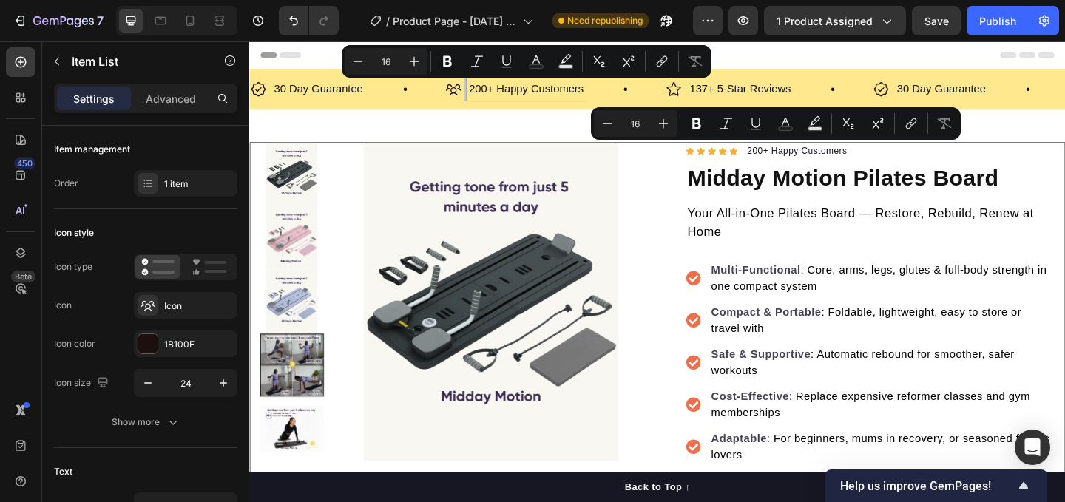
click at [507, 88] on p "200+ Happy Customers" at bounding box center [550, 93] width 125 height 21
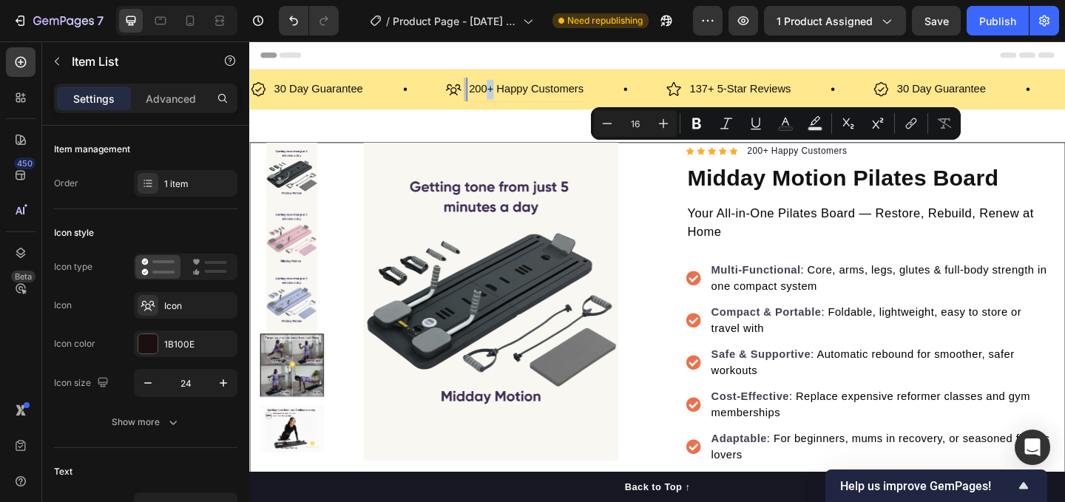
click at [507, 88] on p "200+ Happy Customers" at bounding box center [550, 93] width 125 height 21
click at [518, 90] on p "200+ Happy Customers" at bounding box center [550, 93] width 125 height 21
click at [569, 89] on p "200+ Happy Mums" at bounding box center [538, 93] width 100 height 21
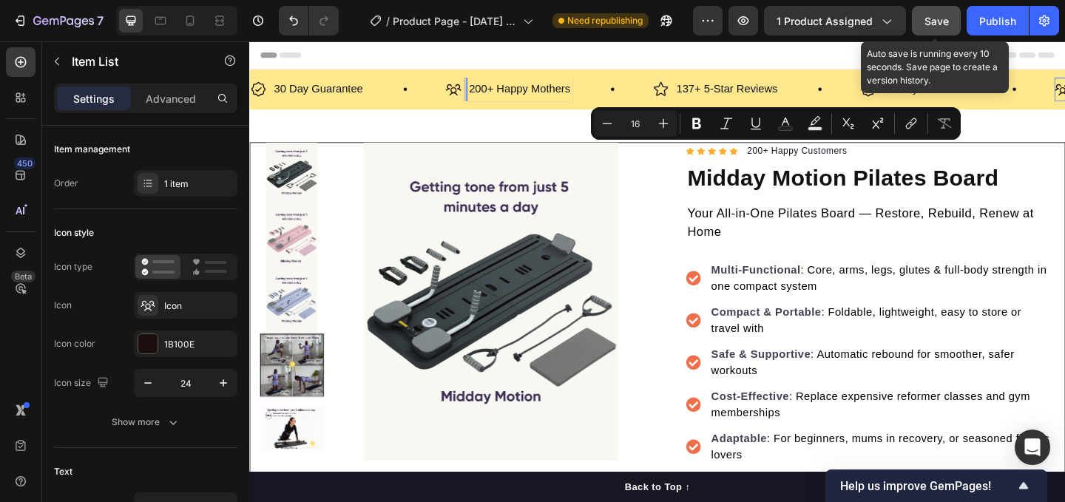
click at [922, 27] on button "Save" at bounding box center [936, 21] width 49 height 30
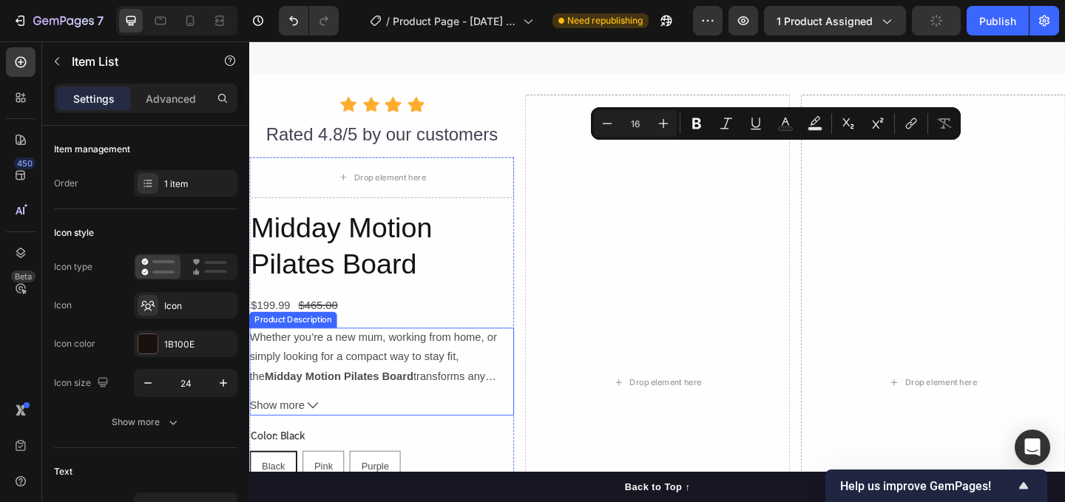
scroll to position [3013, 0]
